Goal: Task Accomplishment & Management: Manage account settings

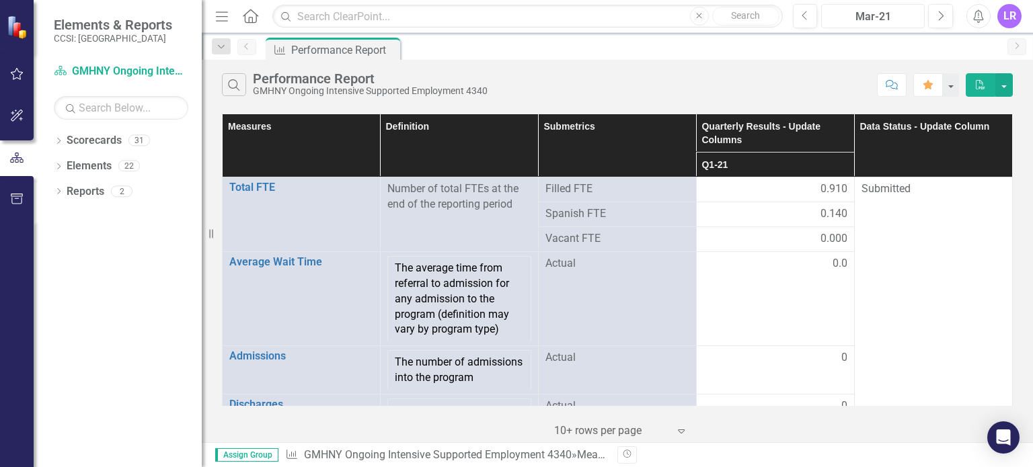
click at [889, 15] on div "Mar-21" at bounding box center [873, 17] width 94 height 16
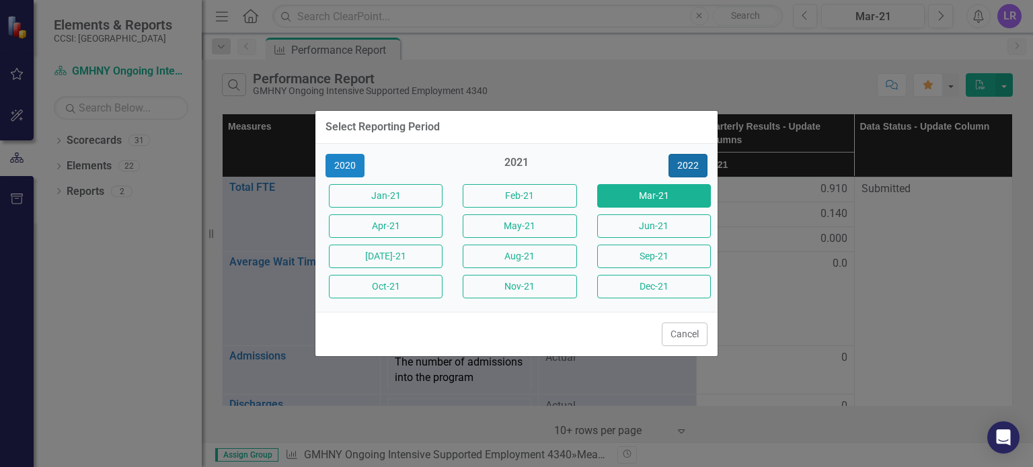
click at [684, 163] on button "2022" at bounding box center [687, 166] width 39 height 24
click at [684, 161] on button "2023" at bounding box center [687, 166] width 39 height 24
click at [684, 161] on button "2024" at bounding box center [687, 166] width 39 height 24
click at [682, 163] on button "2025" at bounding box center [687, 166] width 39 height 24
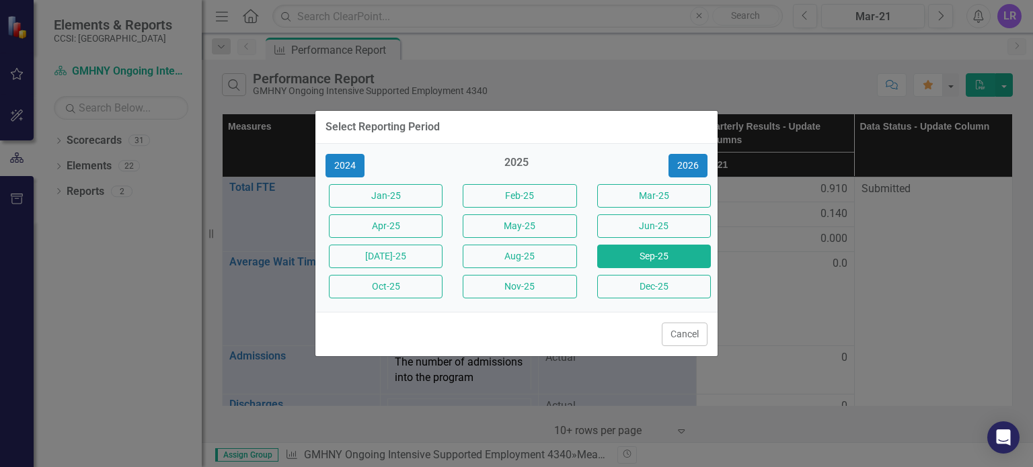
click at [661, 262] on button "Sep-25" at bounding box center [654, 257] width 114 height 24
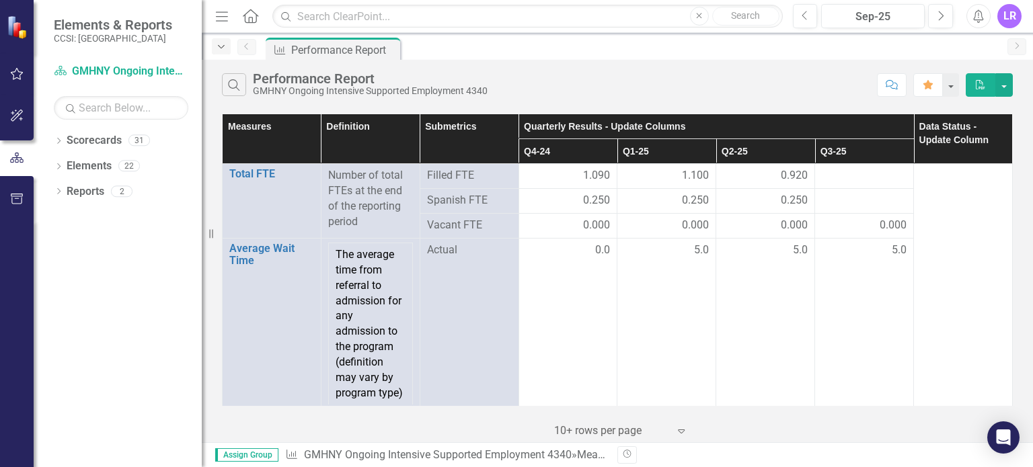
click at [217, 50] on icon "Dropdown" at bounding box center [221, 46] width 12 height 9
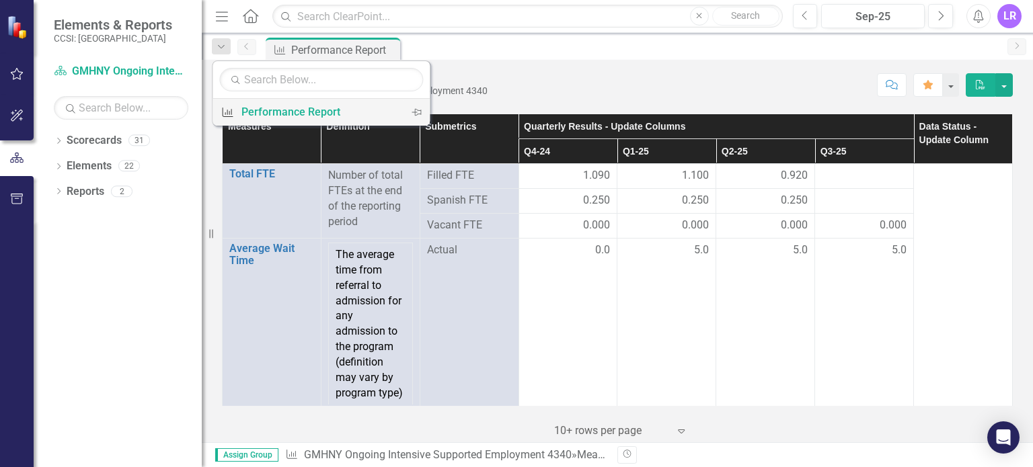
click at [280, 112] on div "Performance Report" at bounding box center [318, 112] width 155 height 17
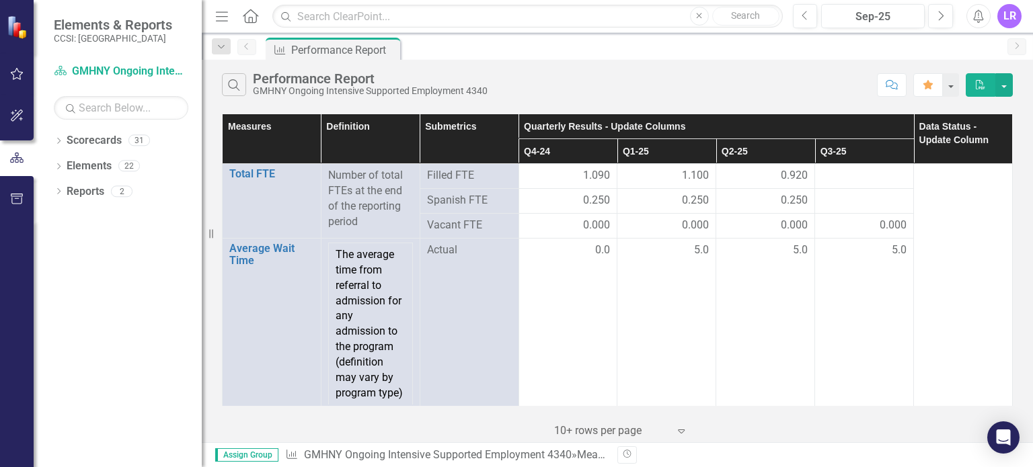
click at [251, 19] on icon "Home" at bounding box center [249, 16] width 17 height 14
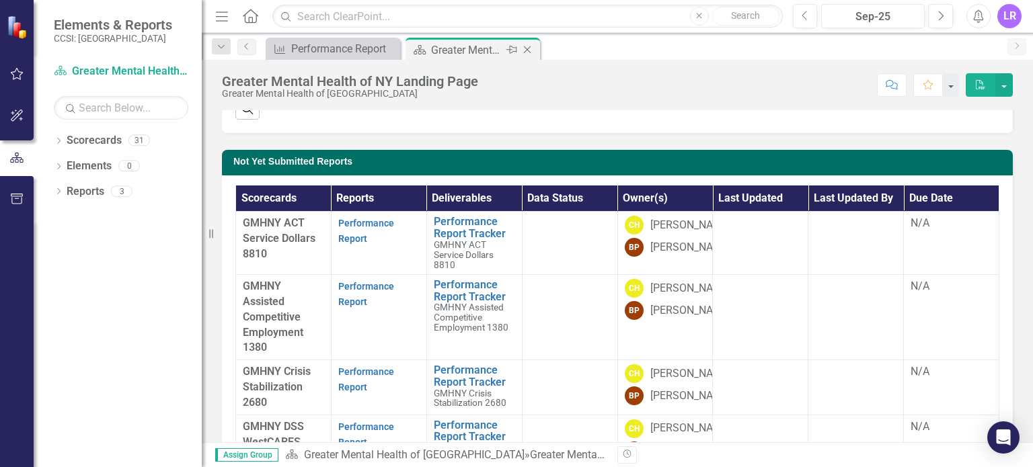
click at [485, 48] on div "Greater Mental Health of NY Landing Page" at bounding box center [467, 50] width 72 height 17
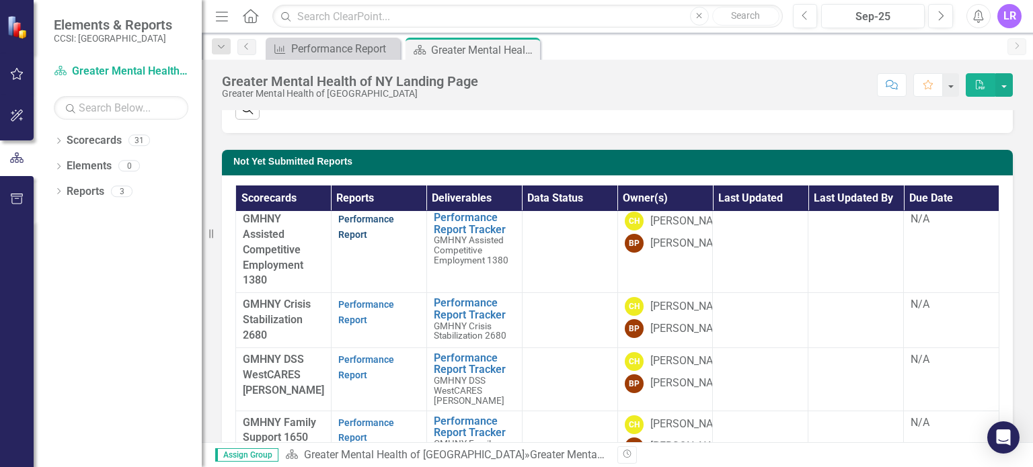
click at [352, 240] on link "Performance Report" at bounding box center [366, 227] width 56 height 26
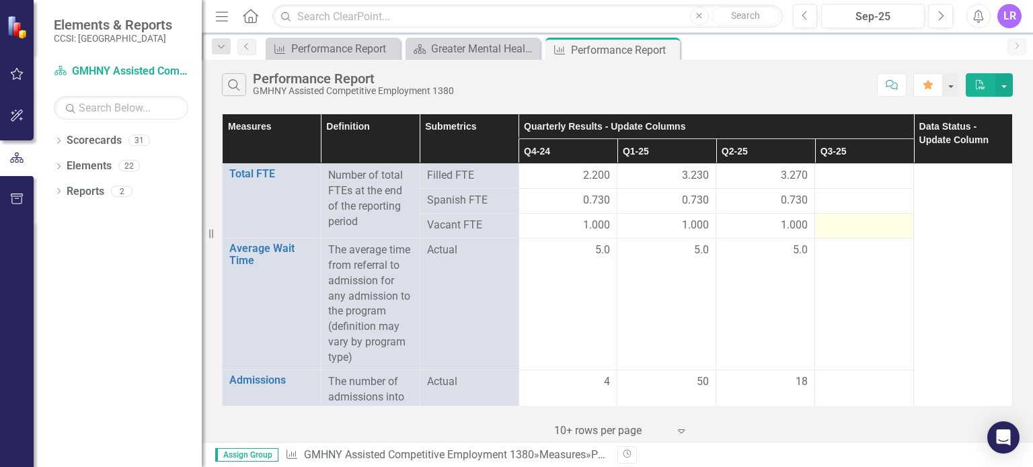
click at [831, 231] on div at bounding box center [864, 226] width 85 height 16
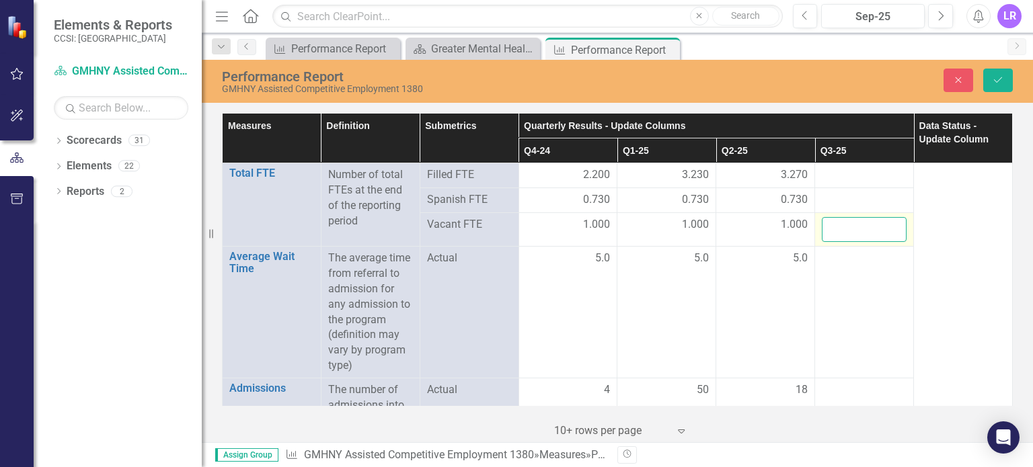
click at [831, 231] on input "number" at bounding box center [864, 229] width 85 height 25
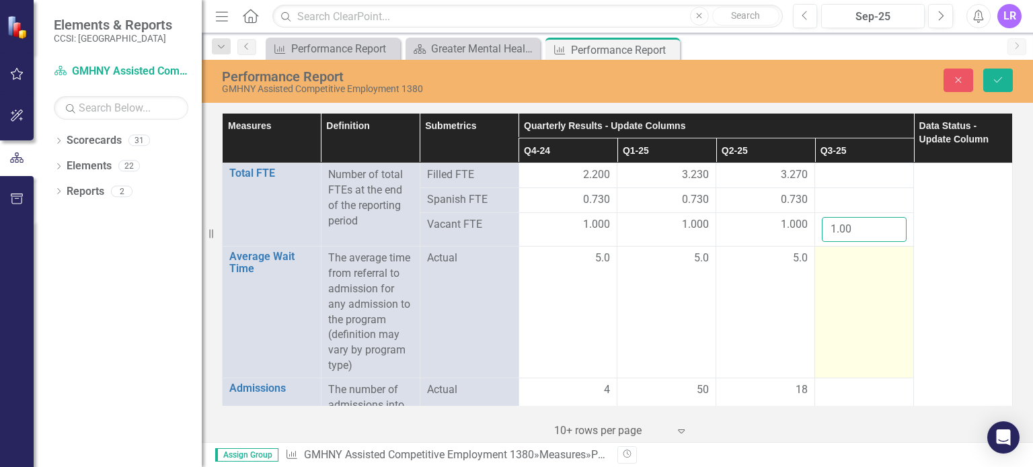
type input "1.00"
click at [856, 272] on td at bounding box center [864, 313] width 99 height 132
click at [856, 271] on td at bounding box center [864, 313] width 99 height 132
click at [840, 265] on input "number" at bounding box center [864, 263] width 85 height 25
type input "5.0"
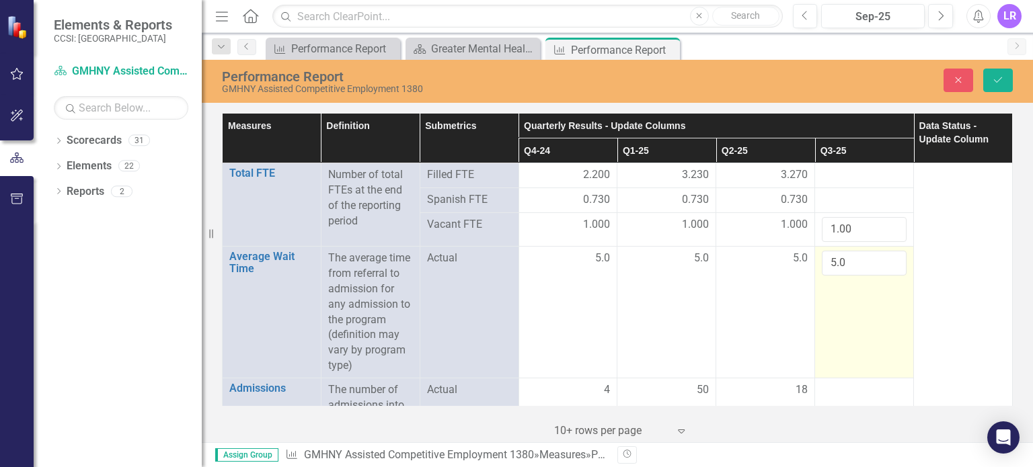
click at [866, 314] on td "5.0" at bounding box center [864, 313] width 99 height 132
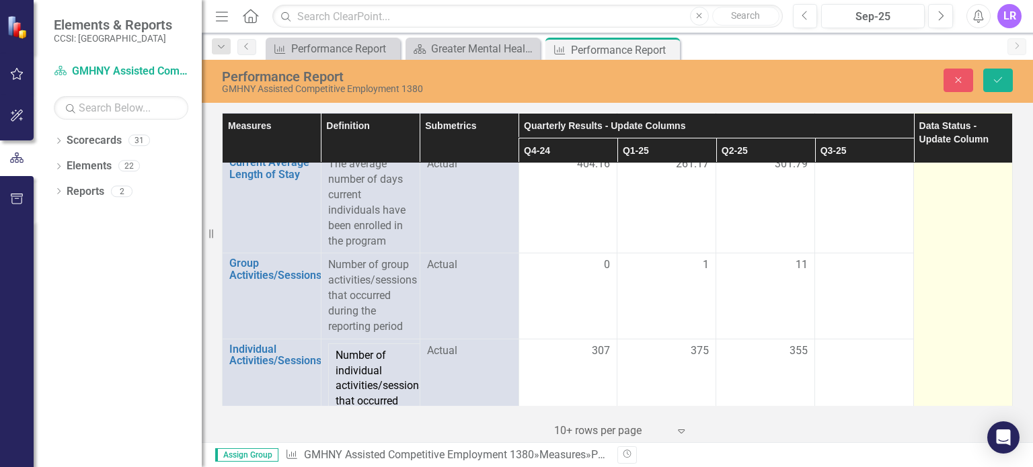
scroll to position [1479, 0]
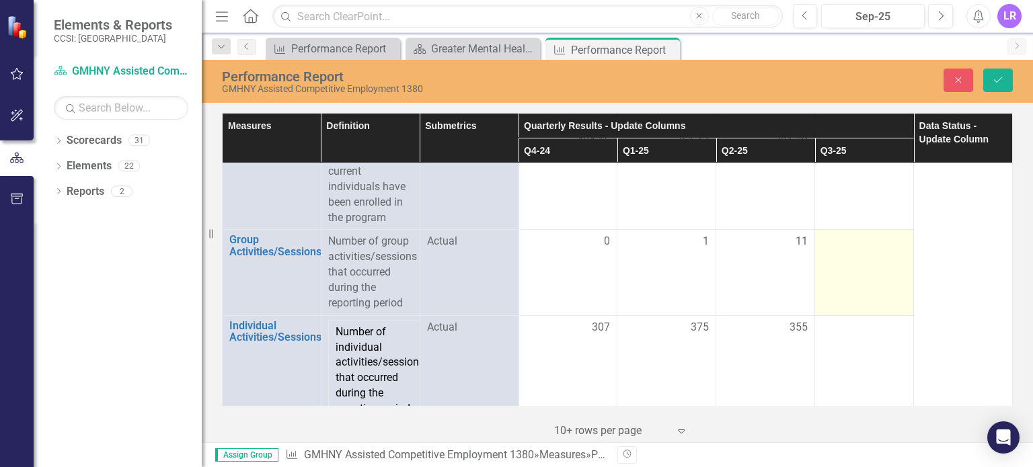
click at [839, 252] on td at bounding box center [864, 272] width 99 height 85
click at [838, 250] on input "number" at bounding box center [864, 246] width 85 height 25
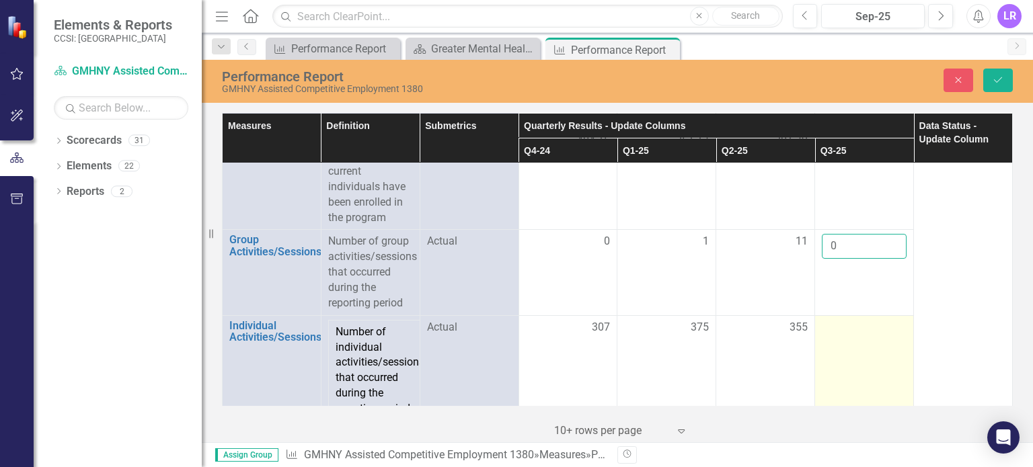
type input "0"
click at [840, 339] on td at bounding box center [864, 370] width 99 height 110
click at [840, 339] on input "number" at bounding box center [864, 332] width 85 height 25
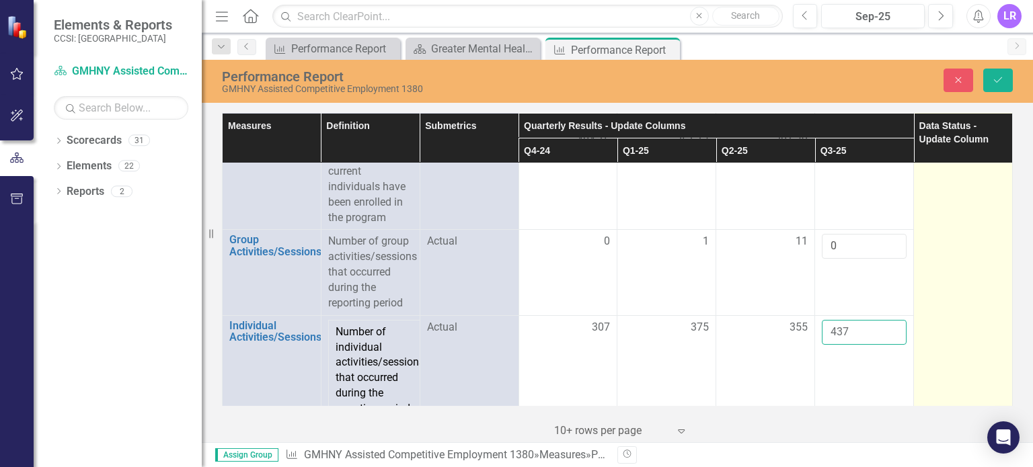
scroll to position [1614, 0]
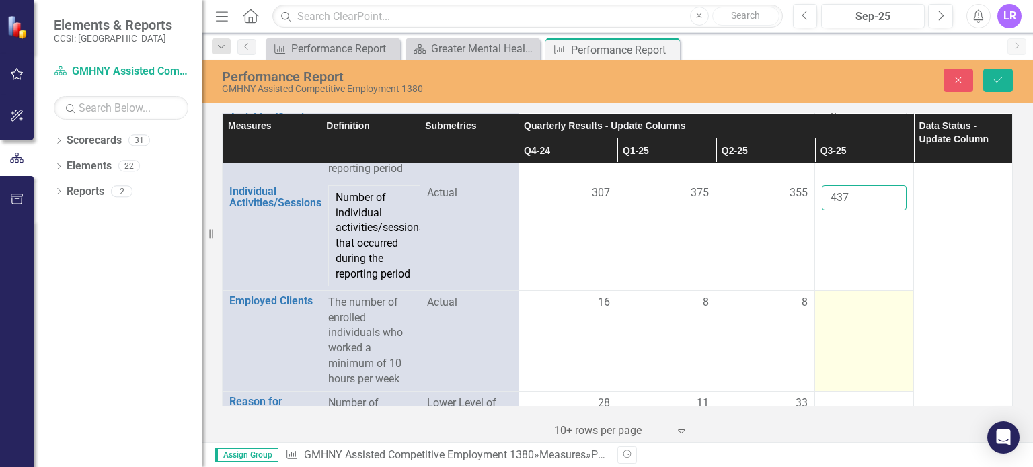
type input "437"
click at [871, 320] on td at bounding box center [864, 340] width 99 height 101
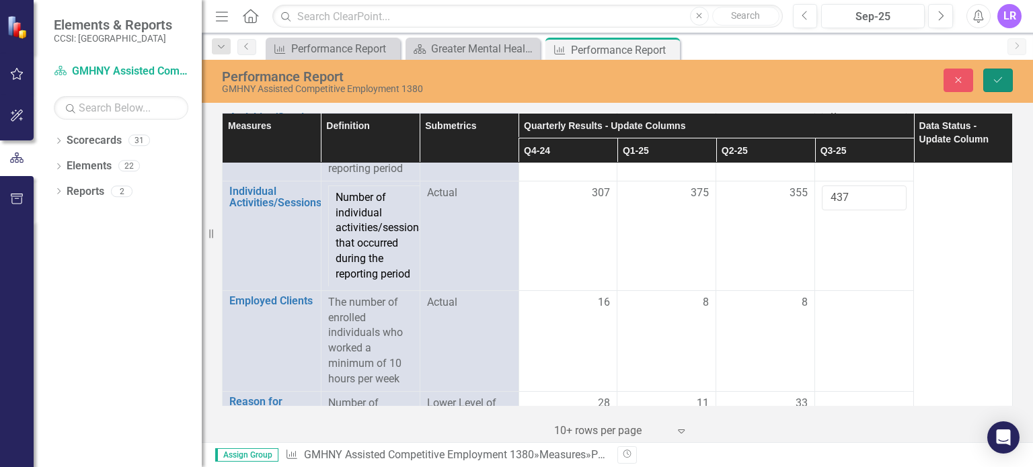
drag, startPoint x: 996, startPoint y: 75, endPoint x: 997, endPoint y: 110, distance: 34.3
click at [996, 75] on icon "Save" at bounding box center [998, 79] width 12 height 9
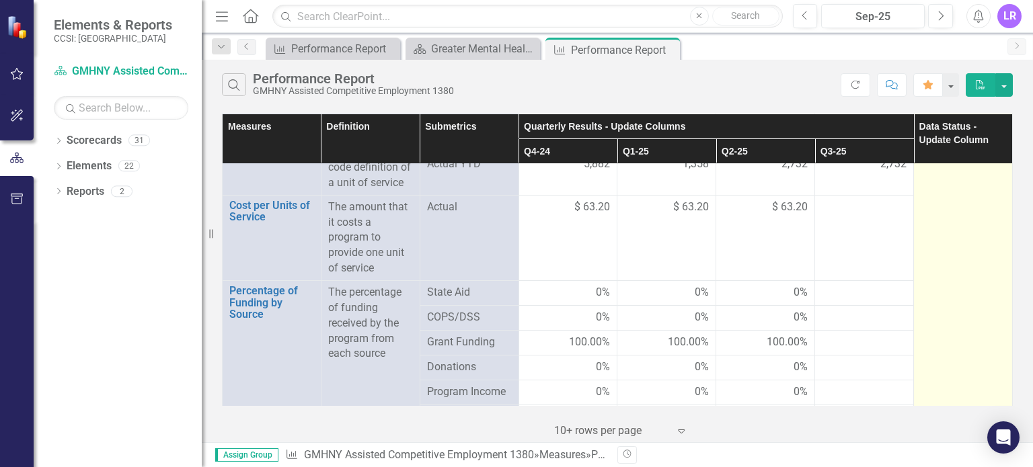
scroll to position [2198, 0]
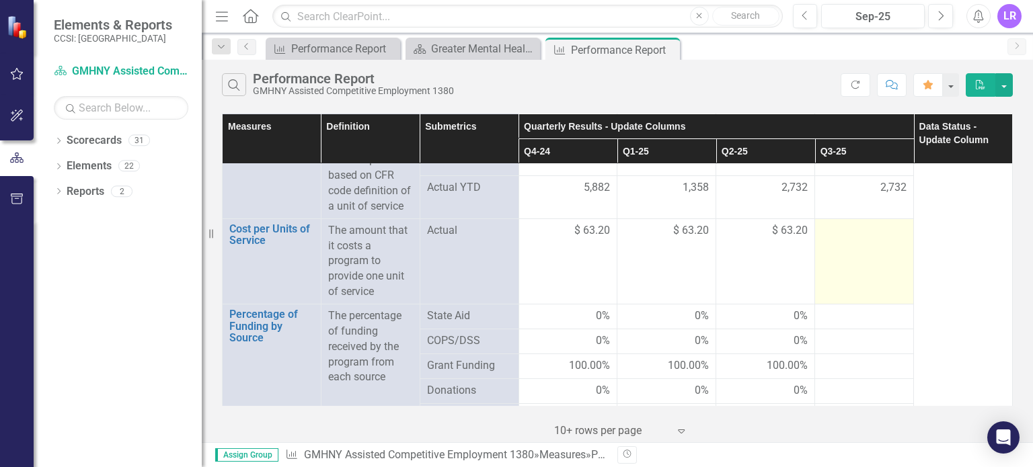
click at [853, 262] on td at bounding box center [864, 261] width 99 height 85
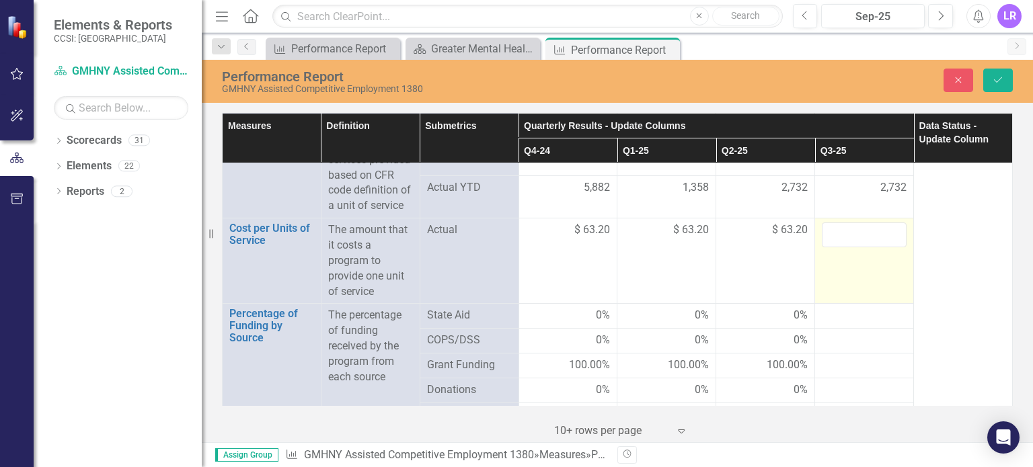
click at [846, 247] on input "number" at bounding box center [864, 235] width 85 height 25
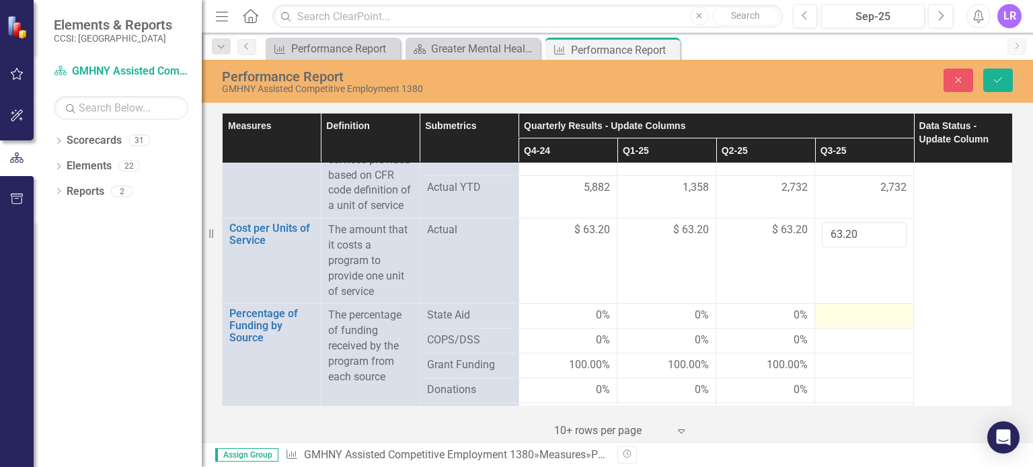
type input "63.20"
click at [834, 324] on div at bounding box center [864, 316] width 85 height 16
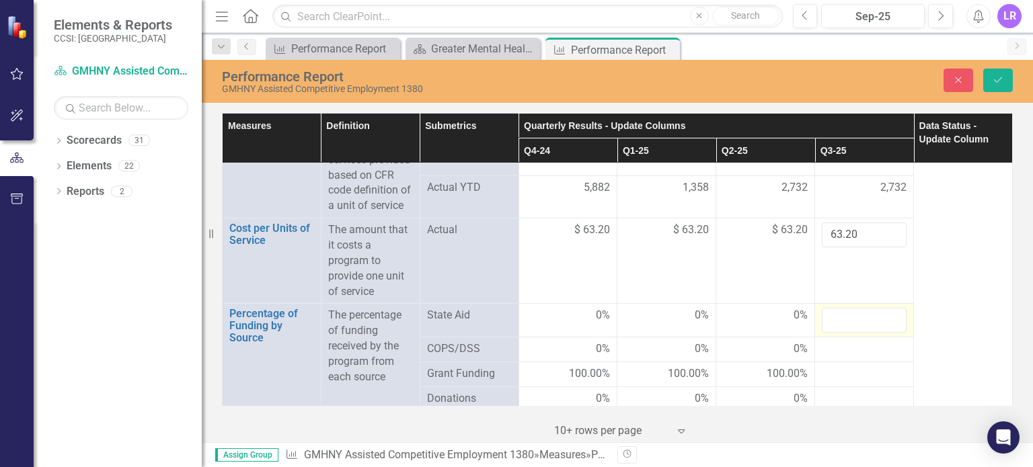
click at [834, 333] on input "number" at bounding box center [864, 320] width 85 height 25
click at [884, 329] on input "1" at bounding box center [864, 320] width 85 height 25
type input "0"
click at [882, 333] on input "0" at bounding box center [864, 320] width 85 height 25
click at [845, 358] on div at bounding box center [864, 350] width 85 height 16
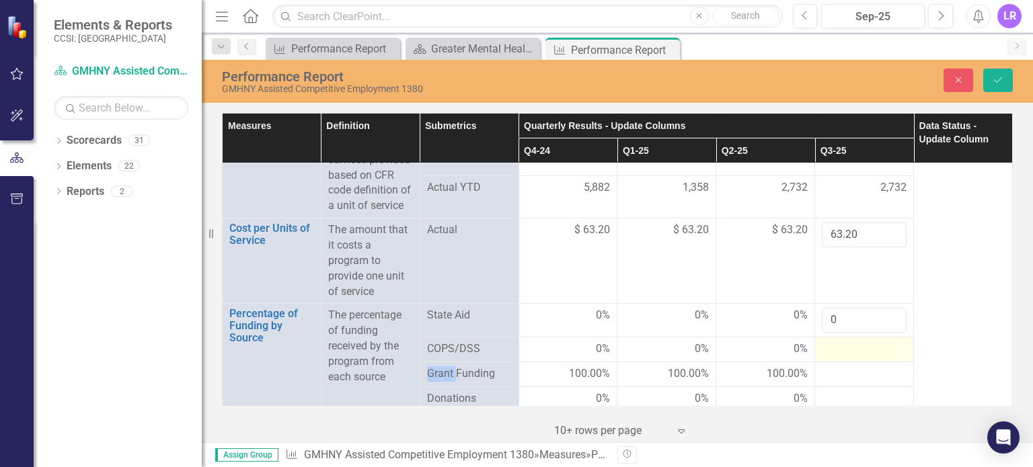
click at [845, 358] on div at bounding box center [864, 350] width 85 height 16
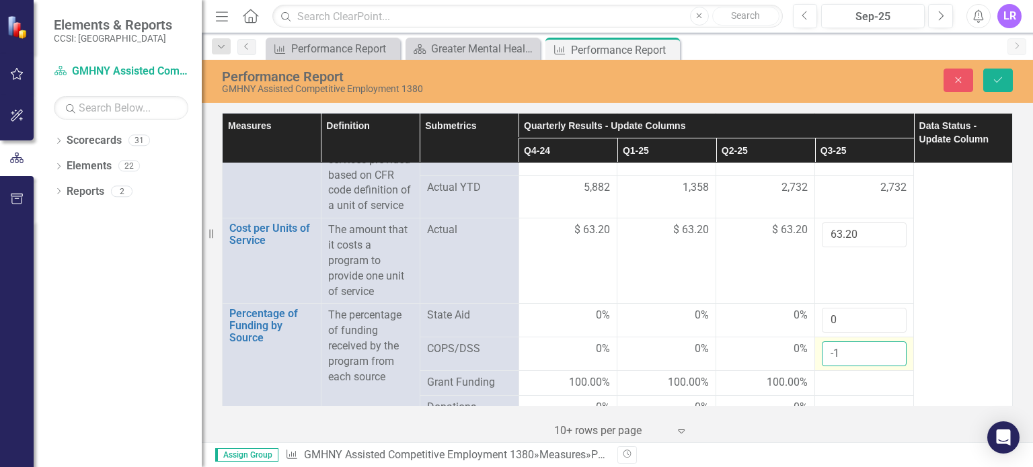
click at [881, 366] on input "-1" at bounding box center [864, 354] width 85 height 25
click at [884, 360] on input "-1" at bounding box center [864, 354] width 85 height 25
type input "0"
click at [884, 364] on input "0" at bounding box center [864, 354] width 85 height 25
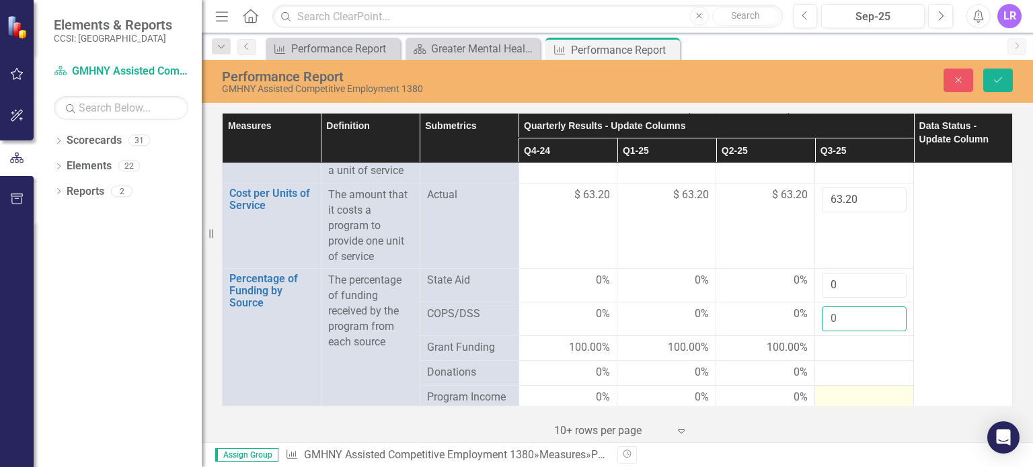
scroll to position [2265, 0]
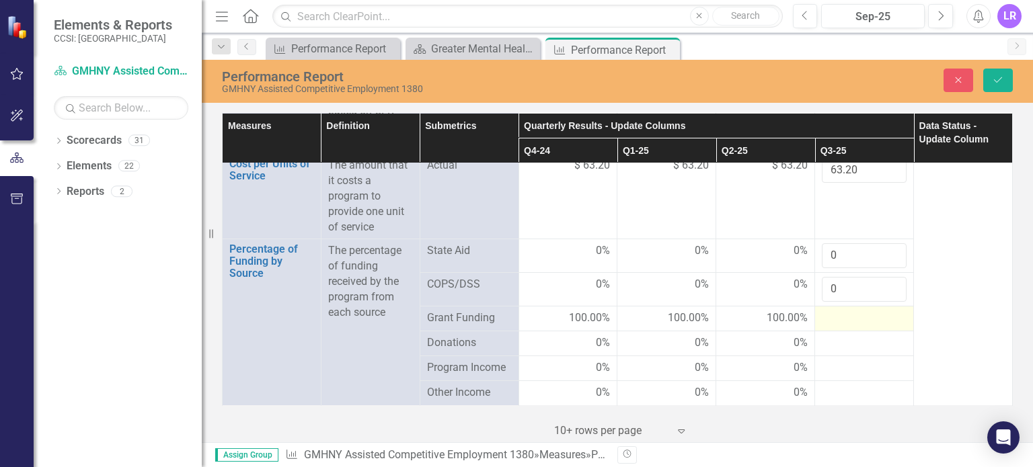
click at [836, 327] on div at bounding box center [864, 319] width 85 height 16
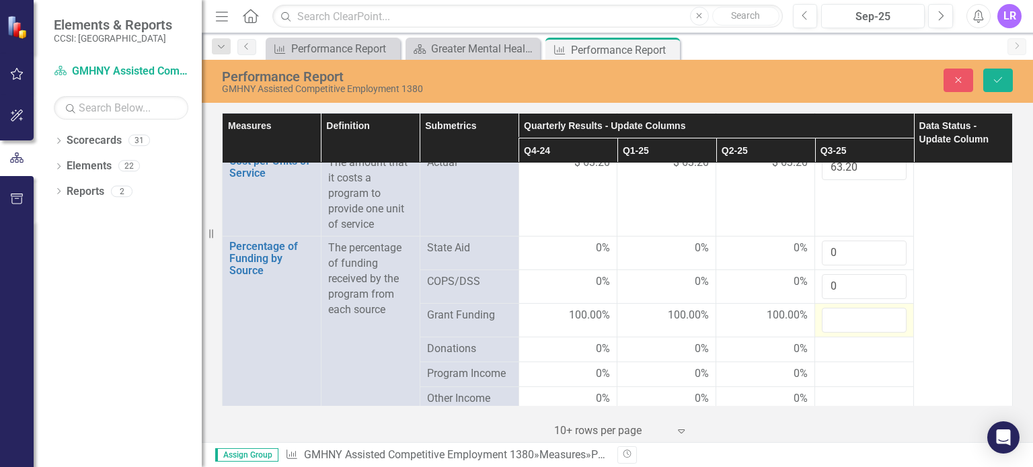
click at [836, 331] on input "number" at bounding box center [864, 320] width 85 height 25
click at [880, 330] on input "1" at bounding box center [864, 320] width 85 height 25
type input "100.00"
click at [848, 358] on div at bounding box center [864, 350] width 85 height 16
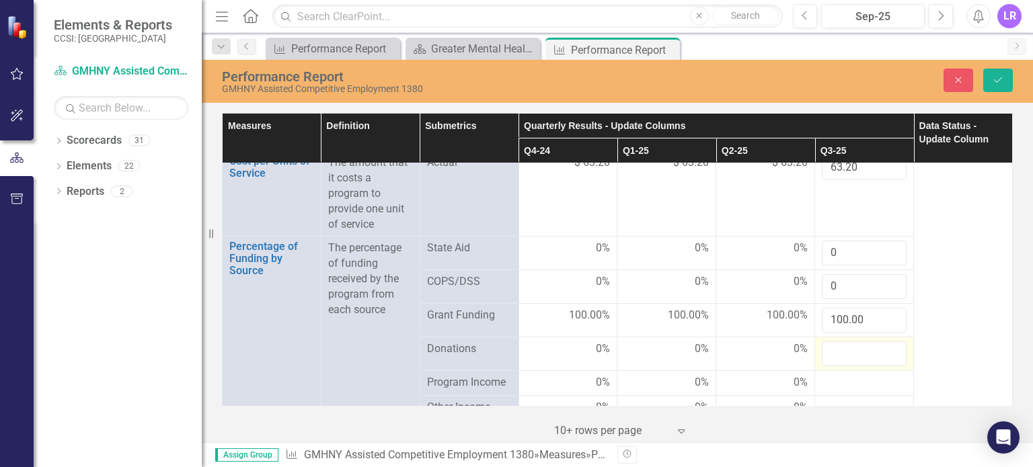
click at [848, 364] on input "number" at bounding box center [864, 354] width 85 height 25
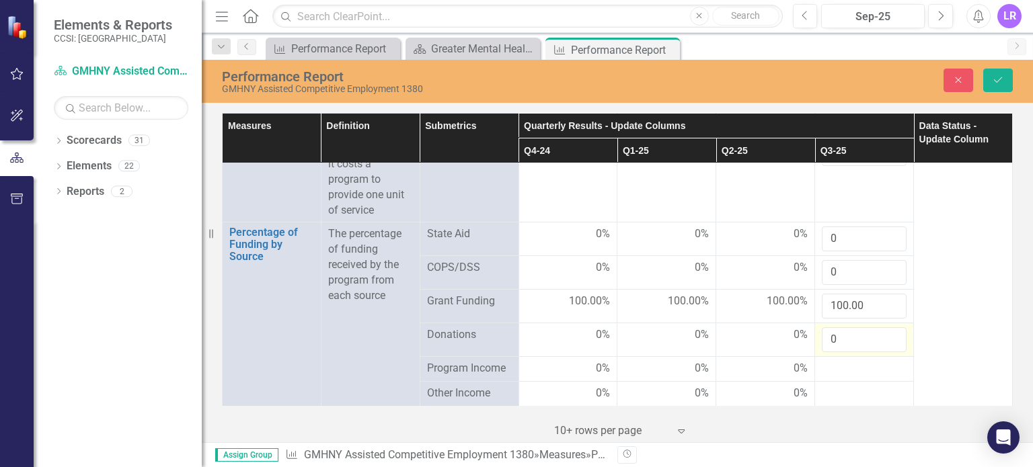
scroll to position [2302, 0]
click at [881, 327] on input "-1" at bounding box center [864, 339] width 85 height 25
type input "0"
click at [879, 330] on input "0" at bounding box center [864, 339] width 85 height 25
click at [859, 364] on div at bounding box center [864, 369] width 85 height 16
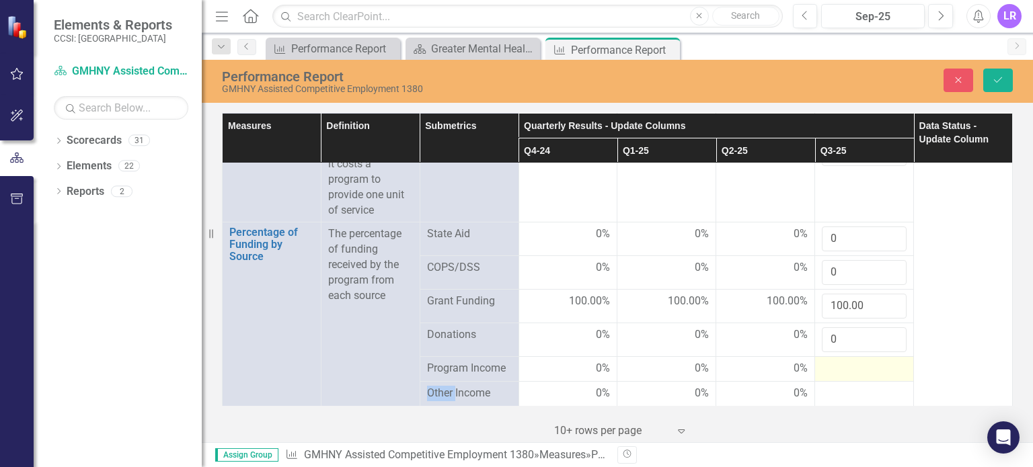
click at [859, 364] on div at bounding box center [864, 369] width 85 height 16
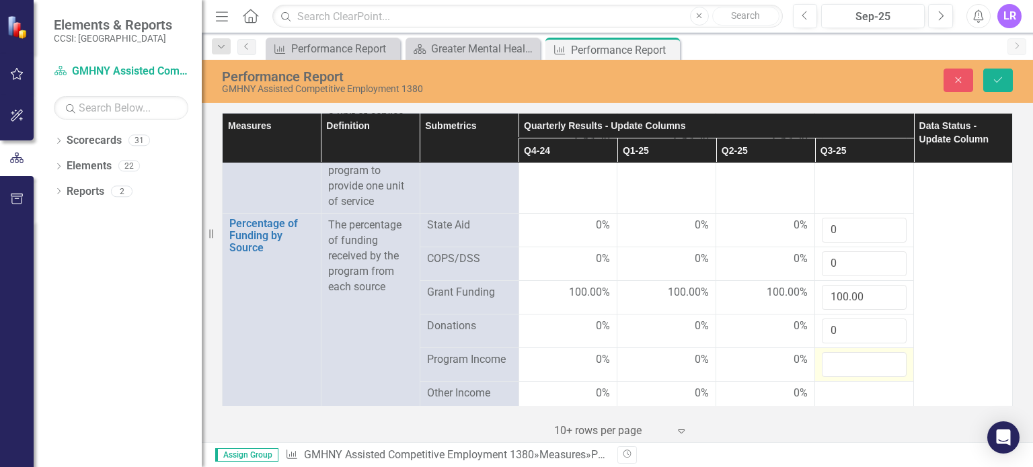
click at [859, 364] on input "number" at bounding box center [864, 364] width 85 height 25
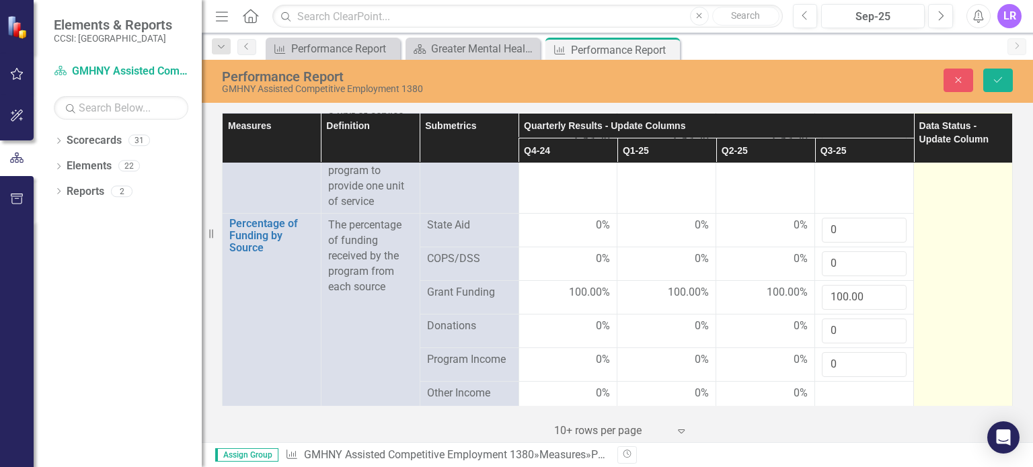
scroll to position [2312, 0]
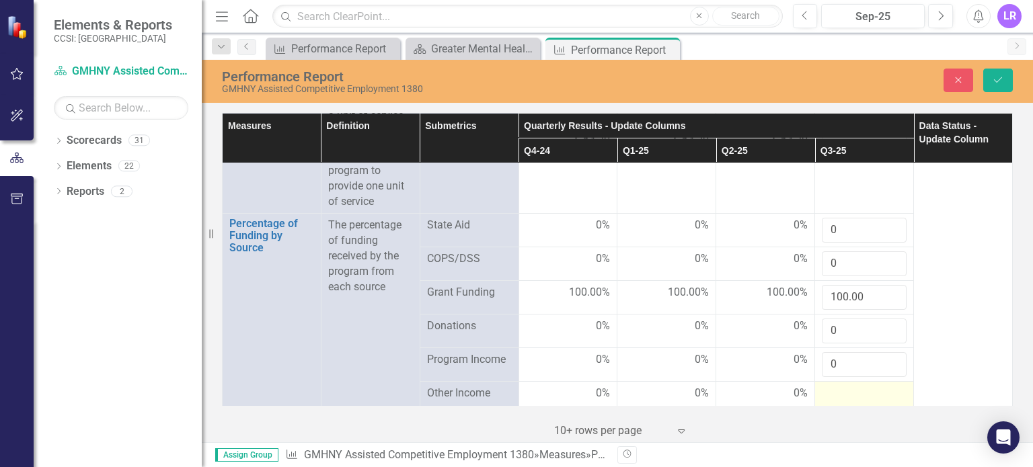
type input "0"
click at [836, 393] on div at bounding box center [864, 394] width 85 height 16
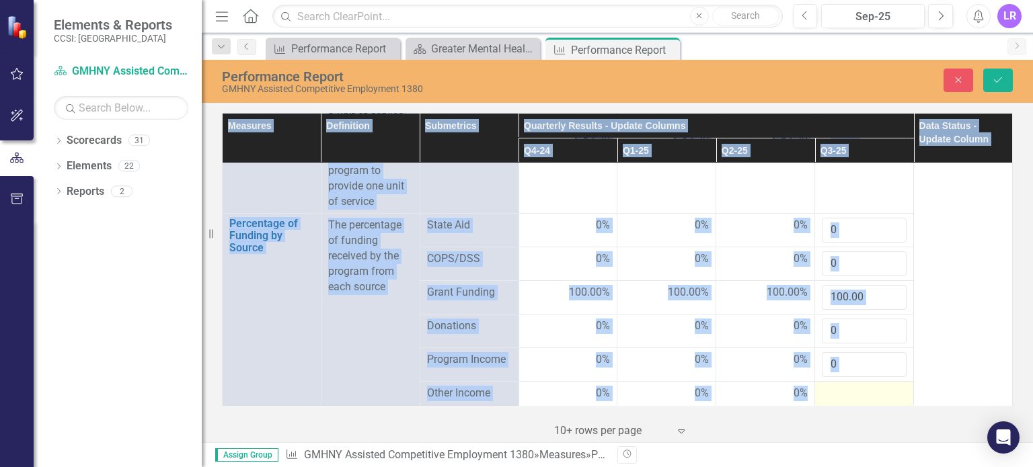
click at [836, 393] on div at bounding box center [864, 394] width 85 height 16
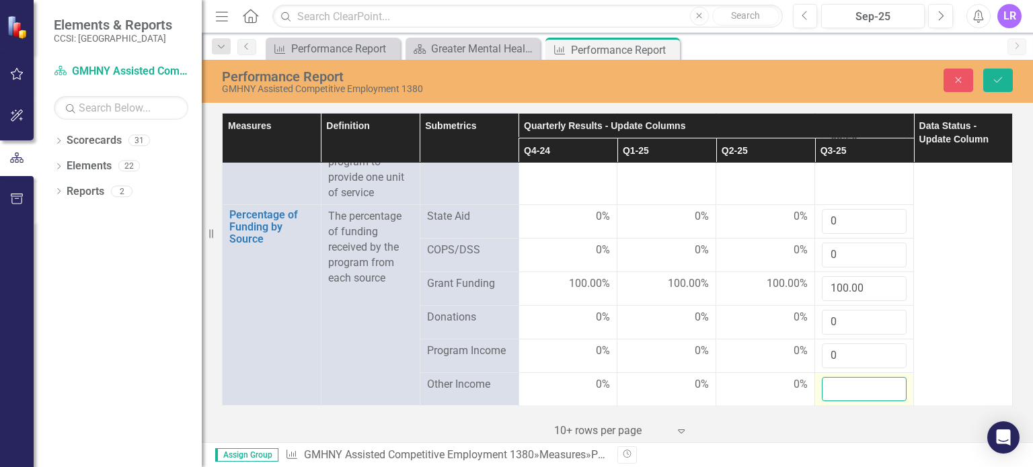
click at [836, 392] on input "number" at bounding box center [864, 389] width 85 height 25
type input "0"
click at [1003, 77] on icon "Save" at bounding box center [998, 79] width 12 height 9
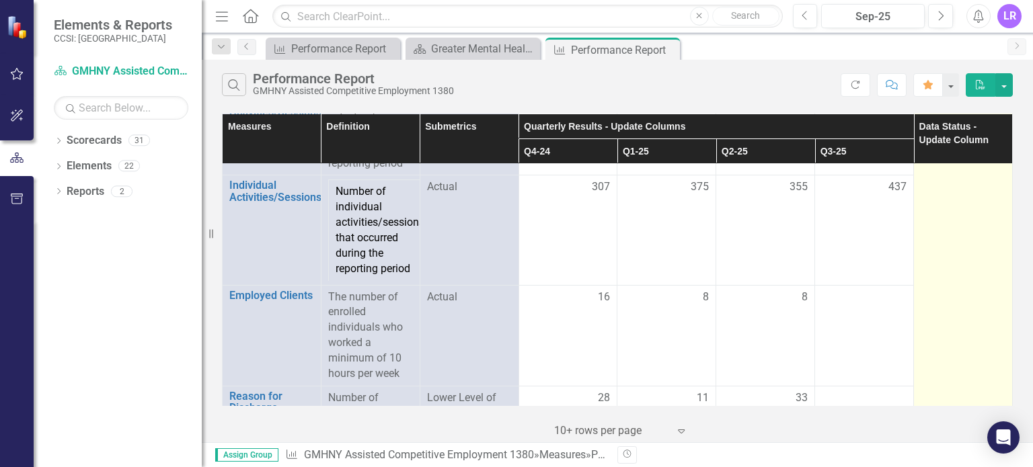
scroll to position [1614, 0]
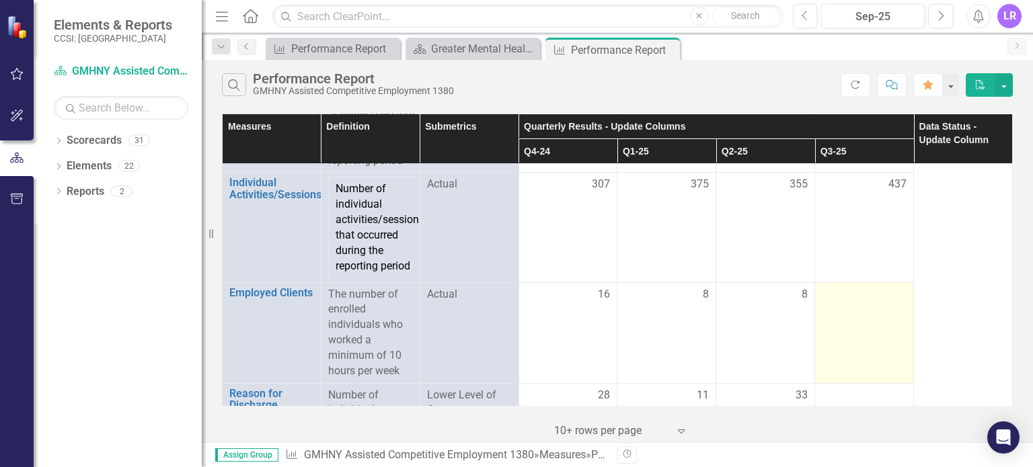
click at [847, 319] on td at bounding box center [864, 332] width 99 height 101
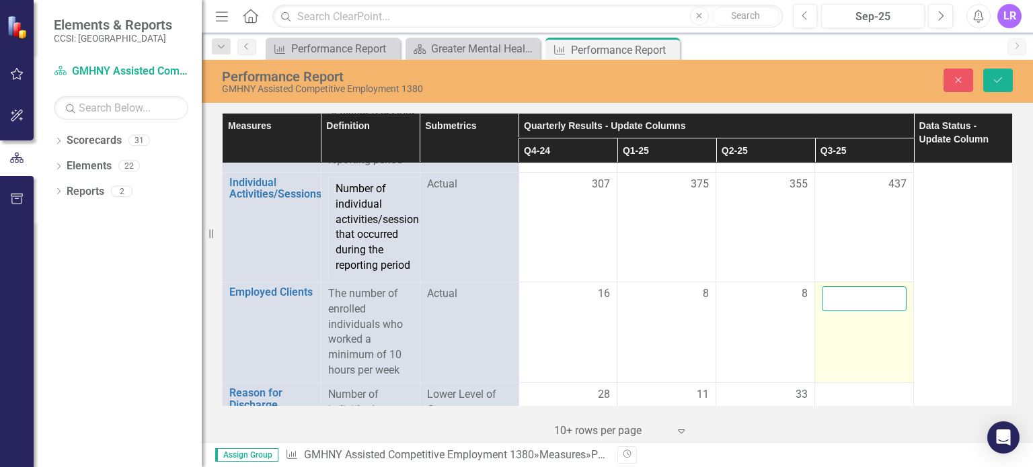
click at [836, 292] on input "number" at bounding box center [864, 298] width 85 height 25
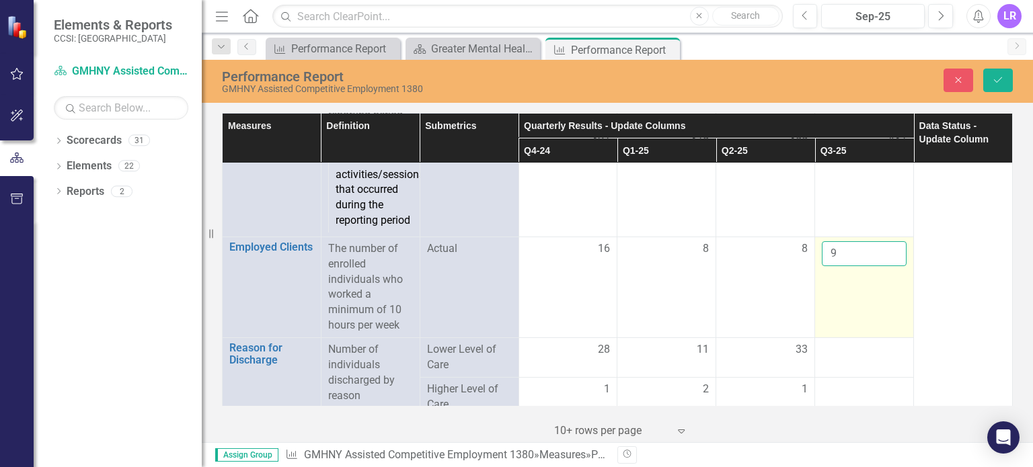
scroll to position [1681, 0]
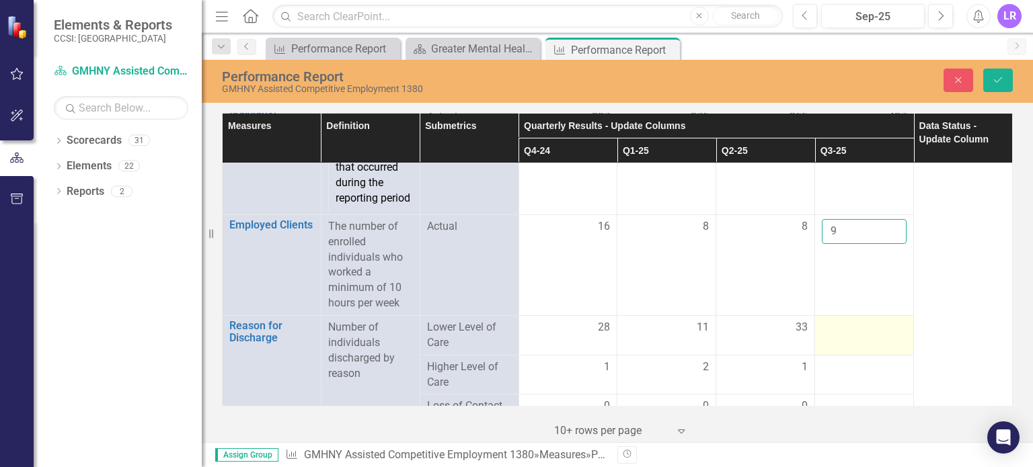
type input "9"
click at [862, 331] on div at bounding box center [864, 328] width 85 height 16
click at [862, 331] on input "number" at bounding box center [864, 332] width 85 height 25
click at [994, 83] on icon "Save" at bounding box center [998, 79] width 12 height 9
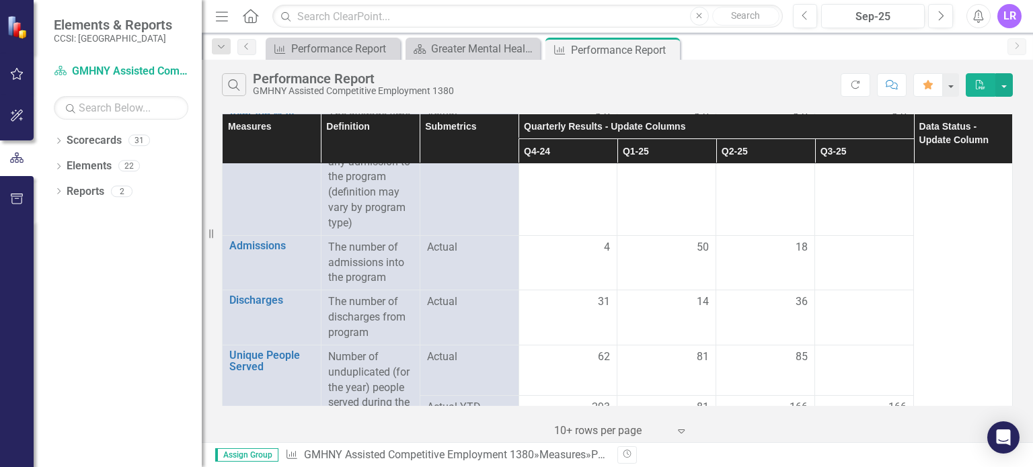
scroll to position [336, 0]
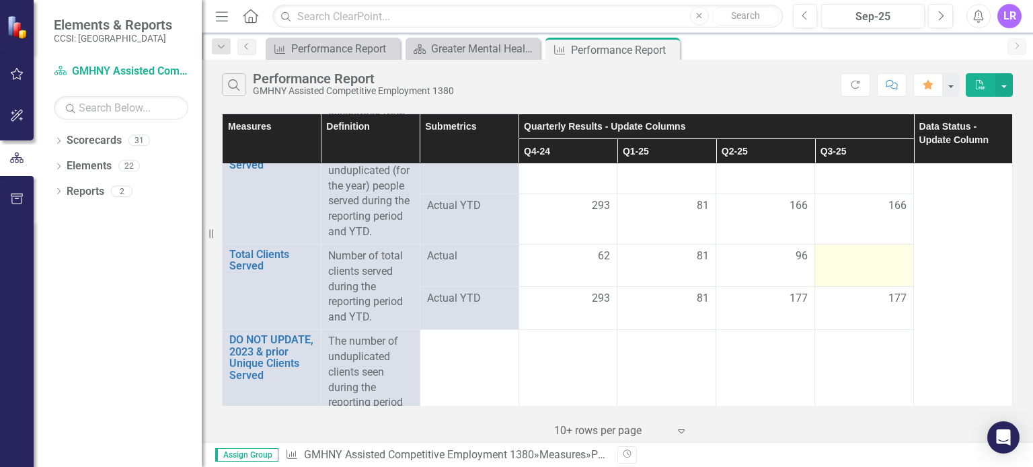
click at [851, 274] on td at bounding box center [864, 265] width 99 height 43
click at [840, 263] on div at bounding box center [864, 257] width 85 height 16
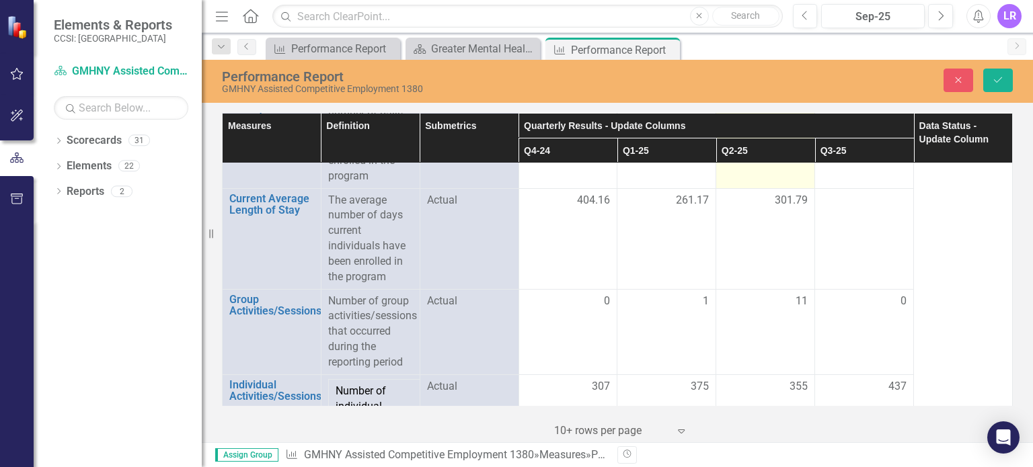
scroll to position [1412, 0]
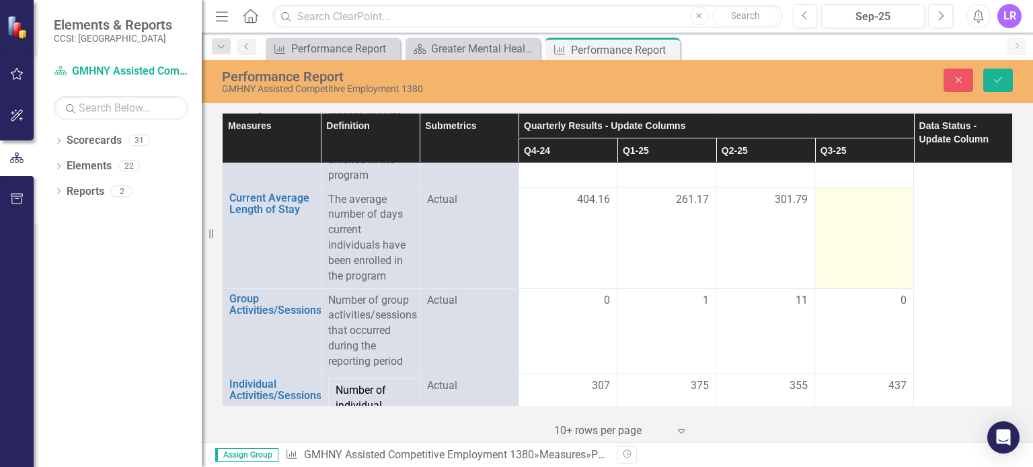
click at [867, 245] on td at bounding box center [864, 238] width 99 height 101
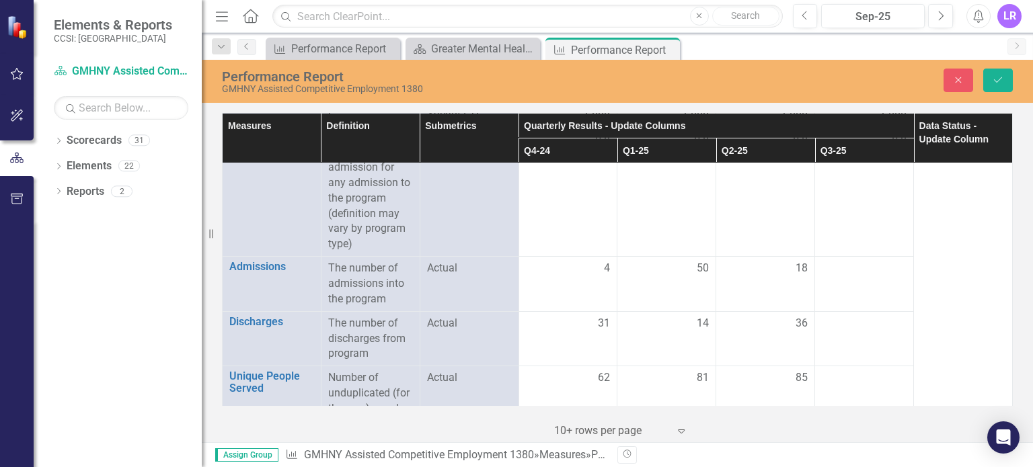
scroll to position [134, 0]
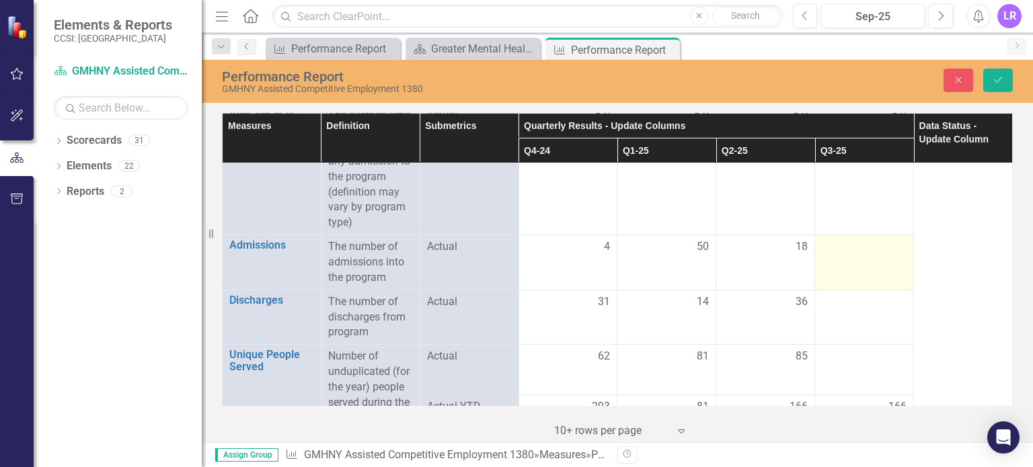
click at [854, 262] on td at bounding box center [864, 262] width 99 height 55
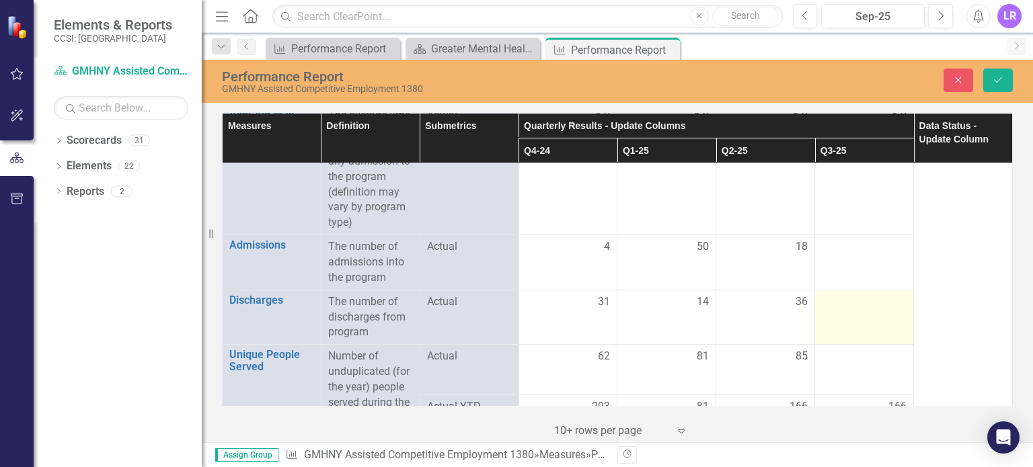
click at [837, 321] on td at bounding box center [864, 317] width 99 height 55
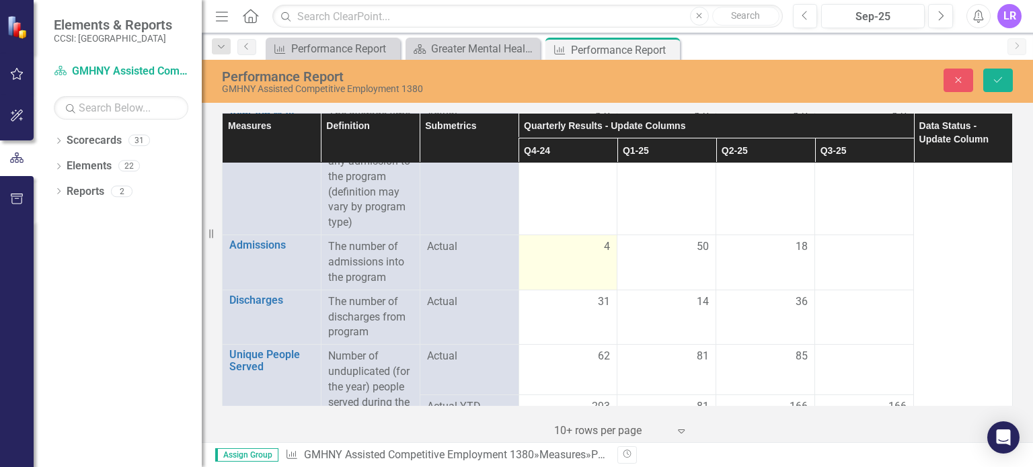
scroll to position [67, 0]
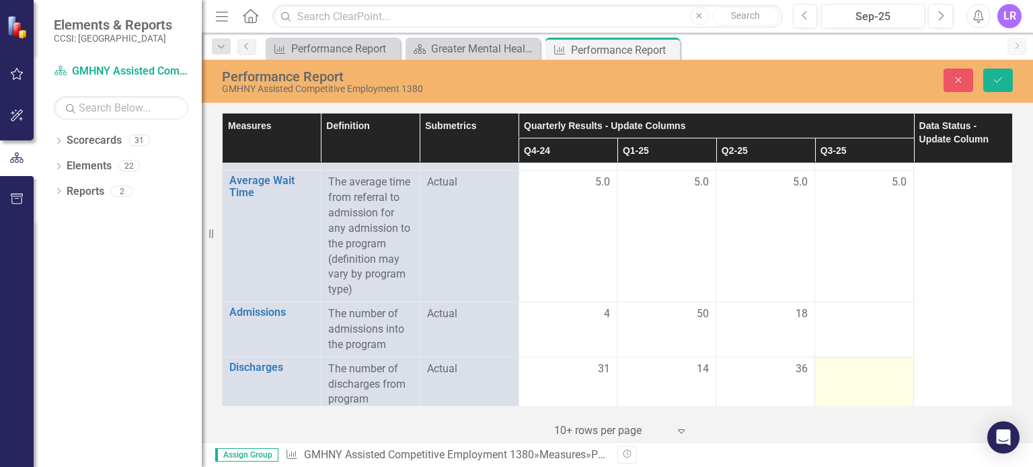
click at [851, 376] on div at bounding box center [864, 370] width 85 height 16
click at [850, 375] on input "number" at bounding box center [864, 374] width 85 height 25
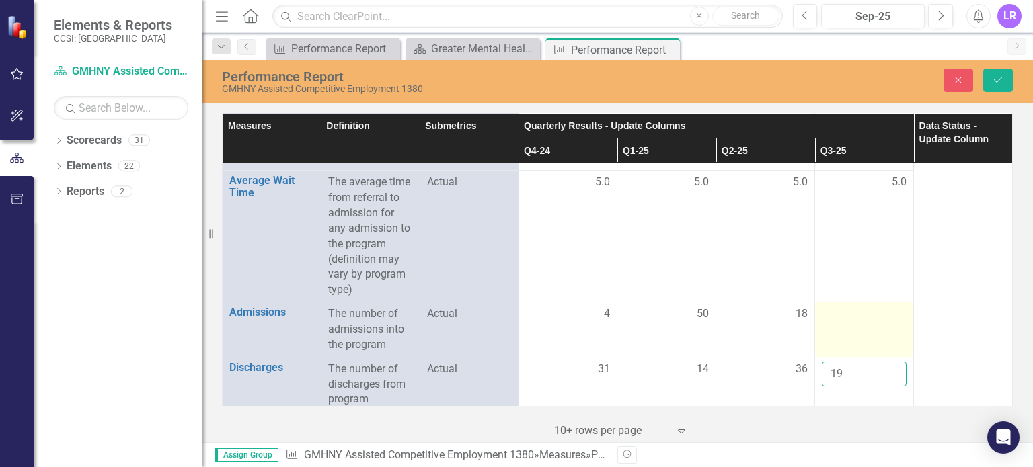
type input "19"
click at [834, 314] on div at bounding box center [864, 315] width 85 height 16
click at [834, 314] on input "number" at bounding box center [864, 319] width 85 height 25
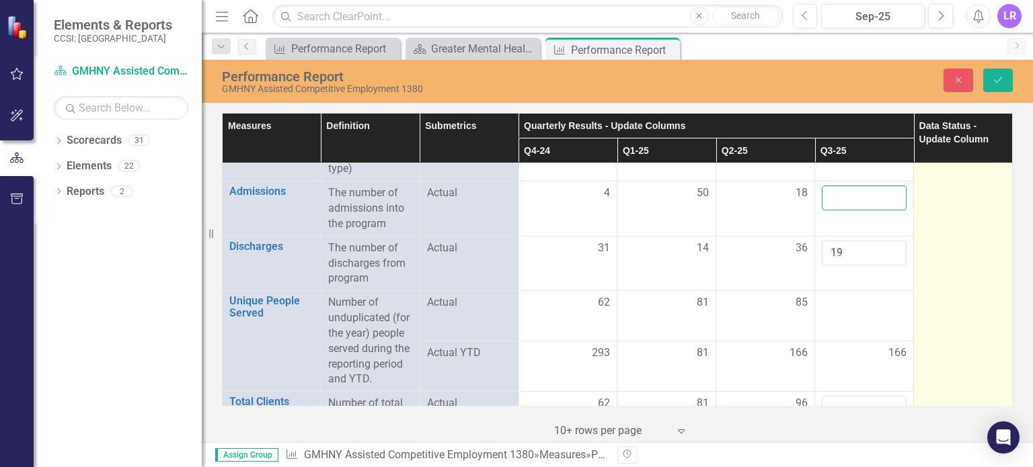
scroll to position [202, 0]
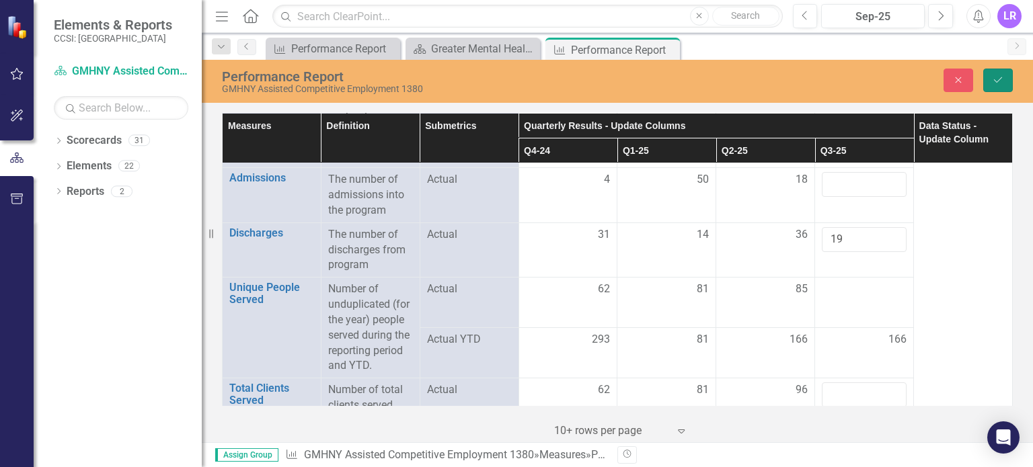
click at [996, 77] on icon "Save" at bounding box center [998, 79] width 12 height 9
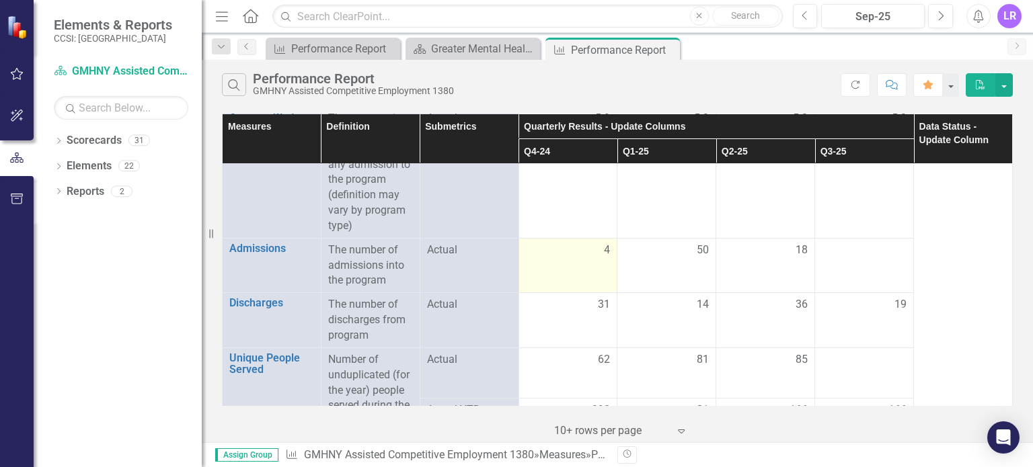
scroll to position [134, 0]
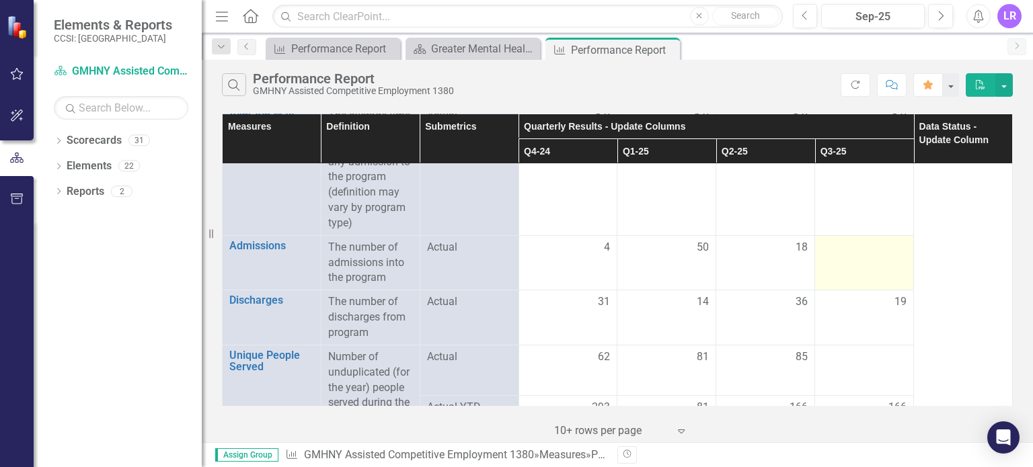
click at [846, 274] on td at bounding box center [864, 262] width 99 height 55
click at [847, 273] on td at bounding box center [864, 262] width 99 height 55
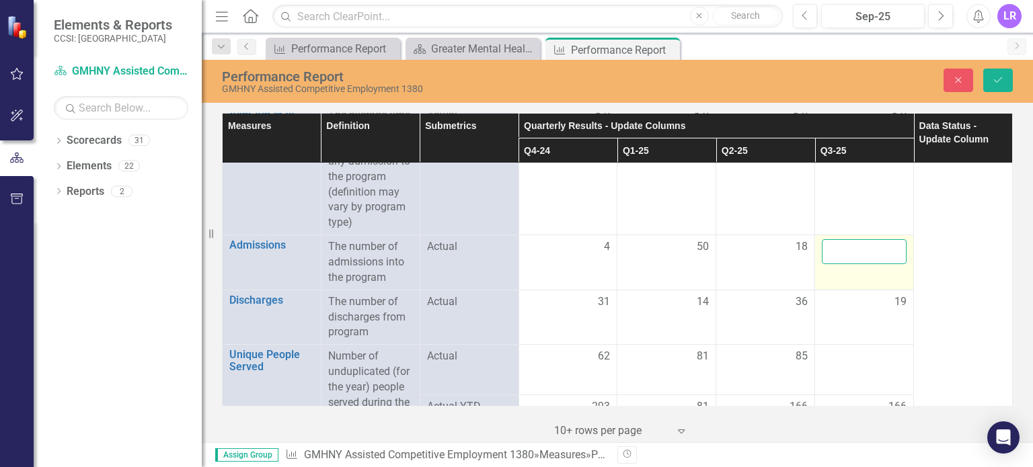
click at [848, 258] on input "number" at bounding box center [864, 251] width 85 height 25
type input "8"
drag, startPoint x: 996, startPoint y: 75, endPoint x: 1009, endPoint y: 173, distance: 98.9
click at [996, 75] on button "Save" at bounding box center [998, 81] width 30 height 24
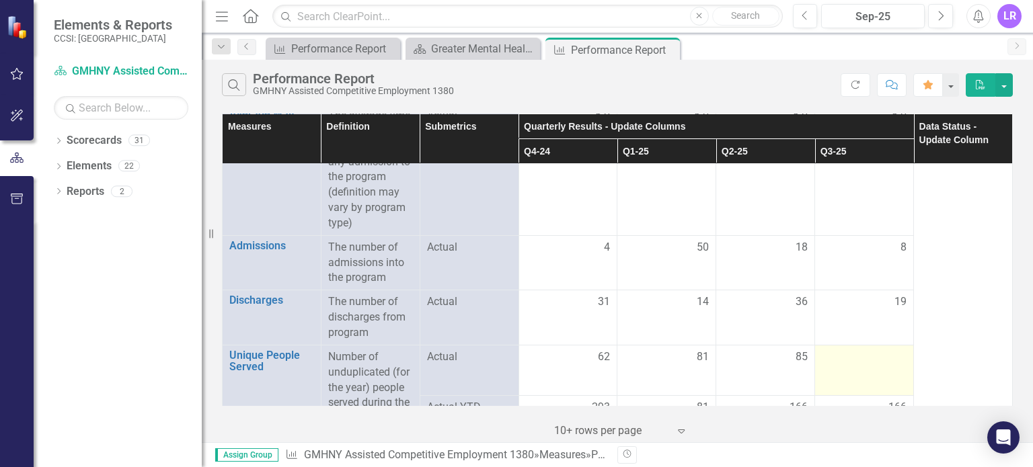
drag, startPoint x: 839, startPoint y: 369, endPoint x: 847, endPoint y: 371, distance: 7.7
click at [839, 366] on div at bounding box center [864, 358] width 85 height 16
click at [847, 371] on td at bounding box center [864, 370] width 99 height 50
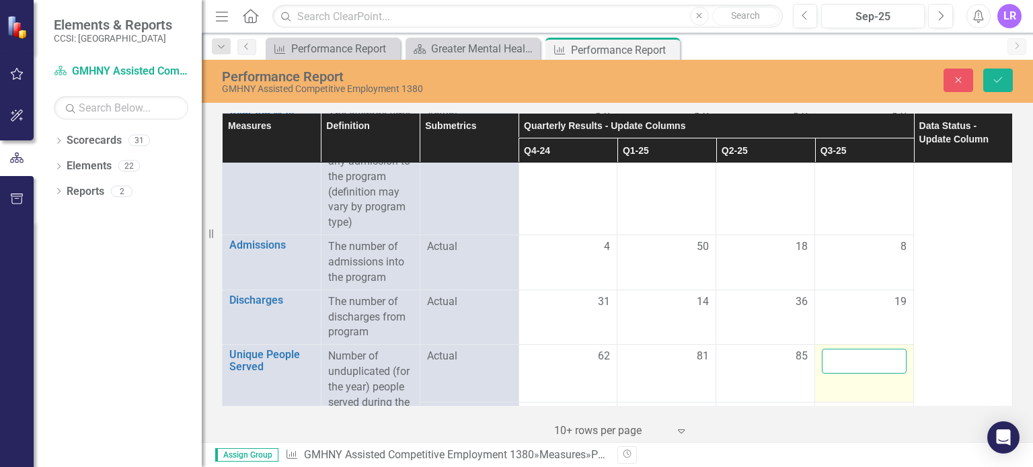
click at [856, 365] on input "number" at bounding box center [864, 361] width 85 height 25
click at [848, 362] on input "number" at bounding box center [864, 361] width 85 height 25
type input "42"
click at [1008, 73] on button "Save" at bounding box center [998, 81] width 30 height 24
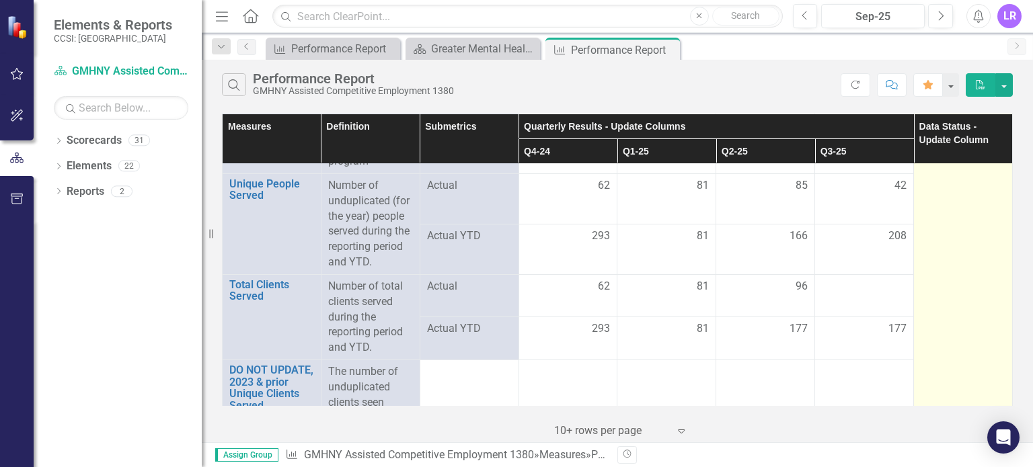
scroll to position [336, 0]
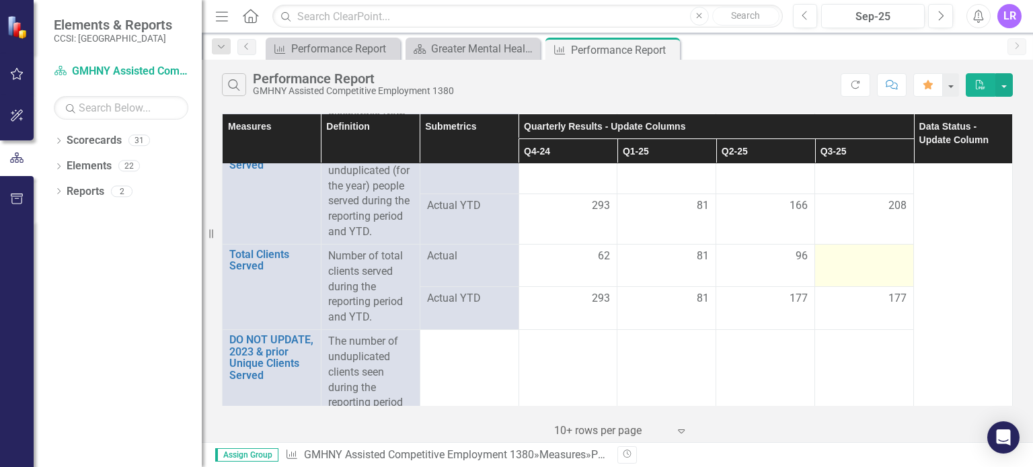
click at [864, 260] on div at bounding box center [864, 257] width 85 height 16
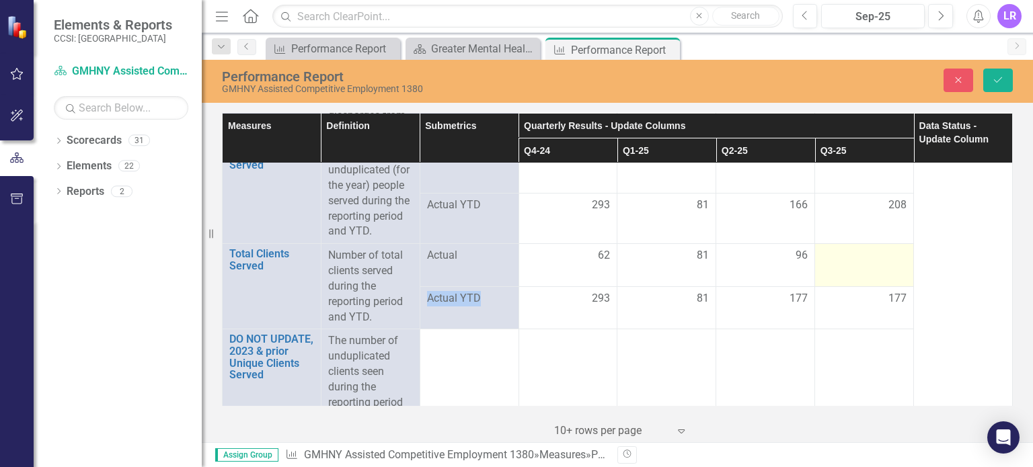
click at [864, 260] on div at bounding box center [864, 256] width 85 height 16
click at [844, 258] on input "number" at bounding box center [864, 260] width 85 height 25
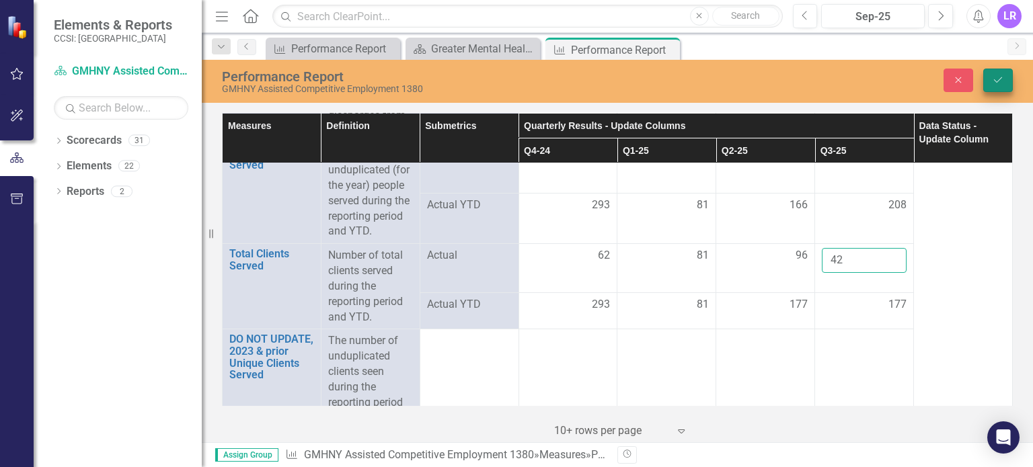
type input "42"
click at [992, 77] on icon "Save" at bounding box center [998, 79] width 12 height 9
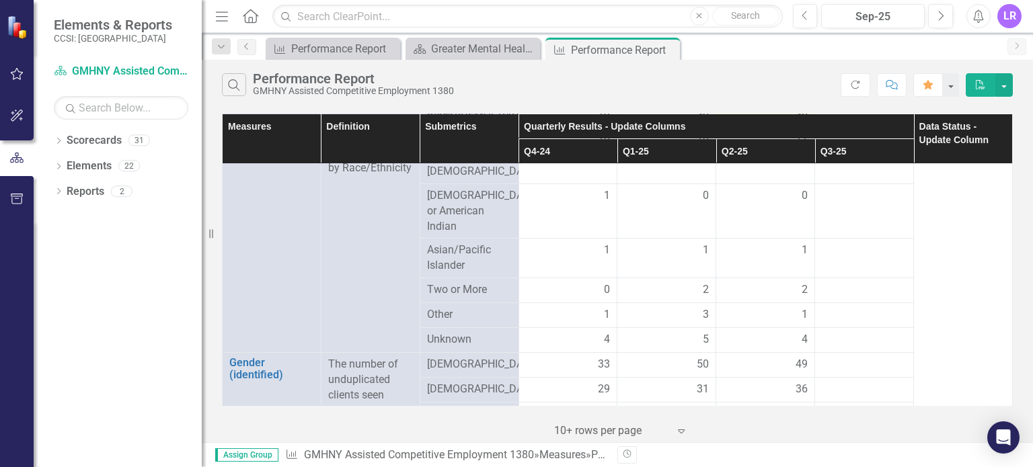
scroll to position [740, 0]
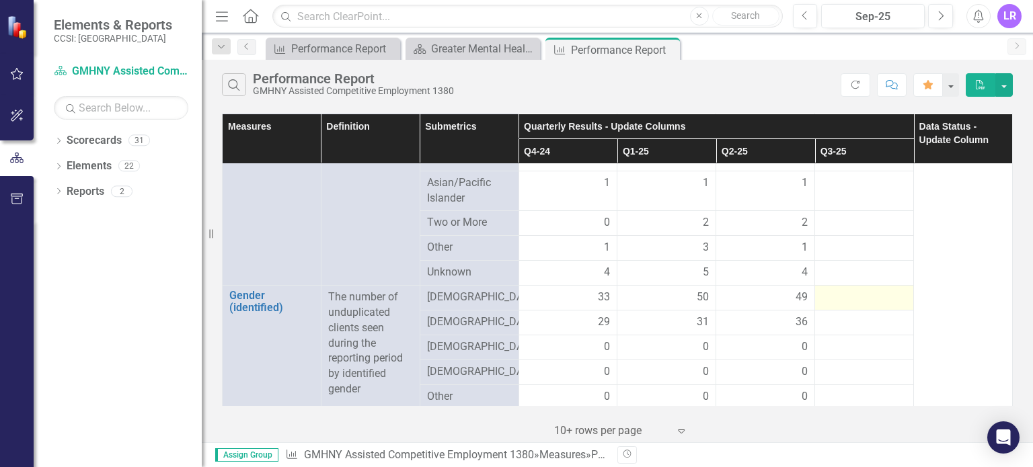
click at [852, 301] on div at bounding box center [864, 298] width 85 height 16
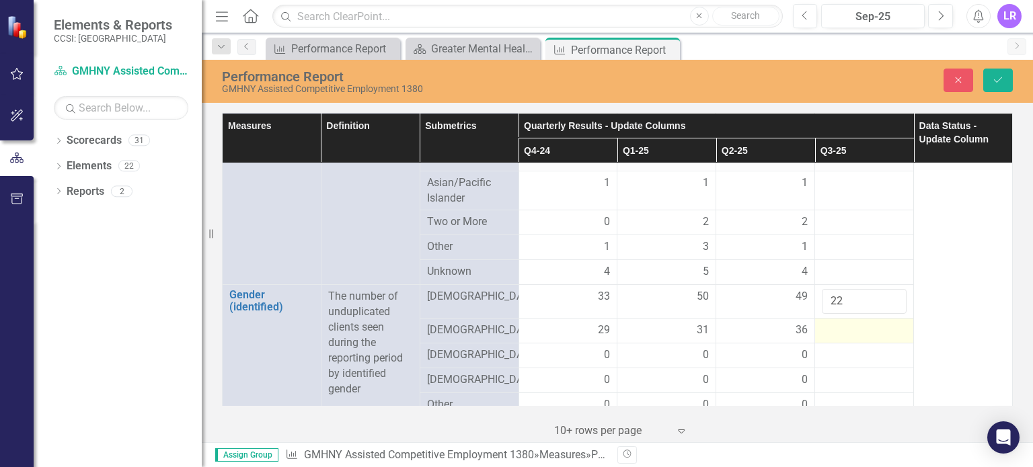
type input "22"
click at [830, 327] on div at bounding box center [864, 331] width 85 height 16
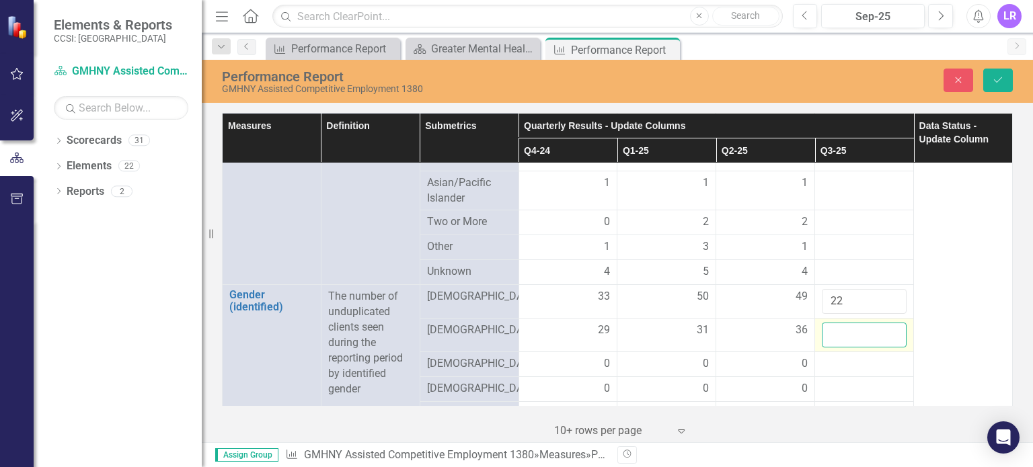
click at [830, 327] on input "number" at bounding box center [864, 335] width 85 height 25
type input "20"
click at [993, 76] on icon "Save" at bounding box center [998, 79] width 12 height 9
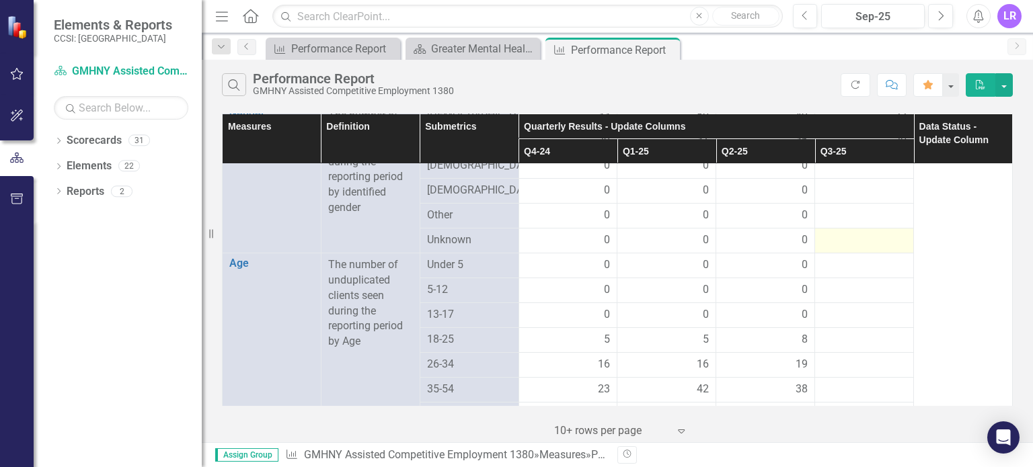
scroll to position [941, 0]
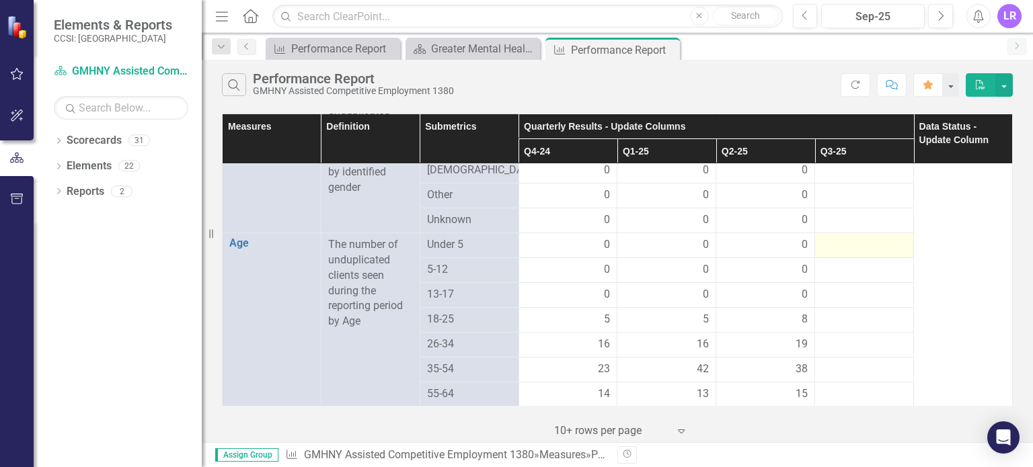
click at [865, 239] on div at bounding box center [864, 245] width 85 height 16
click at [861, 241] on div at bounding box center [864, 245] width 85 height 16
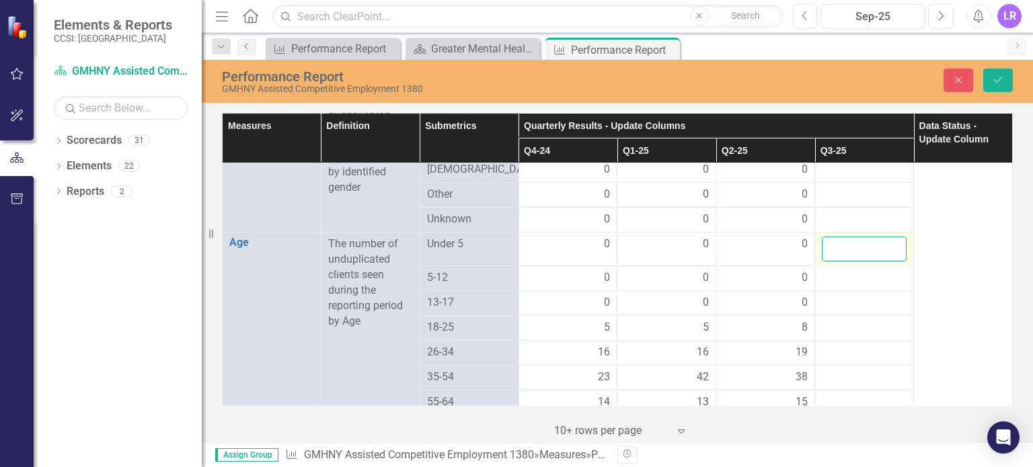
click at [843, 247] on input "number" at bounding box center [864, 249] width 85 height 25
type input "0"
click at [826, 274] on div at bounding box center [864, 278] width 85 height 16
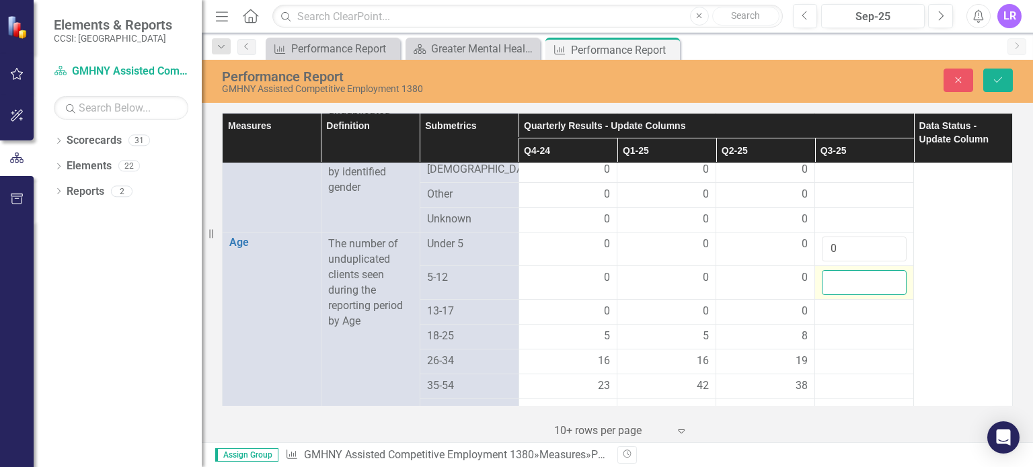
click at [826, 274] on input "number" at bounding box center [864, 282] width 85 height 25
type input "0"
click at [828, 314] on div at bounding box center [864, 312] width 85 height 16
click at [828, 314] on input "number" at bounding box center [864, 316] width 85 height 25
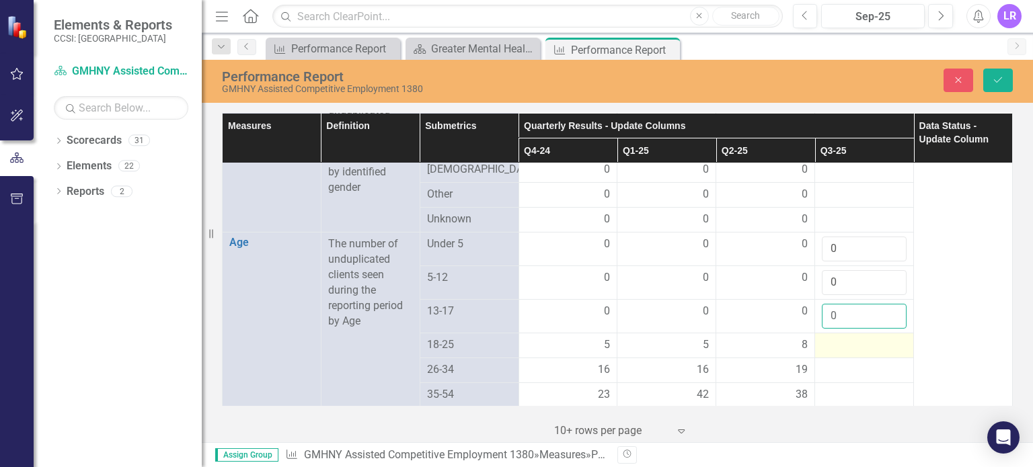
type input "0"
click at [837, 344] on div at bounding box center [864, 346] width 85 height 16
click at [832, 362] on input "number" at bounding box center [864, 350] width 85 height 25
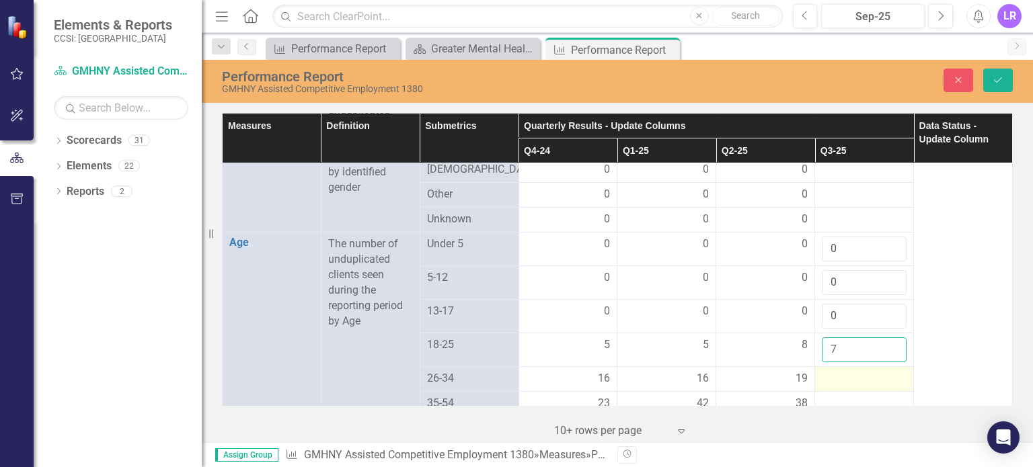
type input "7"
click at [833, 384] on div at bounding box center [864, 379] width 85 height 16
click at [834, 384] on div at bounding box center [864, 379] width 85 height 16
click at [834, 384] on input "number" at bounding box center [864, 383] width 85 height 25
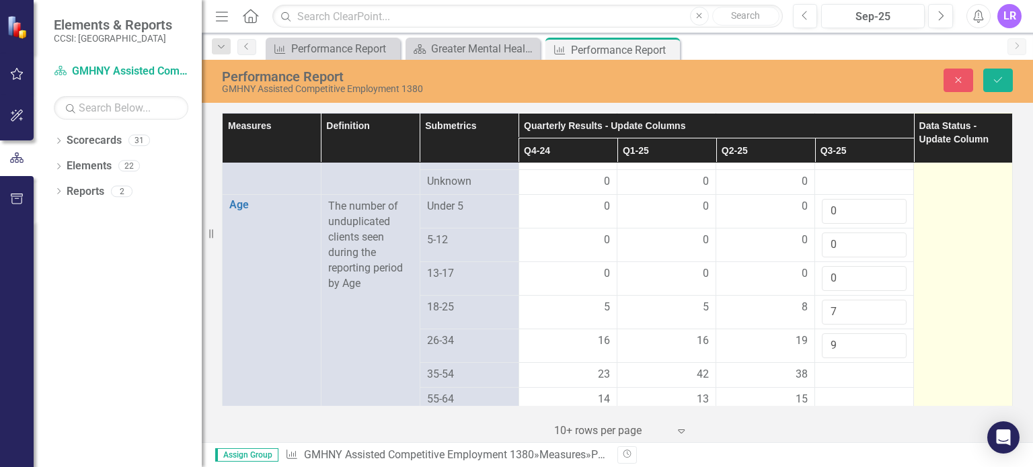
scroll to position [1009, 0]
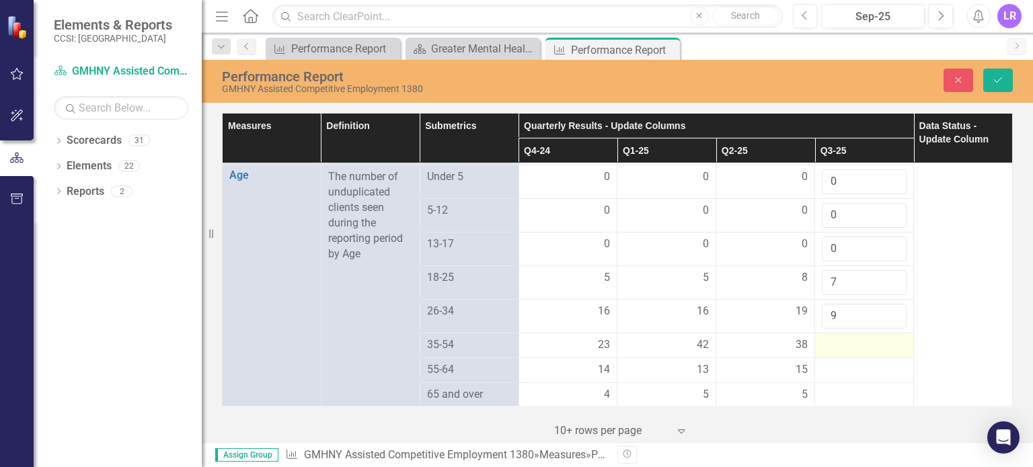
type input "9"
click at [833, 350] on div at bounding box center [864, 346] width 85 height 16
click at [833, 350] on input "number" at bounding box center [864, 350] width 85 height 25
type input "14"
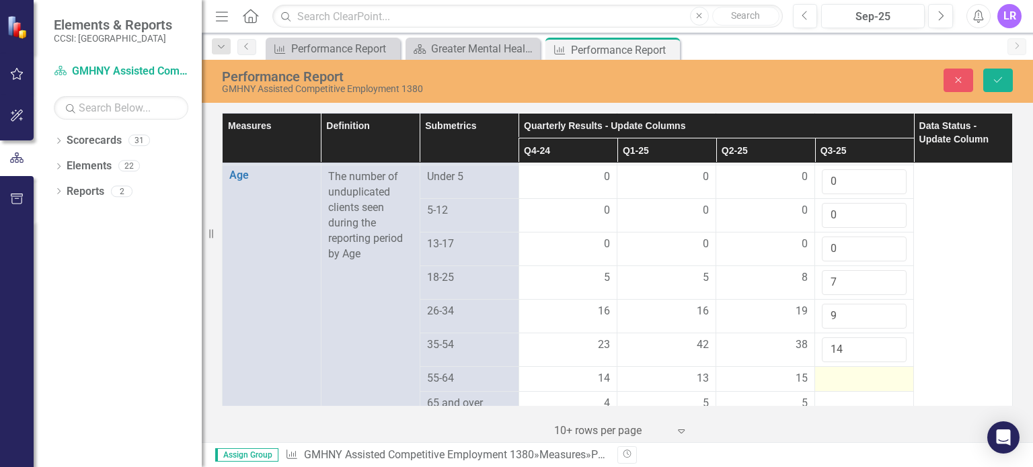
click at [835, 385] on div at bounding box center [864, 379] width 85 height 16
click at [835, 385] on input "number" at bounding box center [864, 383] width 85 height 25
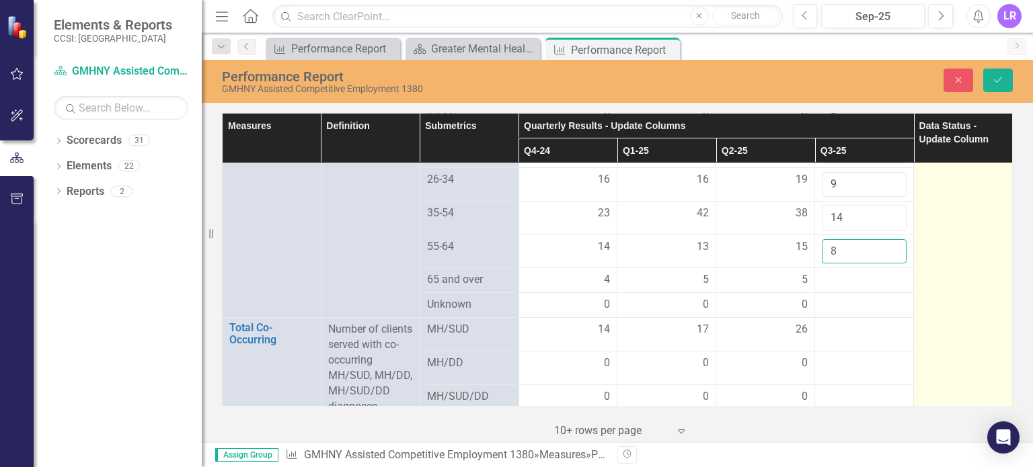
scroll to position [1143, 0]
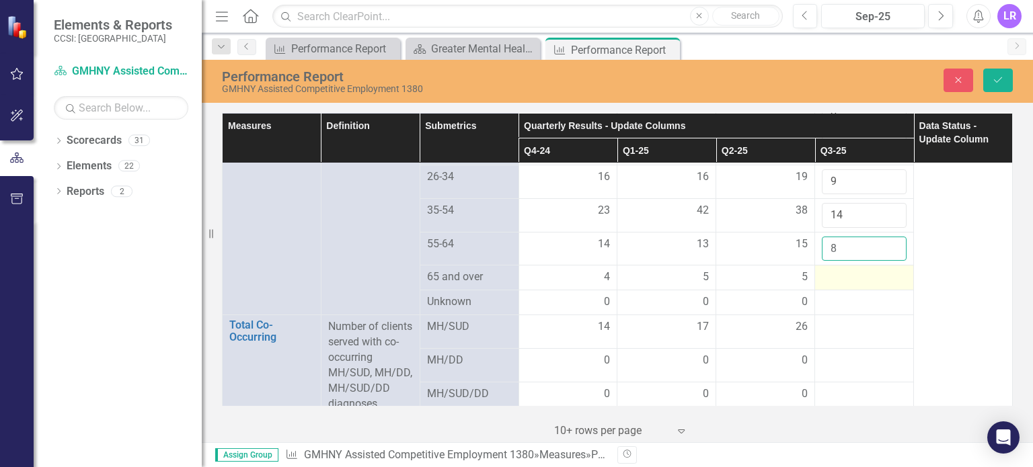
type input "8"
click at [826, 283] on div at bounding box center [864, 278] width 85 height 16
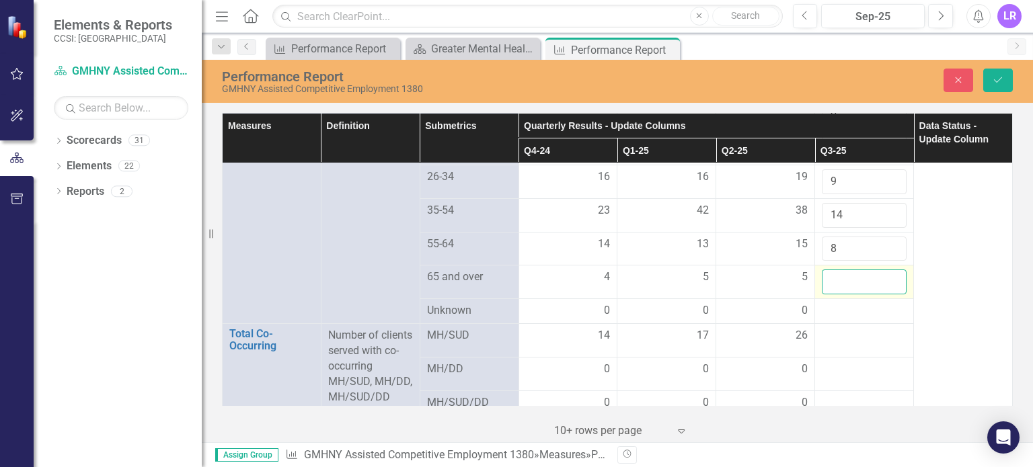
click at [826, 283] on input "number" at bounding box center [864, 282] width 85 height 25
type input "4"
click at [998, 72] on button "Save" at bounding box center [998, 81] width 30 height 24
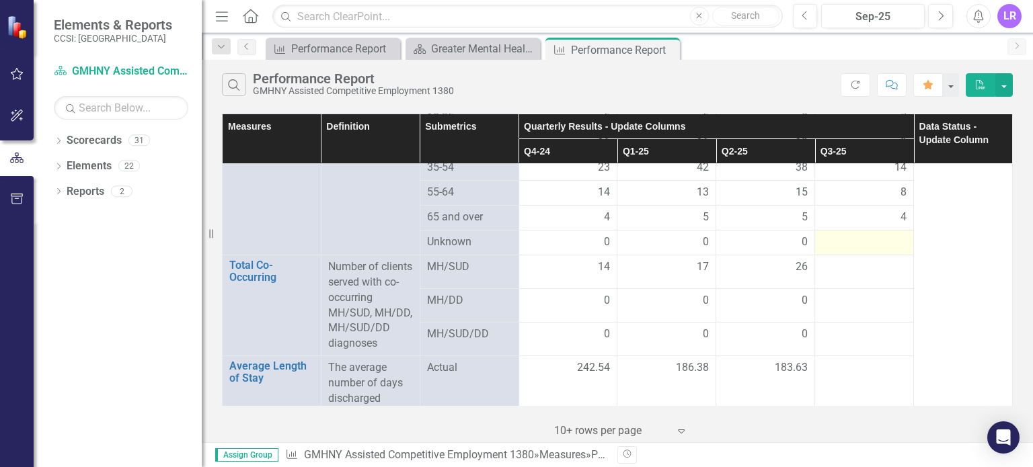
click at [873, 249] on div at bounding box center [864, 243] width 85 height 16
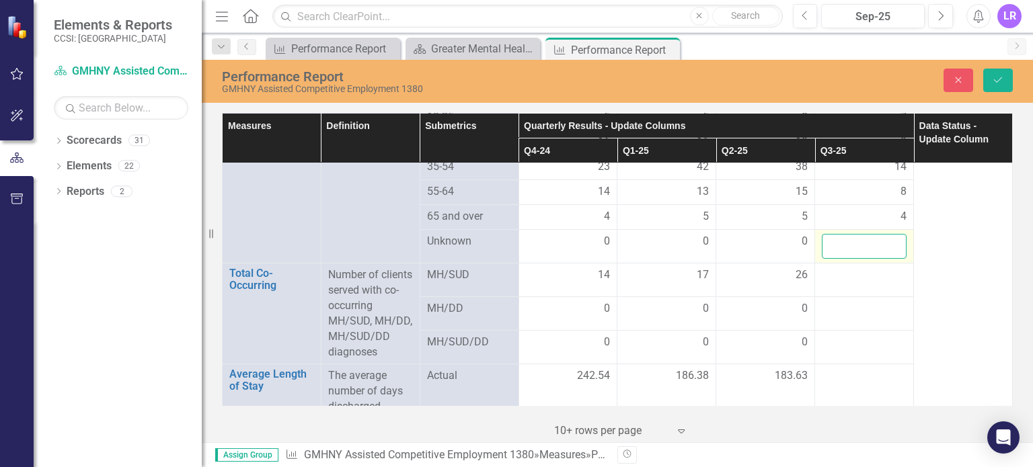
click at [872, 246] on input "number" at bounding box center [864, 246] width 85 height 25
type input "0"
click at [997, 85] on icon "Save" at bounding box center [998, 79] width 12 height 9
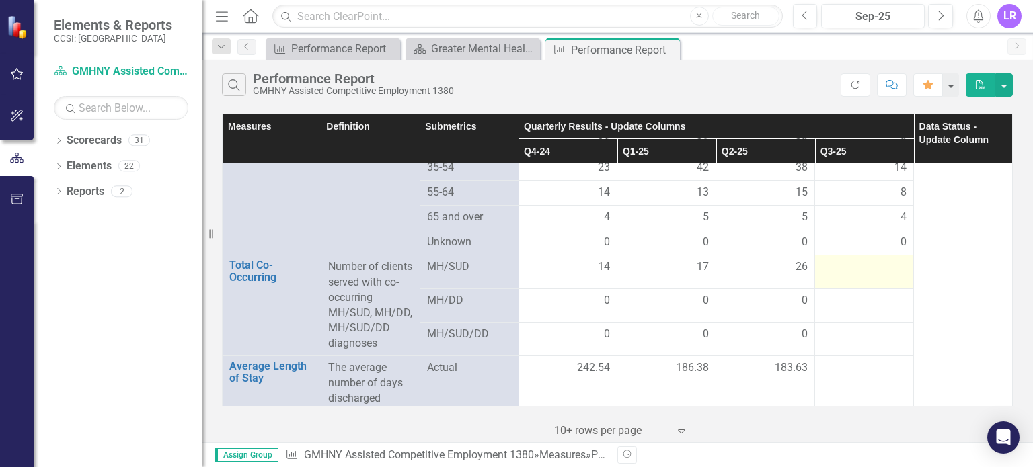
click at [867, 274] on div at bounding box center [864, 268] width 85 height 16
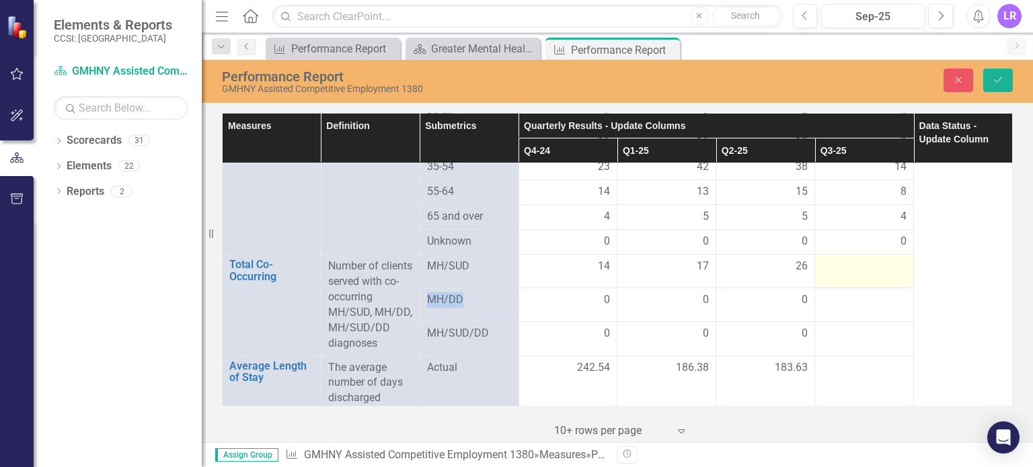
click at [867, 274] on div at bounding box center [864, 267] width 85 height 16
click at [837, 269] on input "number" at bounding box center [864, 271] width 85 height 25
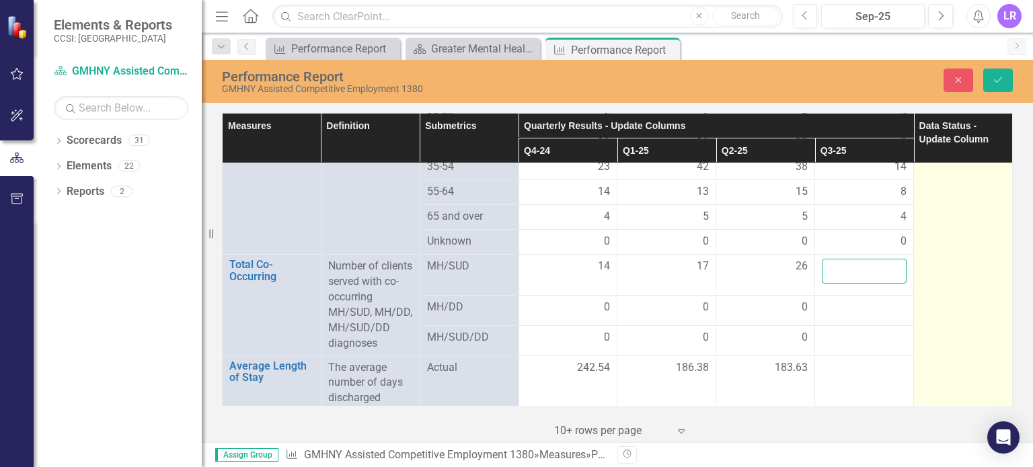
type input "4"
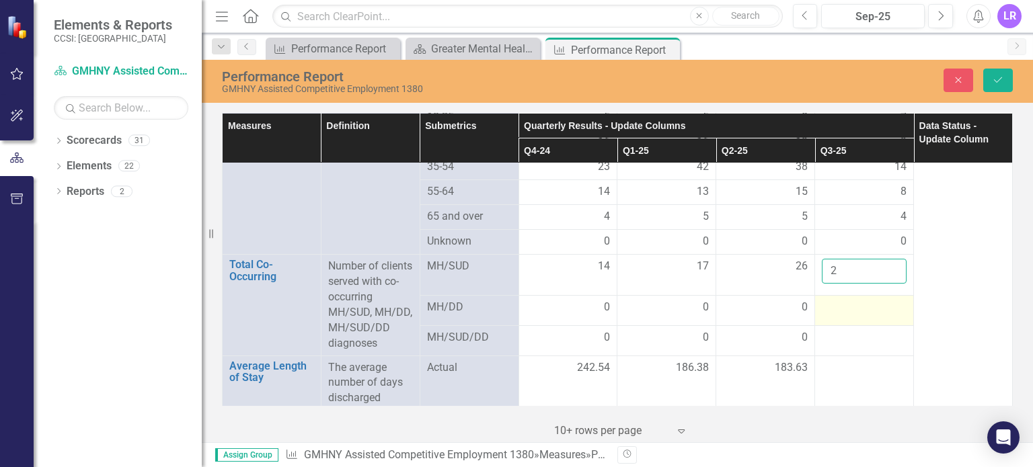
type input "2"
click at [838, 310] on div at bounding box center [864, 308] width 85 height 16
click at [838, 310] on input "number" at bounding box center [864, 308] width 85 height 25
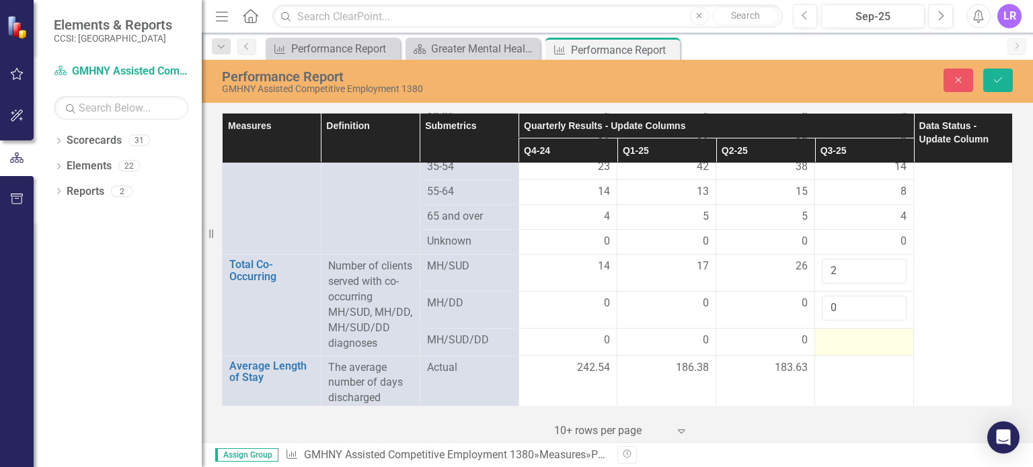
type input "0"
click at [858, 342] on div at bounding box center [864, 341] width 85 height 16
click at [858, 342] on input "number" at bounding box center [864, 338] width 85 height 25
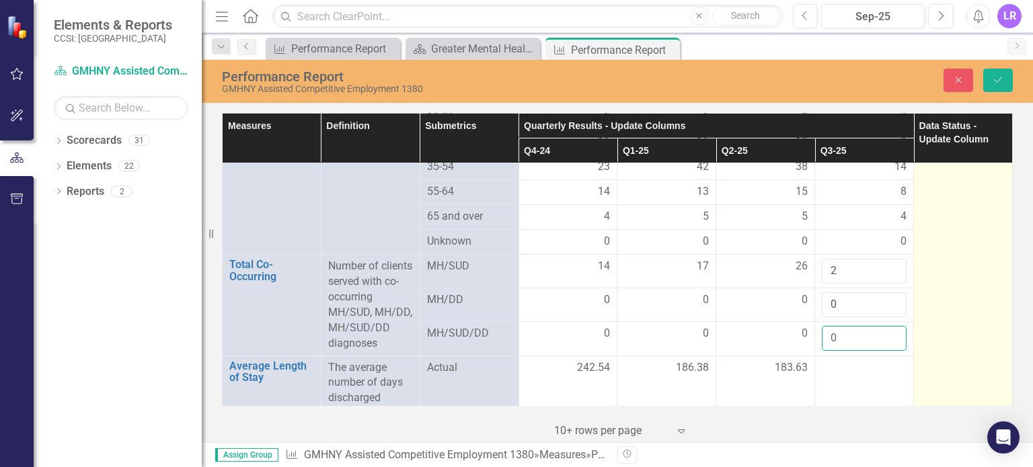
type input "0"
click at [974, 292] on td at bounding box center [963, 264] width 99 height 2488
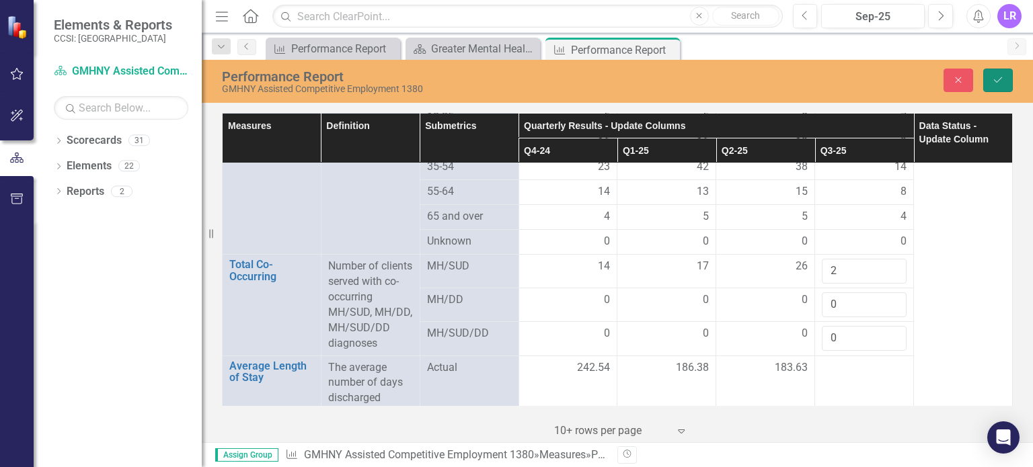
click at [996, 88] on button "Save" at bounding box center [998, 81] width 30 height 24
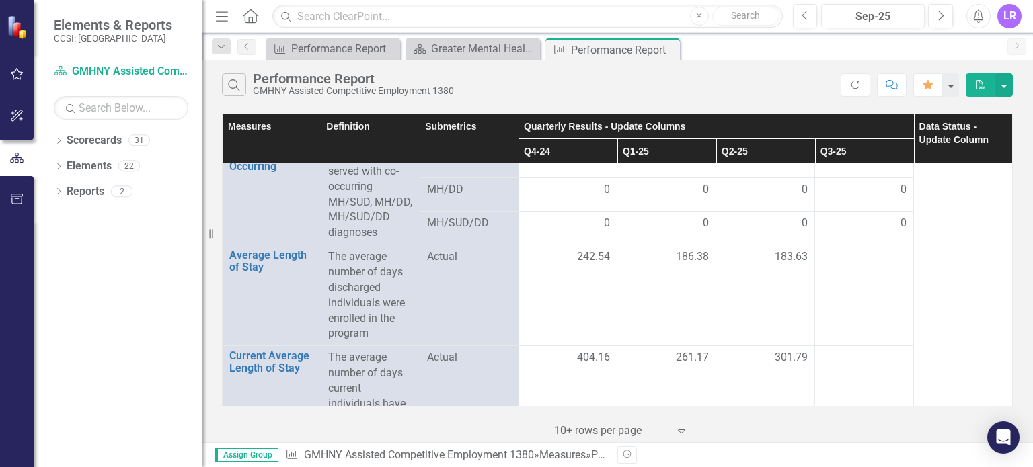
scroll to position [1278, 0]
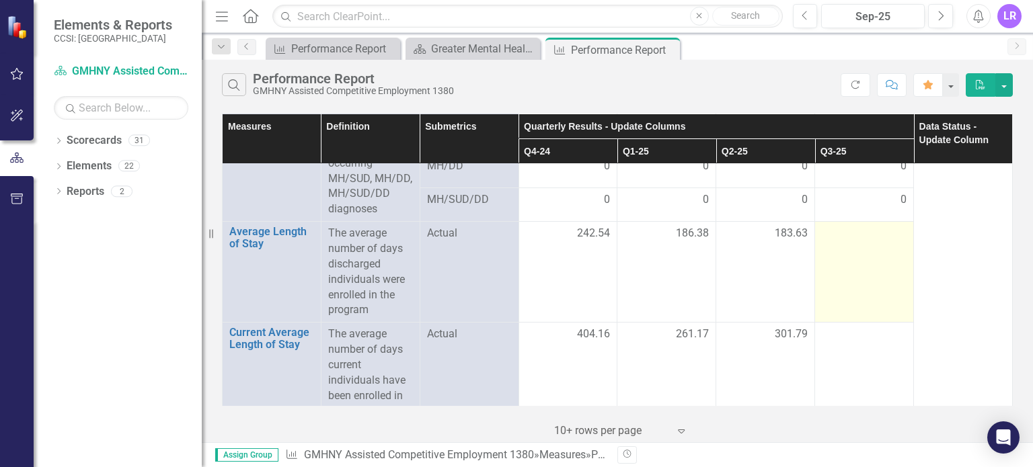
click at [839, 241] on div at bounding box center [864, 234] width 85 height 16
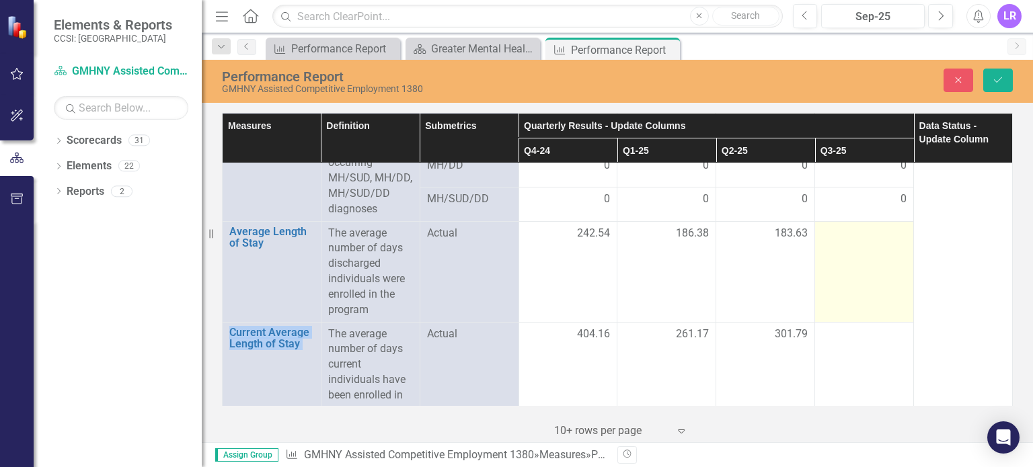
click at [839, 241] on td at bounding box center [864, 271] width 99 height 101
click at [839, 241] on input "number" at bounding box center [864, 238] width 85 height 25
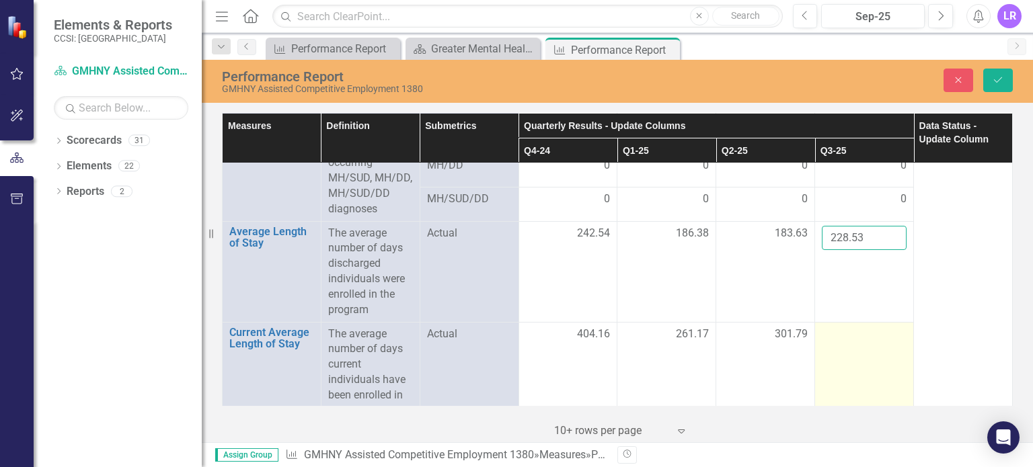
type input "228.53"
click at [845, 341] on td at bounding box center [864, 372] width 99 height 101
click at [845, 341] on input "number" at bounding box center [864, 339] width 85 height 25
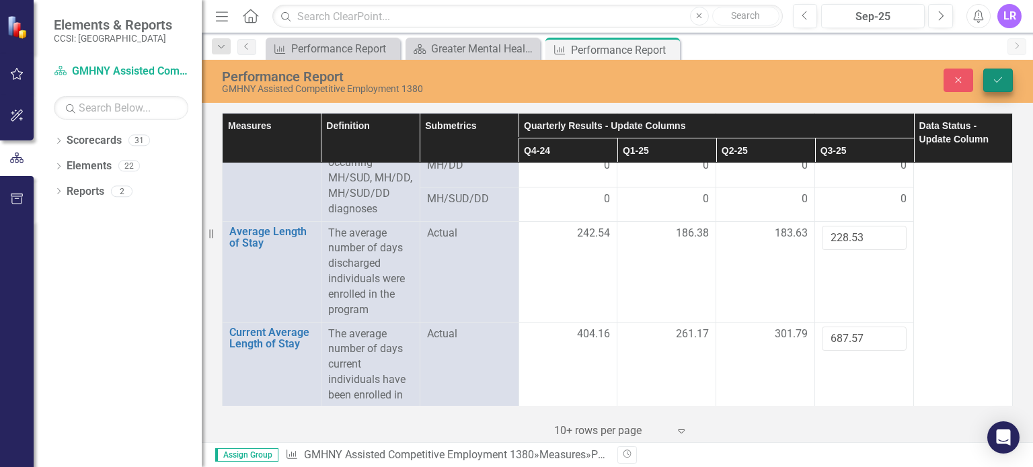
type input "687.57"
click at [1004, 77] on button "Save" at bounding box center [998, 81] width 30 height 24
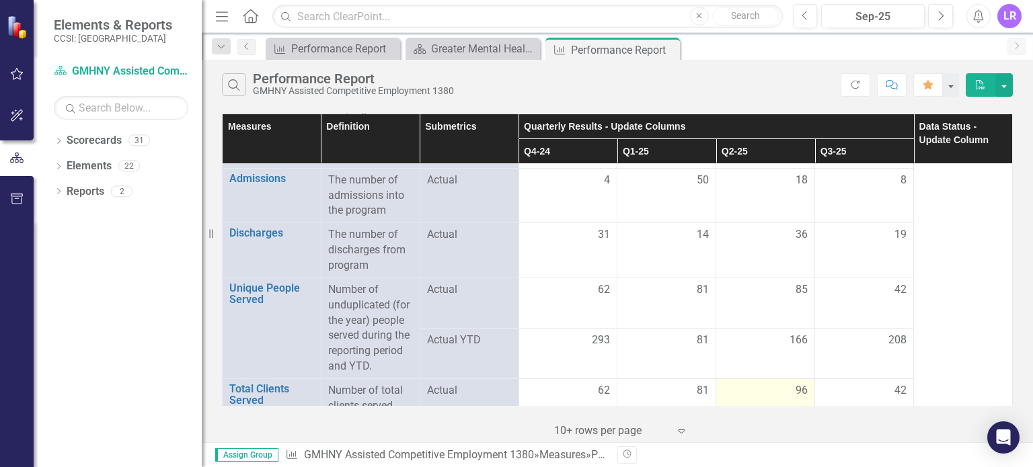
scroll to position [269, 0]
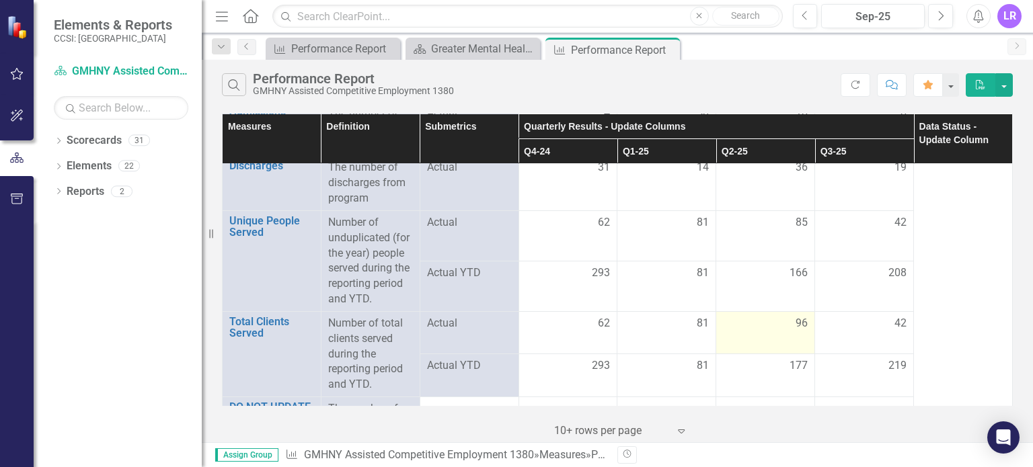
click at [732, 321] on div "96" at bounding box center [765, 323] width 85 height 15
click at [765, 339] on td "96" at bounding box center [765, 332] width 99 height 43
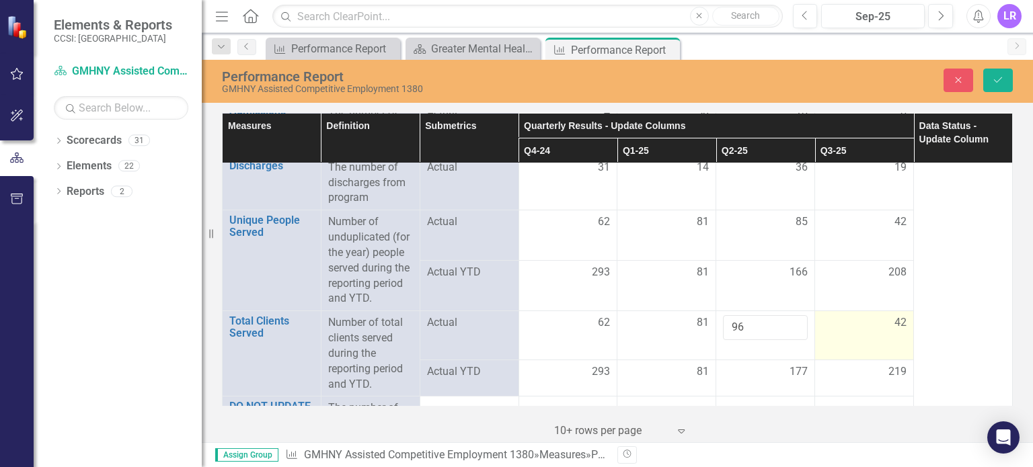
click at [867, 338] on td "42" at bounding box center [864, 335] width 99 height 49
click at [1027, 315] on div "Measures Definition Submetrics Quarterly Results - Update Columns Data Status -…" at bounding box center [617, 276] width 831 height 333
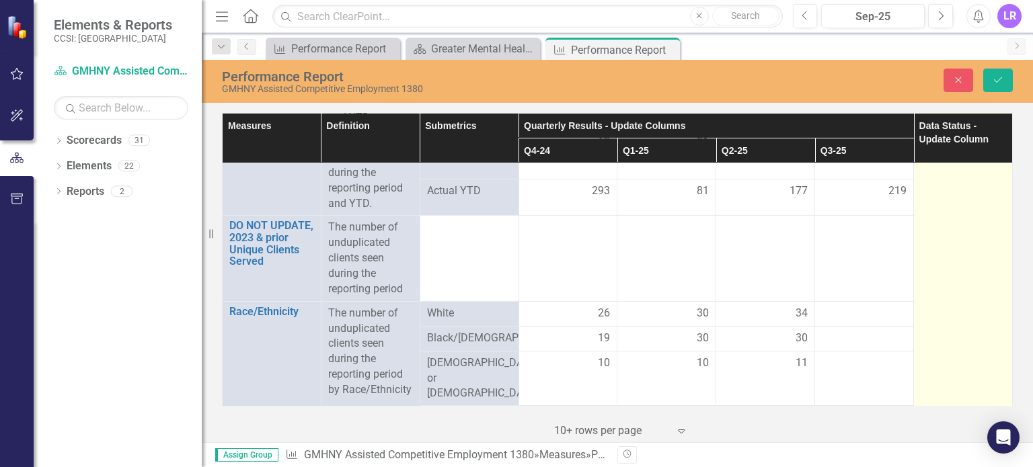
scroll to position [471, 0]
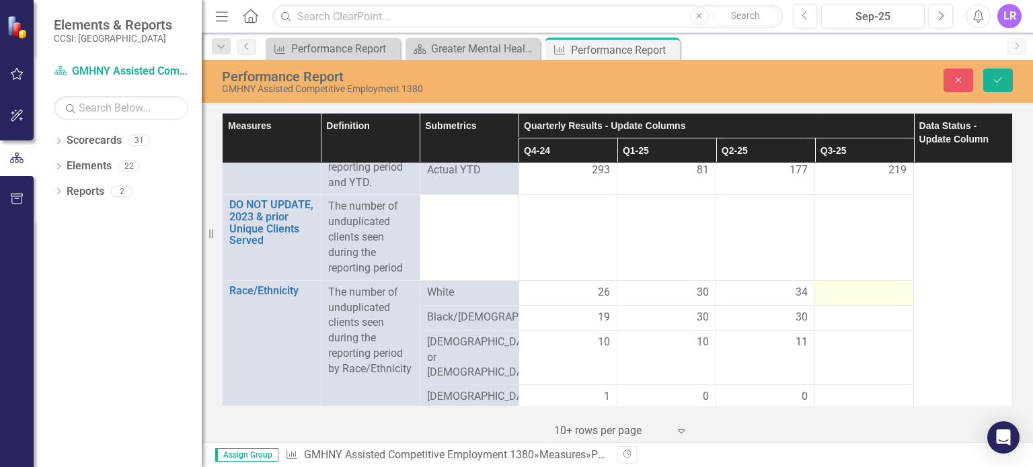
click at [845, 288] on div at bounding box center [864, 293] width 85 height 16
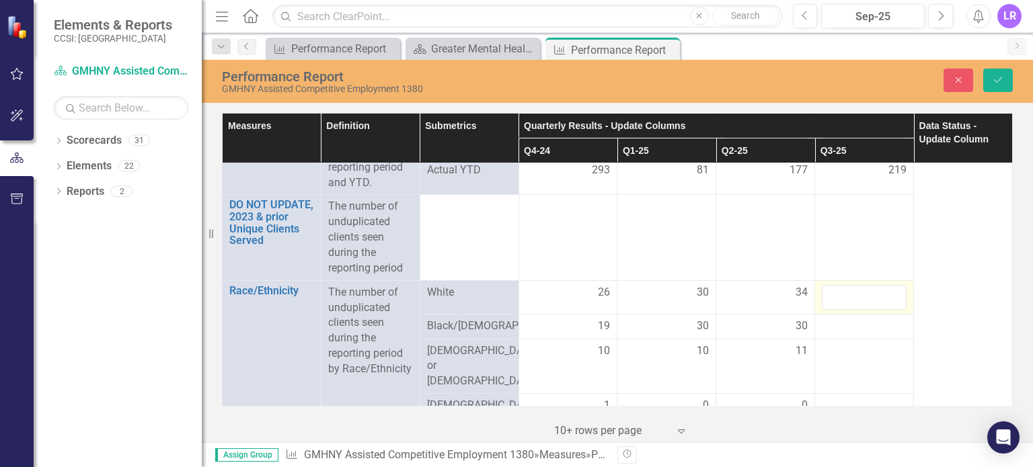
click at [845, 288] on input "number" at bounding box center [864, 297] width 85 height 25
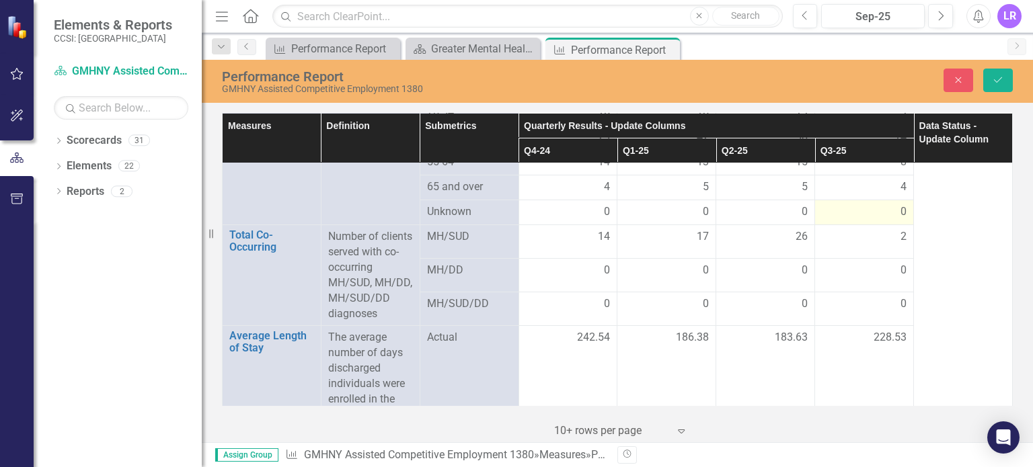
scroll to position [1210, 0]
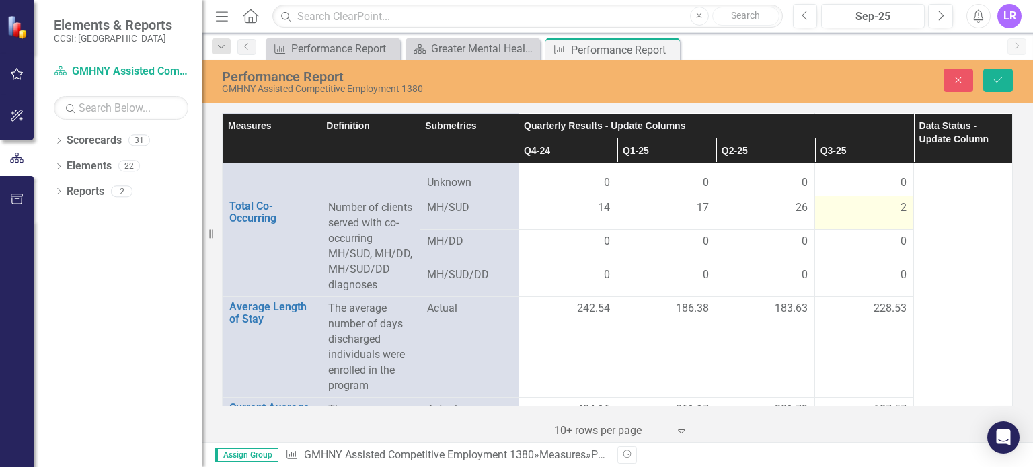
click at [863, 210] on div "2" at bounding box center [864, 207] width 85 height 15
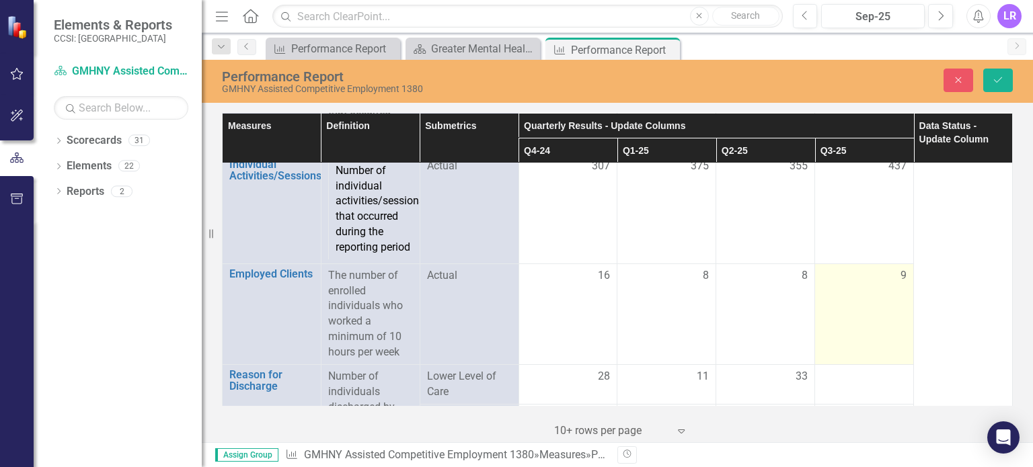
scroll to position [1748, 0]
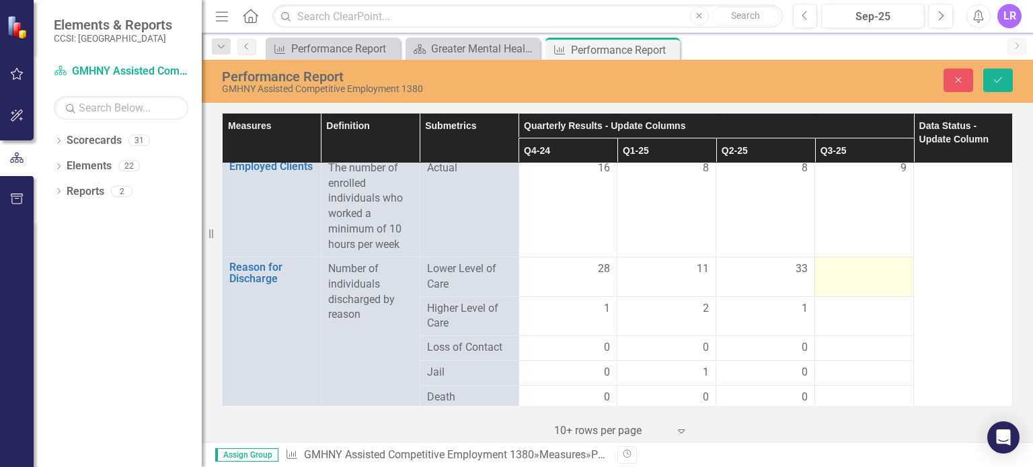
click at [859, 278] on td at bounding box center [864, 277] width 99 height 40
click at [859, 278] on input "number" at bounding box center [864, 274] width 85 height 25
type input "17"
click at [830, 308] on div at bounding box center [864, 309] width 85 height 16
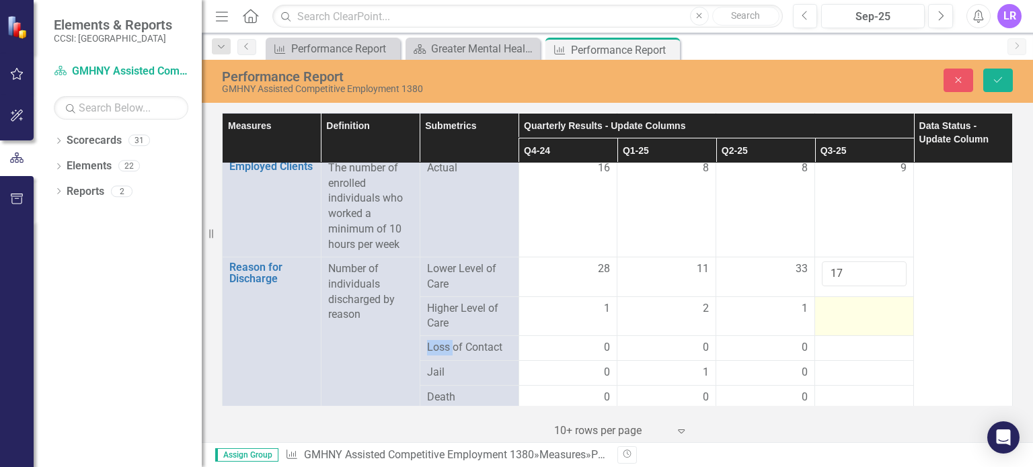
click at [830, 308] on div at bounding box center [864, 309] width 85 height 16
click at [830, 308] on input "number" at bounding box center [864, 313] width 85 height 25
type input "0"
click at [834, 344] on div at bounding box center [864, 348] width 85 height 16
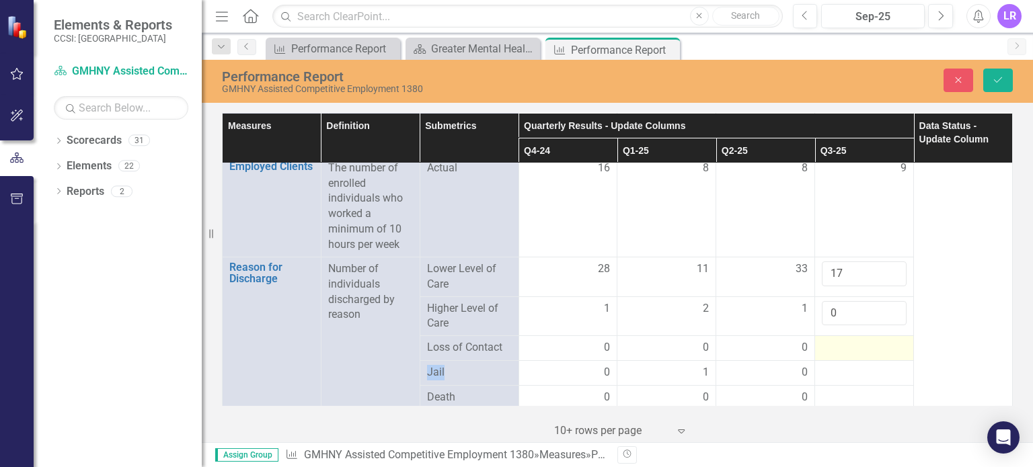
click at [834, 344] on div at bounding box center [864, 348] width 85 height 16
click at [834, 344] on input "number" at bounding box center [864, 352] width 85 height 25
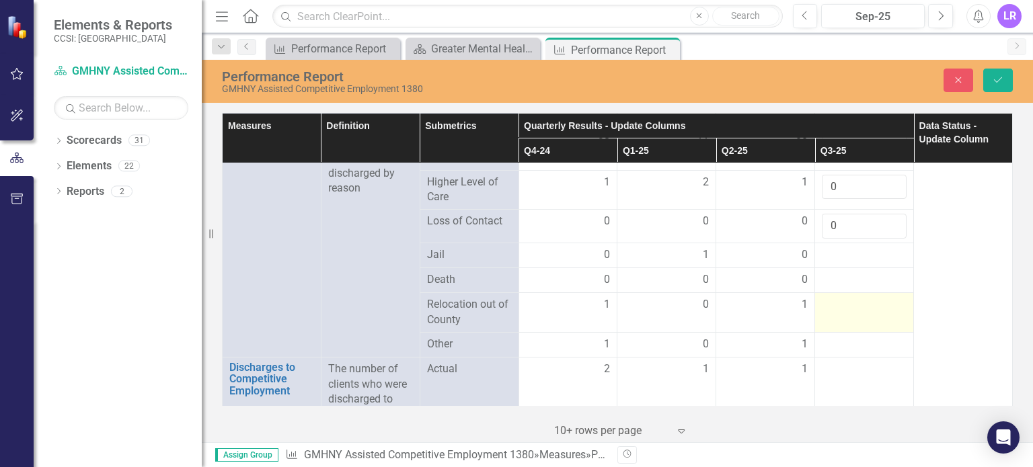
scroll to position [1883, 0]
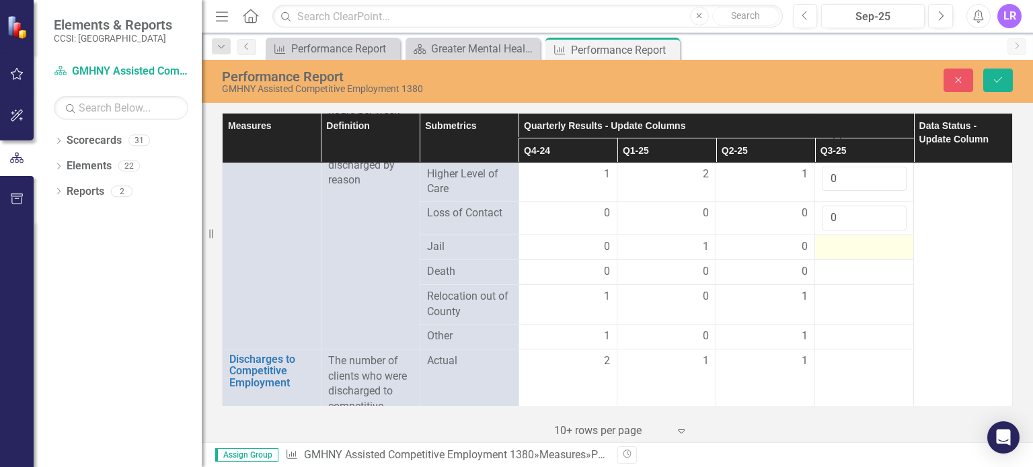
type input "0"
click at [822, 247] on div at bounding box center [864, 247] width 85 height 16
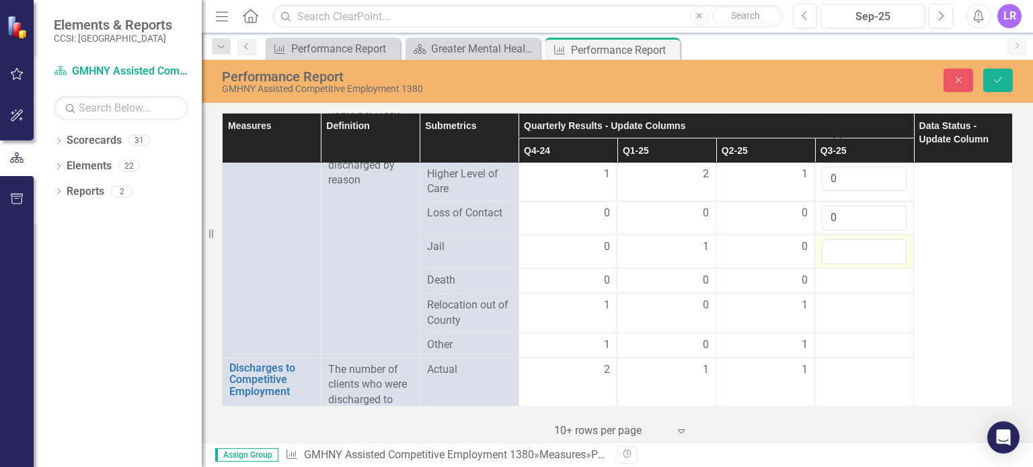
click at [826, 251] on input "number" at bounding box center [864, 251] width 85 height 25
type input "0"
click at [849, 346] on div at bounding box center [864, 346] width 85 height 16
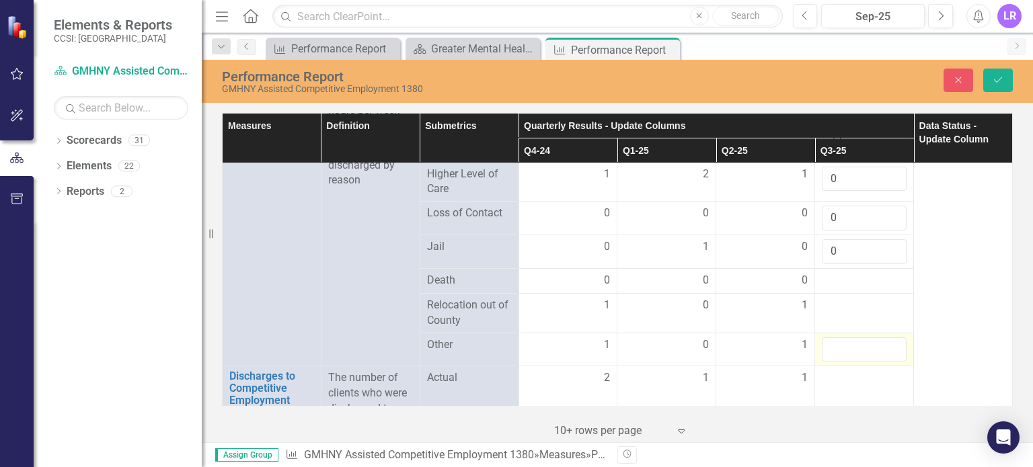
click at [849, 346] on input "number" at bounding box center [864, 350] width 85 height 25
type input "2"
click at [852, 306] on div at bounding box center [864, 306] width 85 height 16
click at [852, 306] on input "number" at bounding box center [864, 310] width 85 height 25
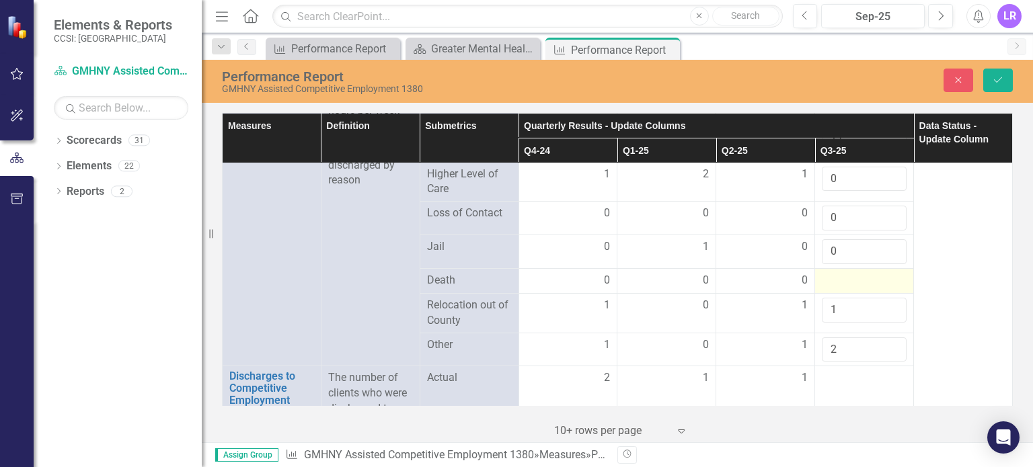
type input "1"
click at [826, 280] on div at bounding box center [864, 281] width 85 height 16
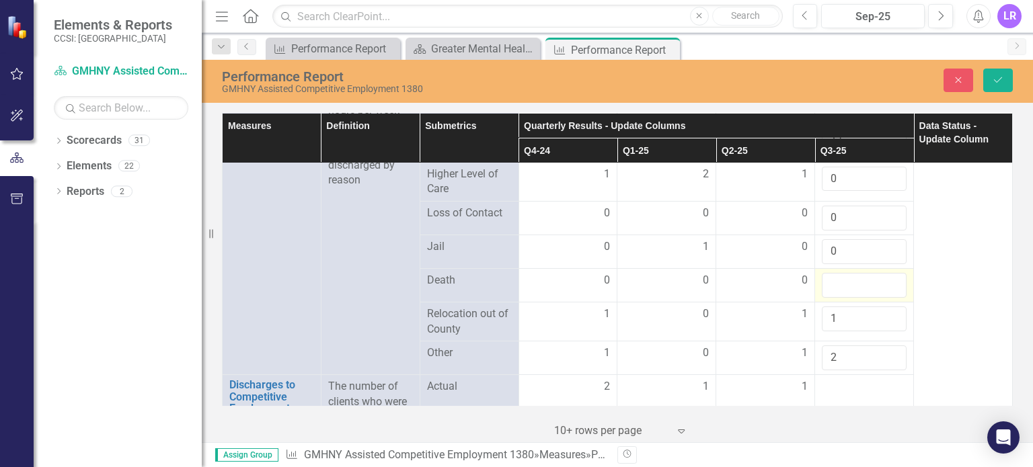
click at [832, 280] on input "number" at bounding box center [864, 285] width 85 height 25
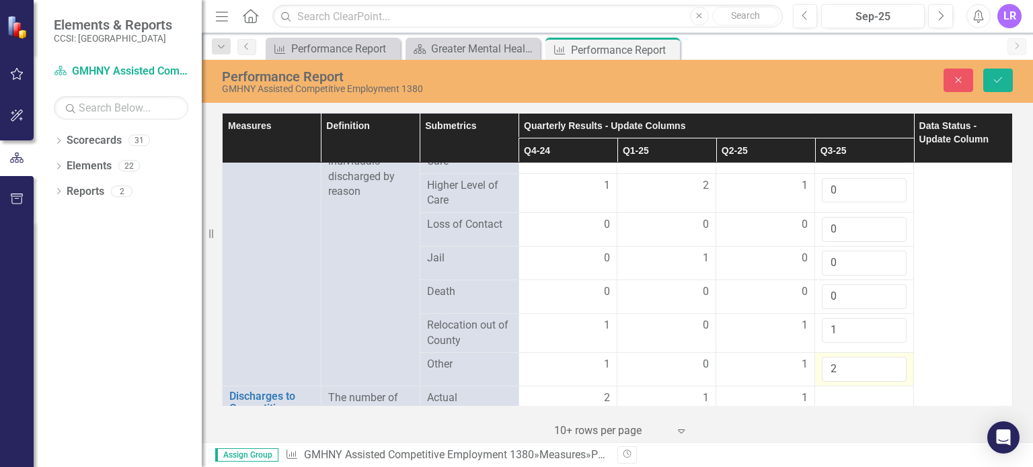
scroll to position [1950, 0]
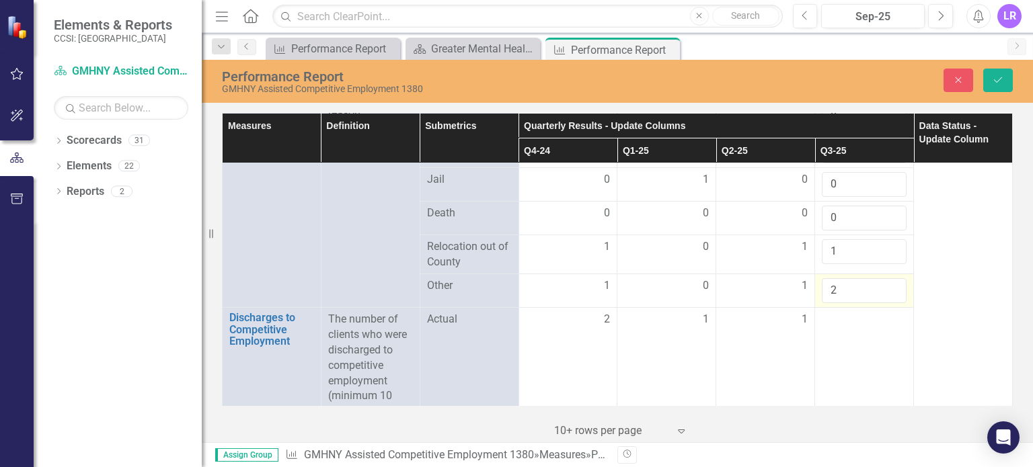
type input "0"
click at [834, 298] on input "2" at bounding box center [864, 290] width 85 height 25
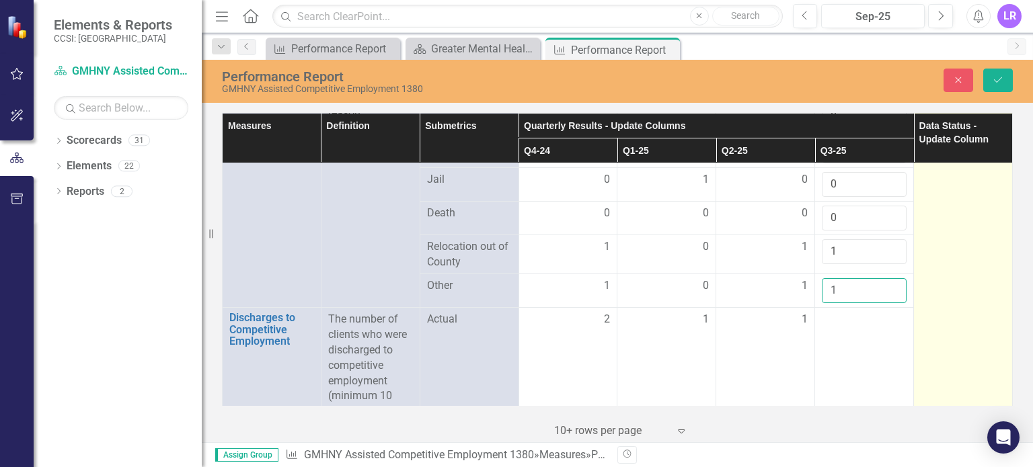
scroll to position [1748, 0]
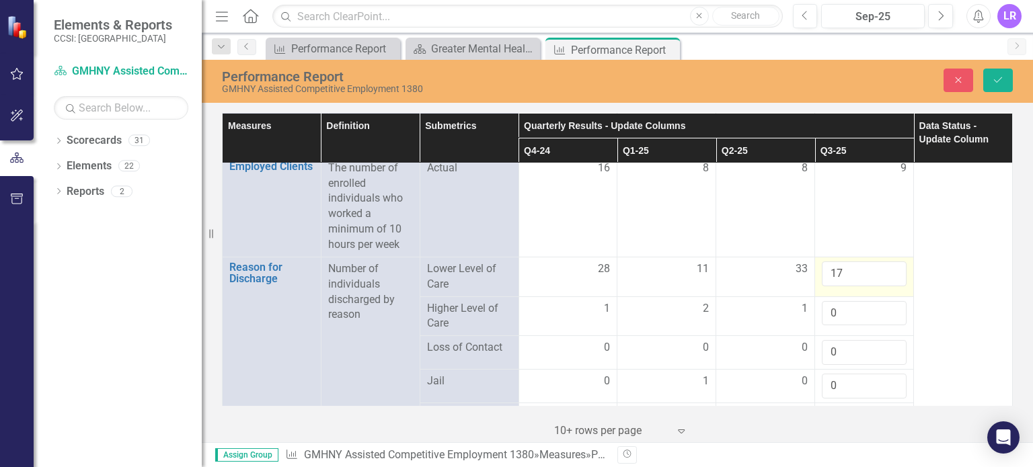
type input "1"
click at [855, 274] on input "17" at bounding box center [864, 274] width 85 height 25
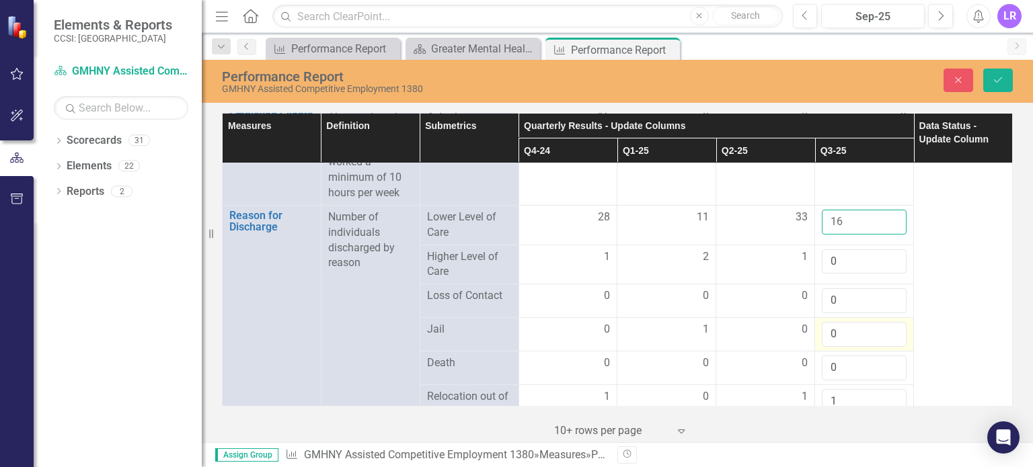
scroll to position [1883, 0]
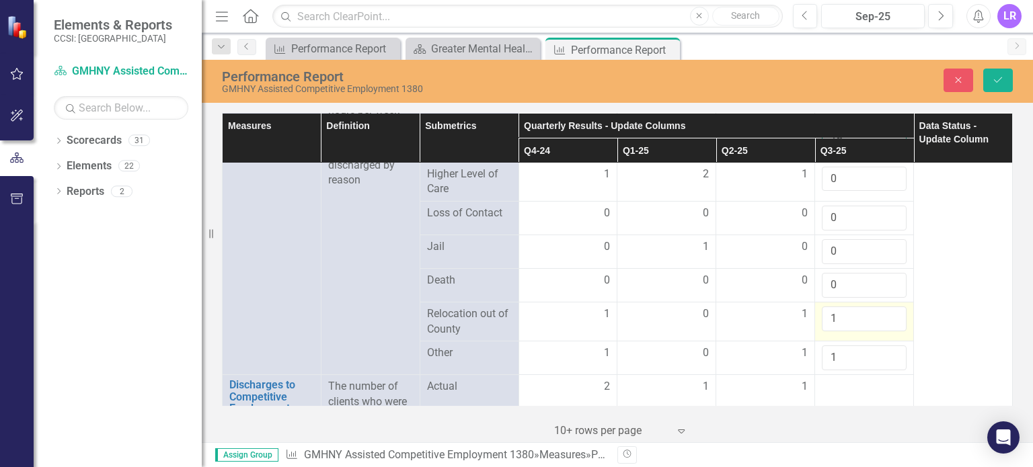
type input "16"
click at [842, 324] on input "1" at bounding box center [864, 319] width 85 height 25
click at [836, 365] on input "1" at bounding box center [864, 358] width 85 height 25
type input "1"
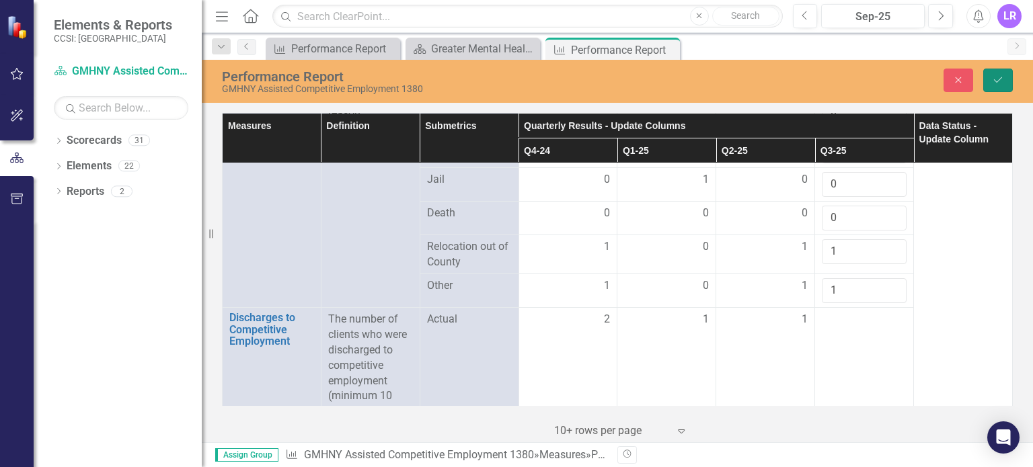
click at [995, 75] on icon "Save" at bounding box center [998, 79] width 12 height 9
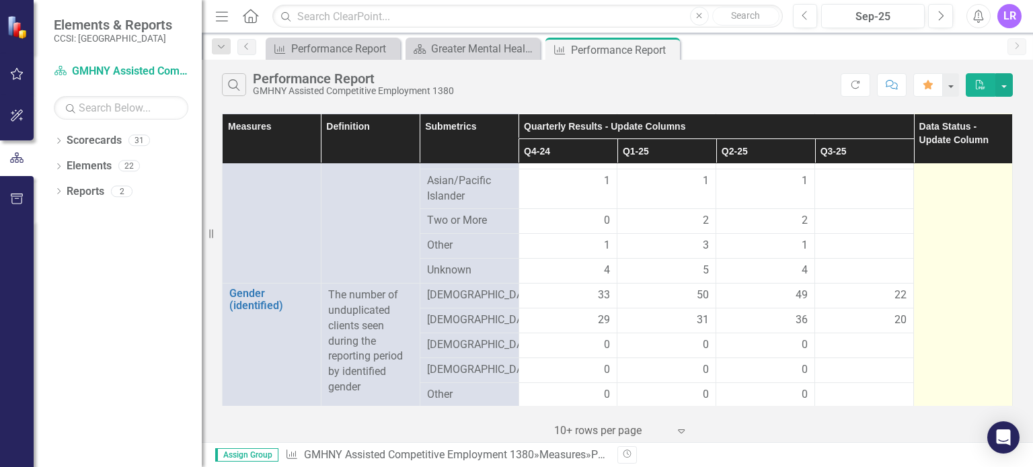
scroll to position [874, 0]
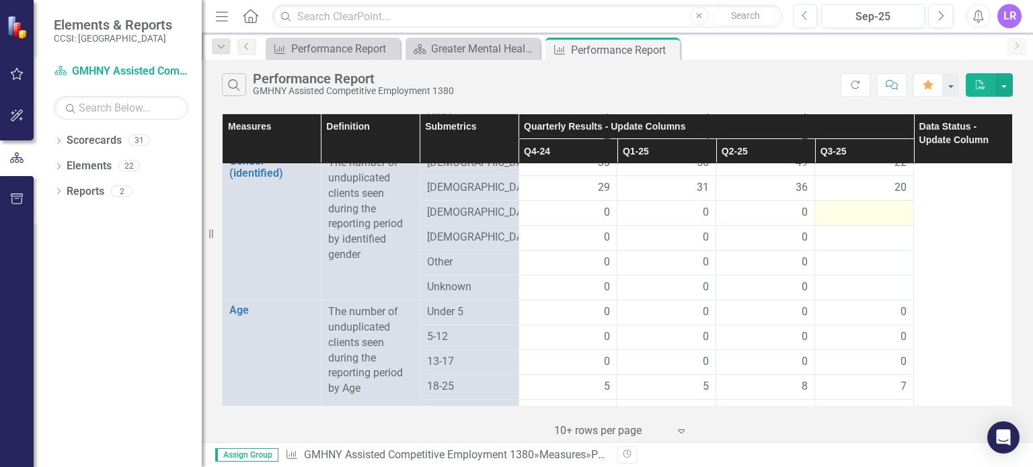
click at [859, 211] on div at bounding box center [864, 213] width 85 height 16
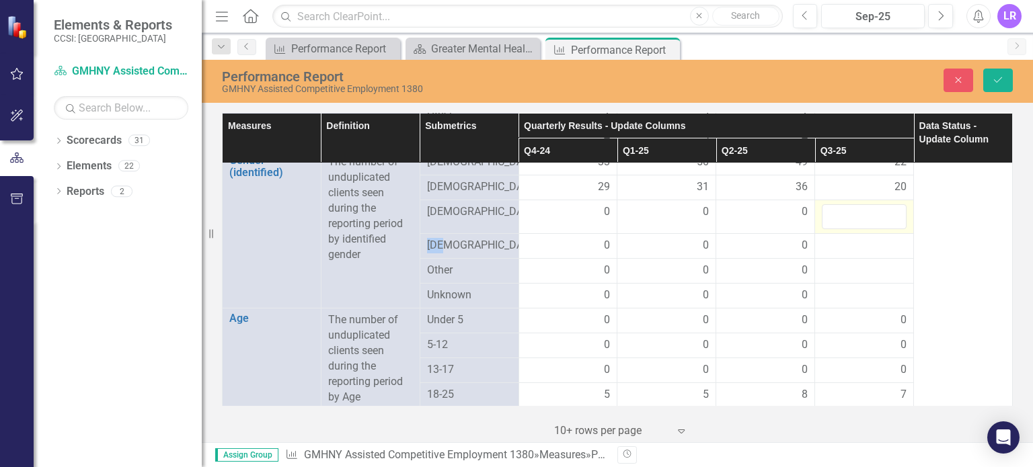
click at [859, 212] on input "number" at bounding box center [864, 216] width 85 height 25
type input "0"
click at [825, 240] on div at bounding box center [864, 246] width 85 height 16
click at [826, 241] on div at bounding box center [864, 246] width 85 height 16
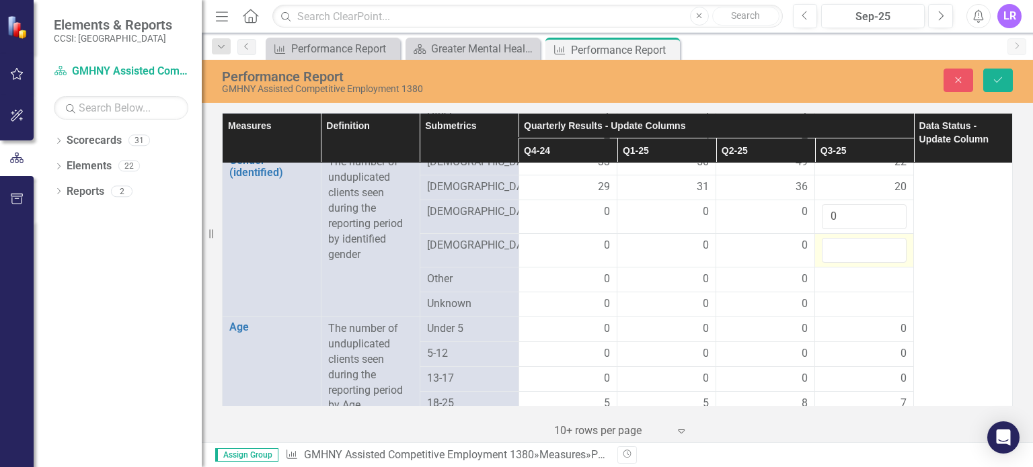
click at [828, 241] on input "number" at bounding box center [864, 250] width 85 height 25
type input "0"
click at [829, 280] on div at bounding box center [864, 280] width 85 height 16
click at [829, 280] on input "number" at bounding box center [864, 284] width 85 height 25
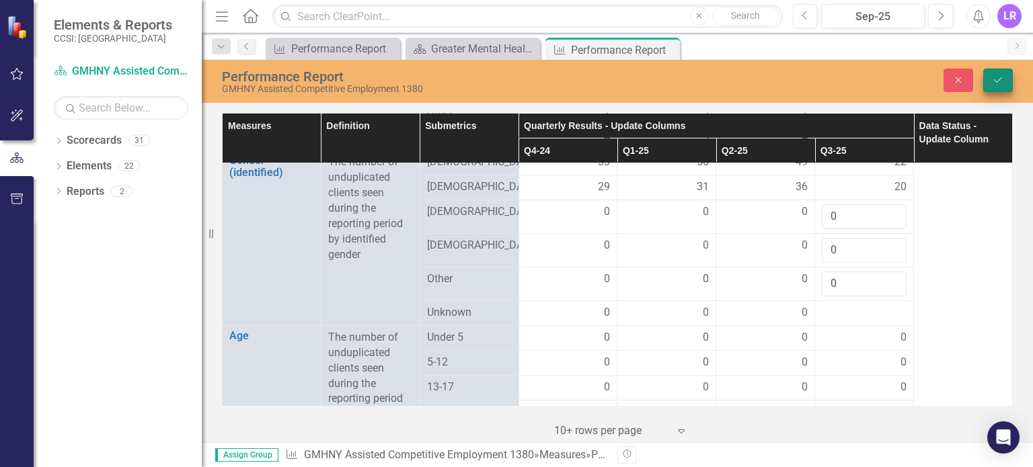
type input "0"
click at [1001, 83] on icon "Save" at bounding box center [998, 79] width 12 height 9
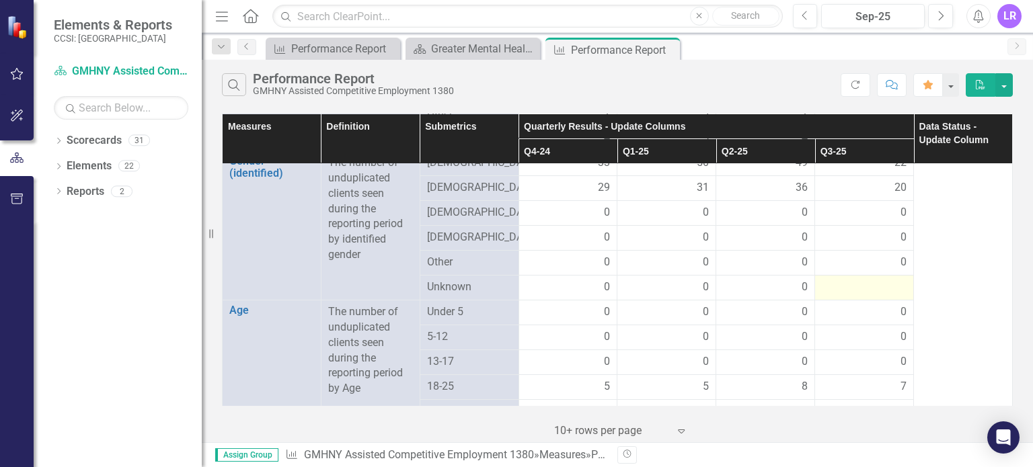
click at [845, 290] on div at bounding box center [864, 288] width 85 height 16
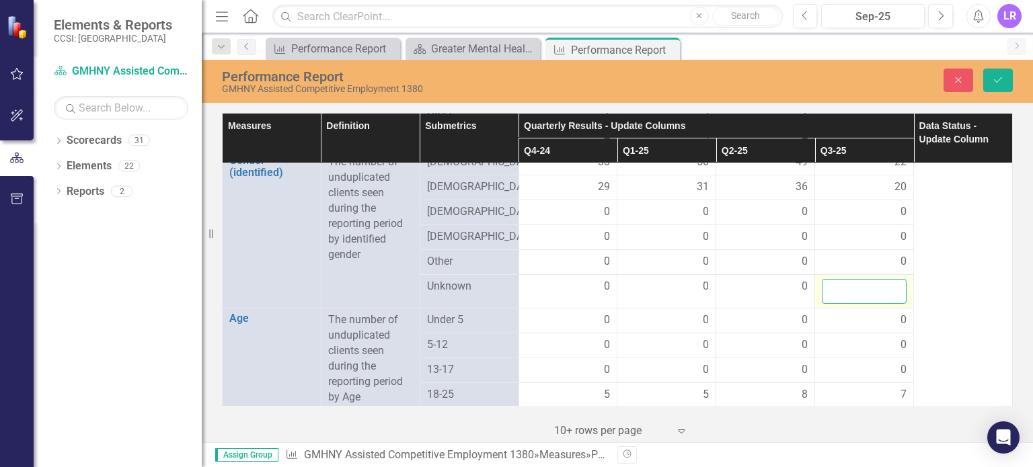
click at [842, 287] on input "number" at bounding box center [864, 291] width 85 height 25
type input "0"
click at [989, 76] on button "Save" at bounding box center [998, 81] width 30 height 24
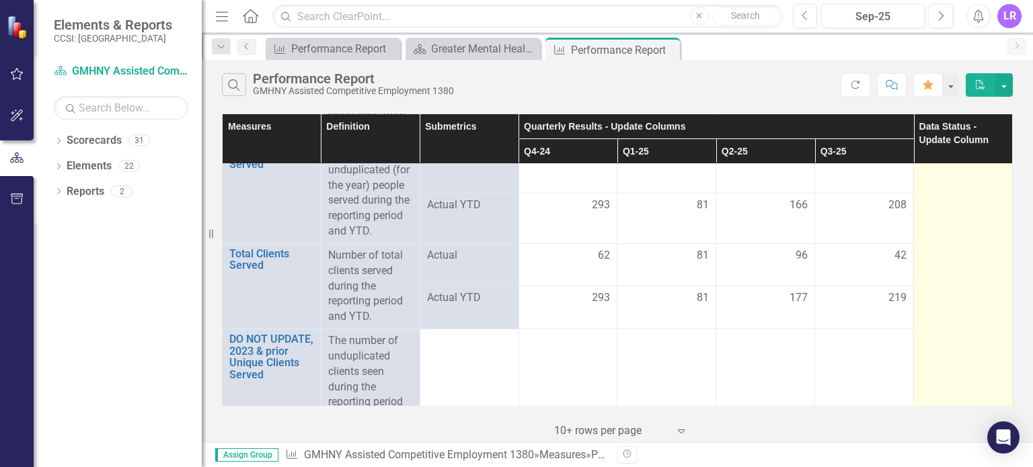
scroll to position [315, 0]
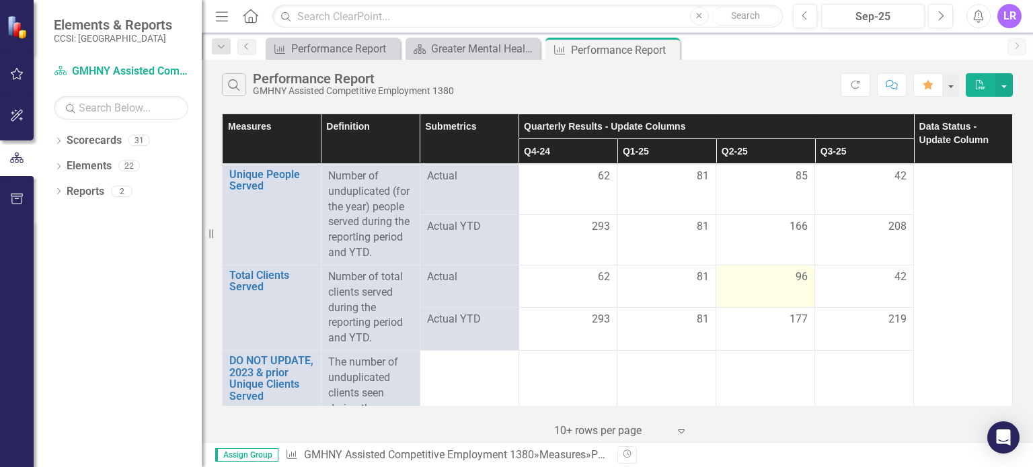
click at [735, 285] on div "96" at bounding box center [765, 277] width 85 height 15
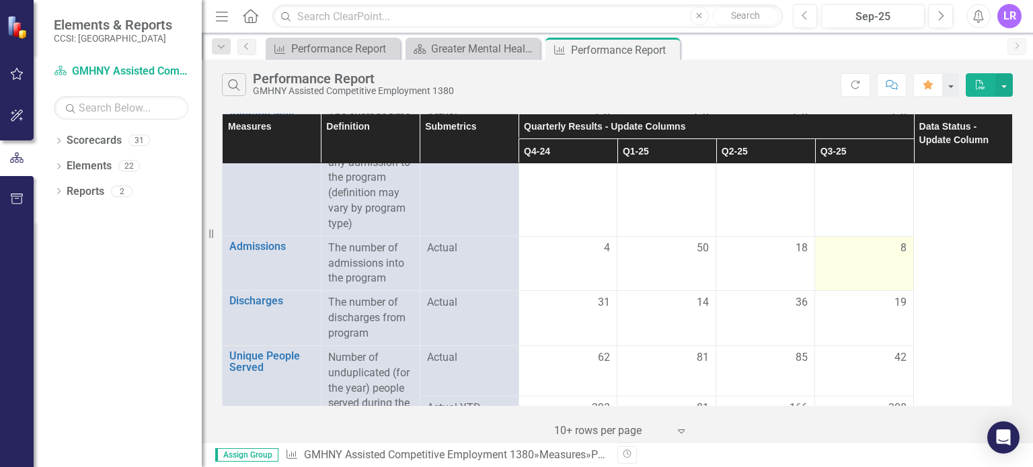
scroll to position [134, 0]
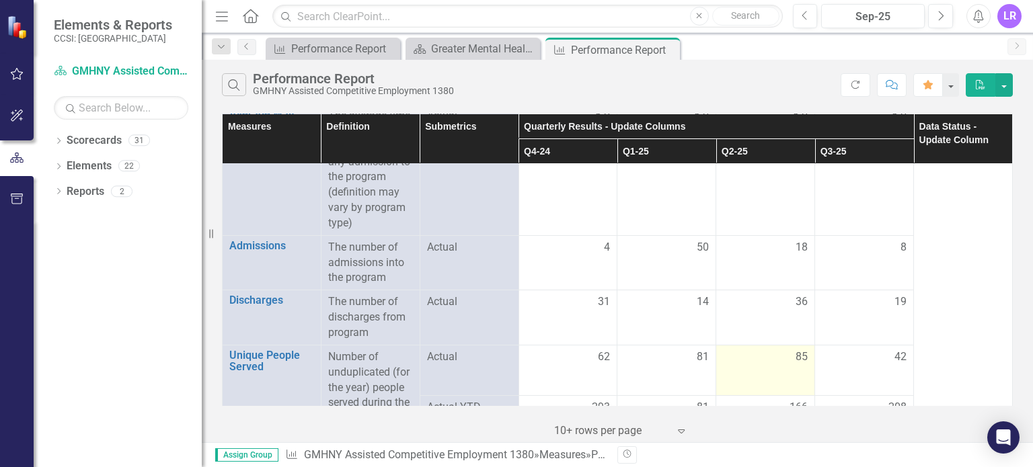
click at [764, 363] on div "85" at bounding box center [765, 357] width 85 height 15
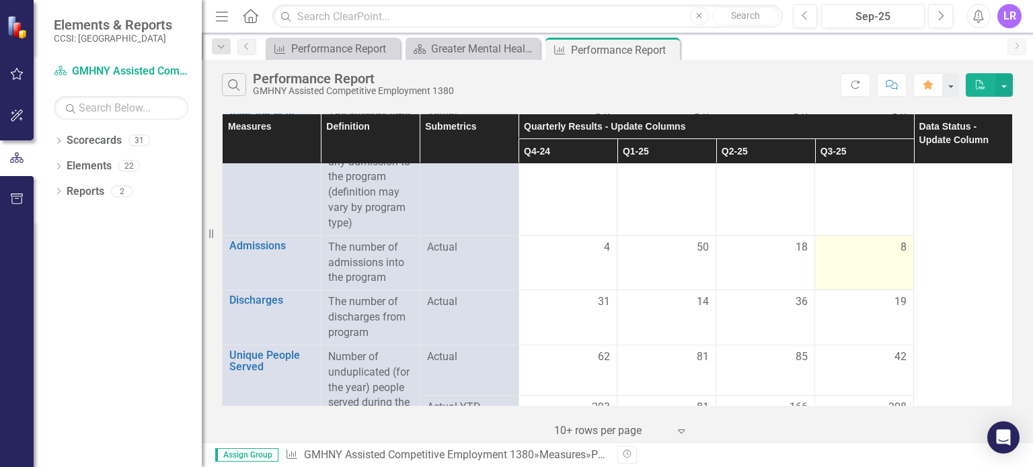
click at [850, 254] on div "8" at bounding box center [864, 247] width 85 height 15
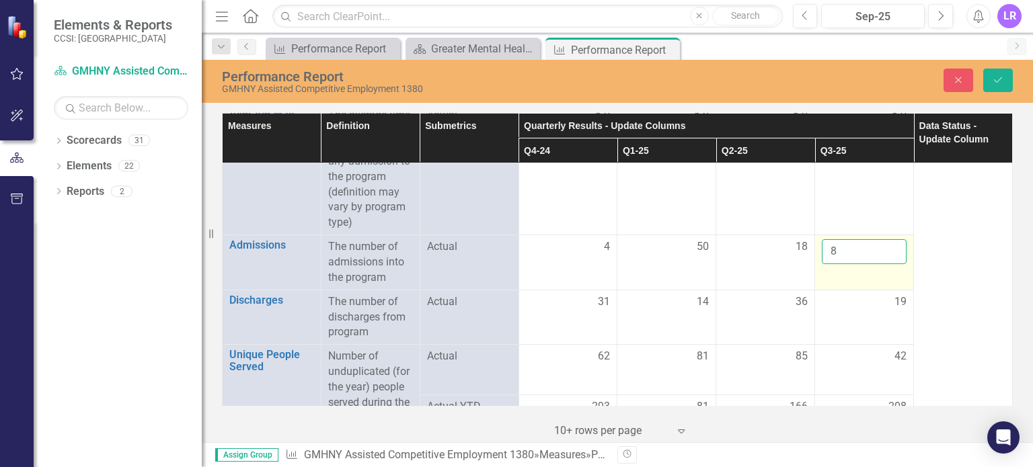
click at [861, 254] on input "8" at bounding box center [864, 251] width 85 height 25
type input "2"
click at [996, 72] on button "Save" at bounding box center [998, 81] width 30 height 24
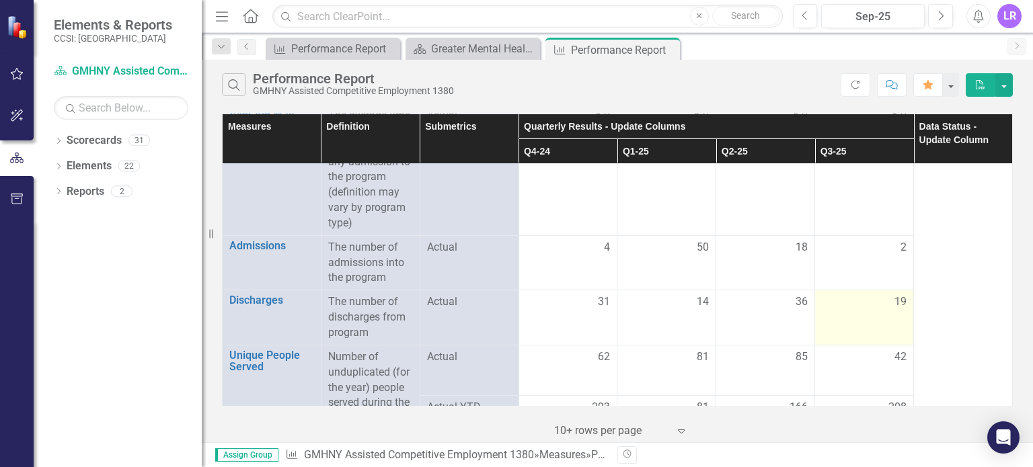
click at [881, 322] on td "19" at bounding box center [864, 317] width 99 height 55
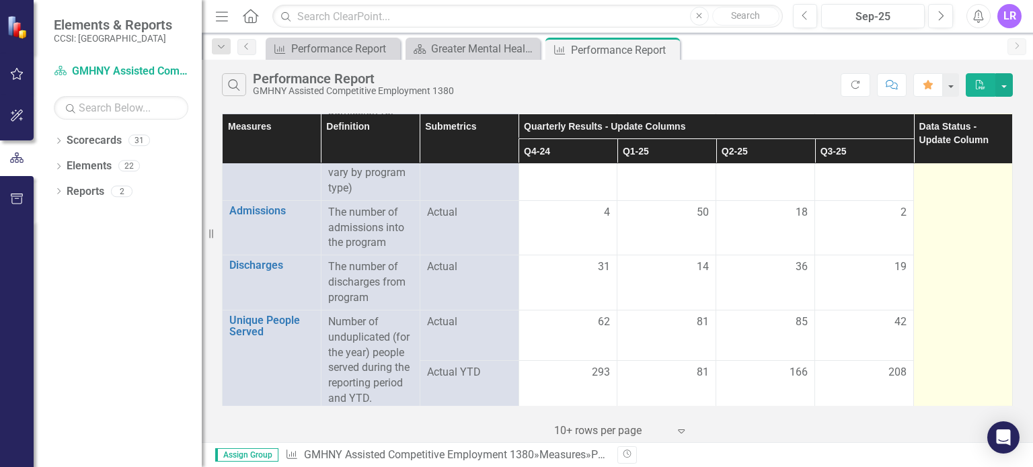
scroll to position [202, 0]
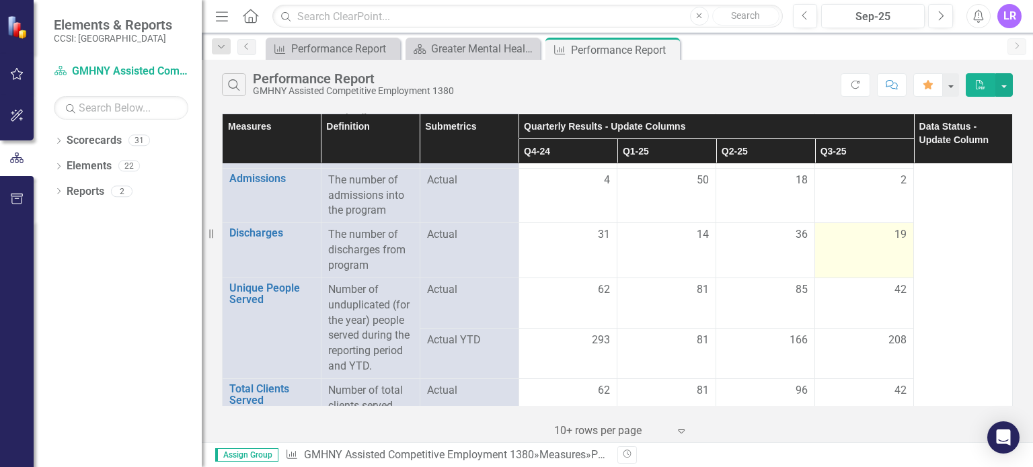
click at [885, 255] on td "19" at bounding box center [864, 250] width 99 height 55
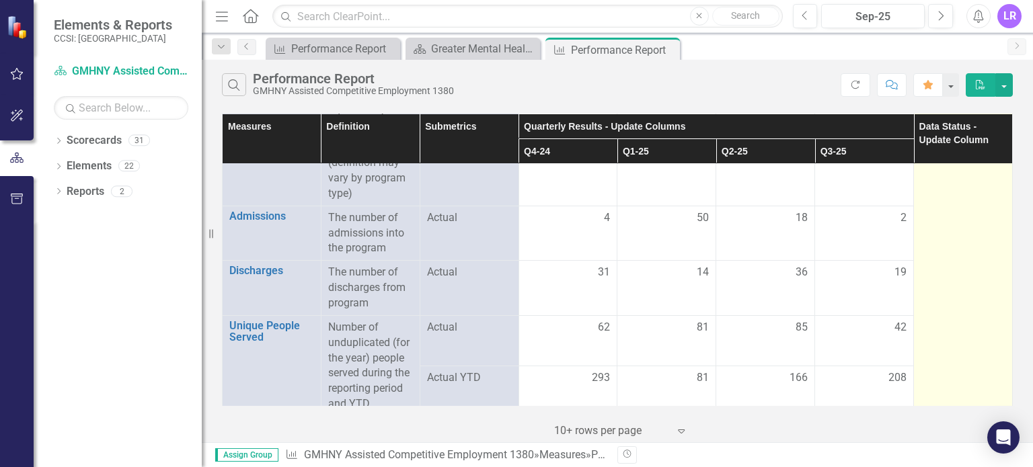
scroll to position [134, 0]
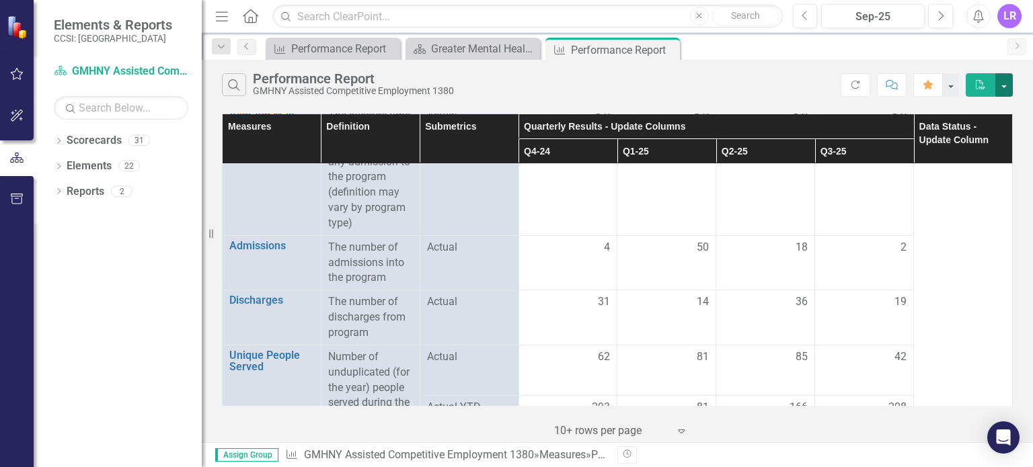
click at [1001, 91] on button "button" at bounding box center [1003, 85] width 17 height 24
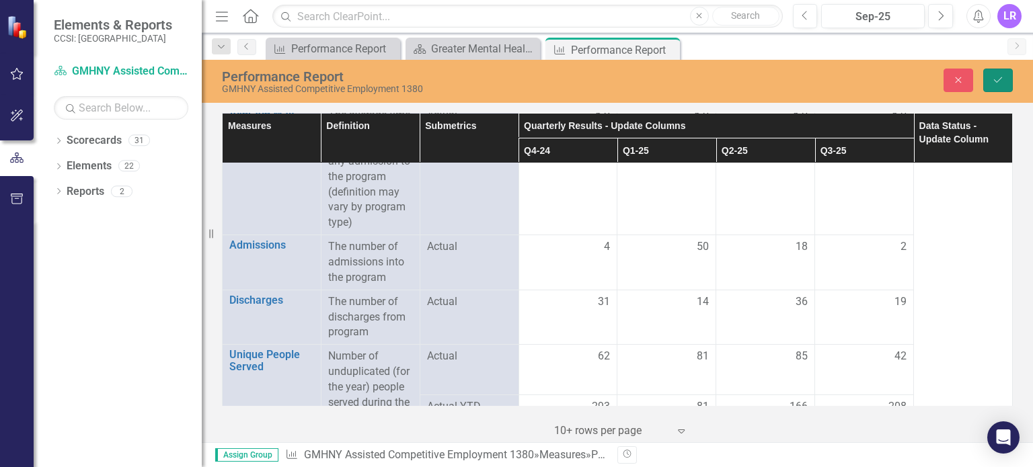
click at [999, 83] on icon "Save" at bounding box center [998, 79] width 12 height 9
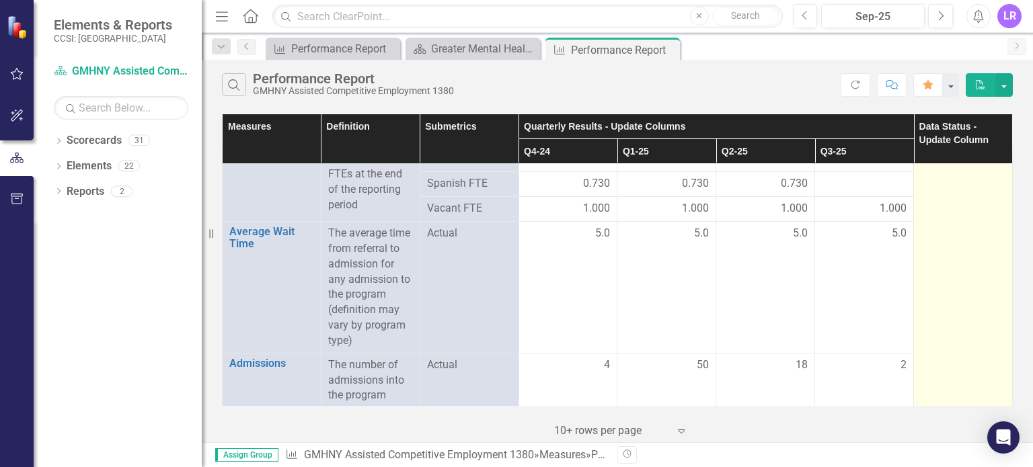
scroll to position [0, 0]
